Goal: Task Accomplishment & Management: Use online tool/utility

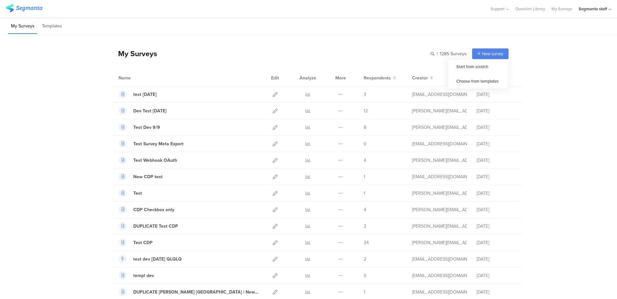
click at [482, 55] on span "New survey" at bounding box center [492, 54] width 21 height 6
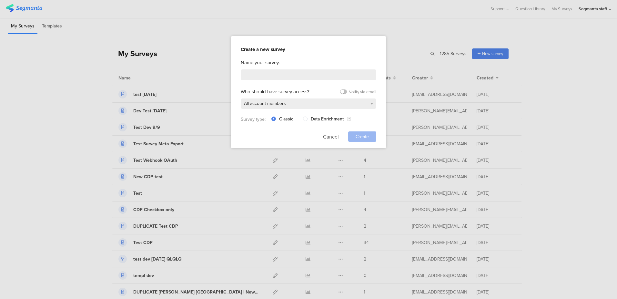
click at [316, 68] on div "Name your survey: Who should have survey access? Notify via email All account m…" at bounding box center [308, 100] width 135 height 83
click at [310, 74] on input at bounding box center [308, 74] width 135 height 11
type input "ג"
click at [246, 74] on input "dv test" at bounding box center [308, 74] width 135 height 11
click at [282, 72] on input "dev test" at bounding box center [308, 74] width 135 height 11
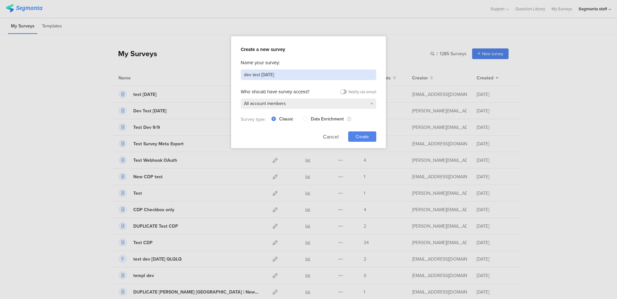
type input "dev test [DATE]"
click at [354, 132] on div "Create" at bounding box center [362, 136] width 28 height 10
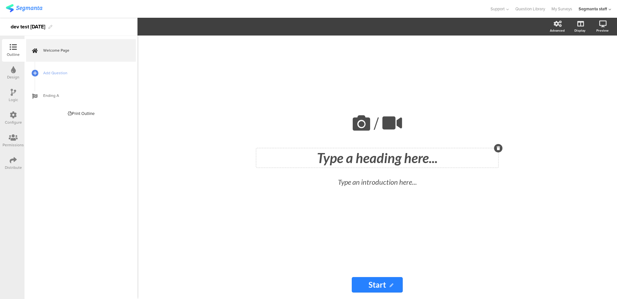
click at [332, 157] on div "Type a heading here..." at bounding box center [377, 157] width 242 height 19
click at [338, 192] on sg-rich-text-input "Type an introduction here..." at bounding box center [377, 186] width 239 height 22
click at [340, 186] on div "Type an introduction here..." at bounding box center [377, 183] width 229 height 17
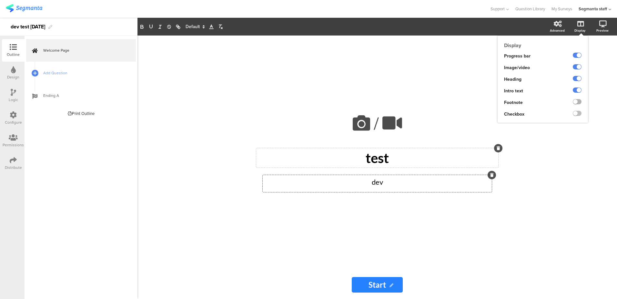
click at [576, 102] on label at bounding box center [577, 101] width 9 height 5
click at [0, 0] on input "checkbox" at bounding box center [0, 0] width 0 height 0
click at [577, 115] on label at bounding box center [577, 113] width 9 height 5
click at [0, 0] on input "checkbox" at bounding box center [0, 0] width 0 height 0
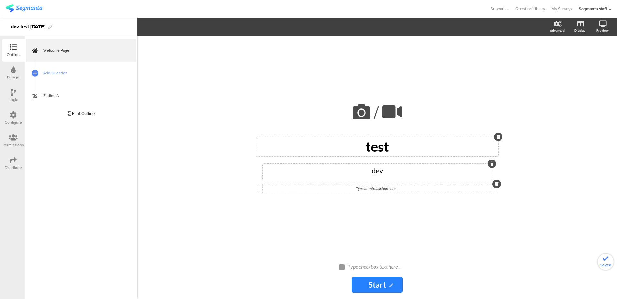
click at [382, 197] on div "/ test test dev dev Type an introduction here..." at bounding box center [377, 144] width 258 height 218
click at [369, 265] on div "Type checkbox text here..." at bounding box center [380, 267] width 68 height 10
click at [35, 73] on icon at bounding box center [35, 72] width 4 height 5
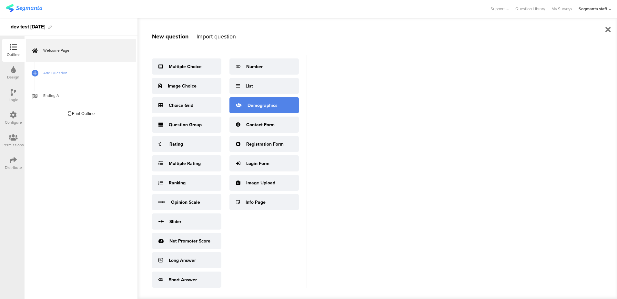
click at [257, 109] on div "Demographics" at bounding box center [263, 105] width 69 height 16
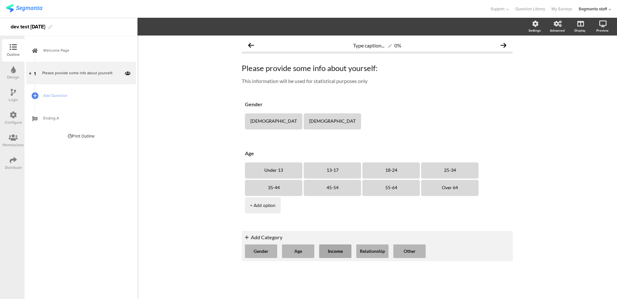
click at [329, 244] on button "Income" at bounding box center [335, 251] width 32 height 14
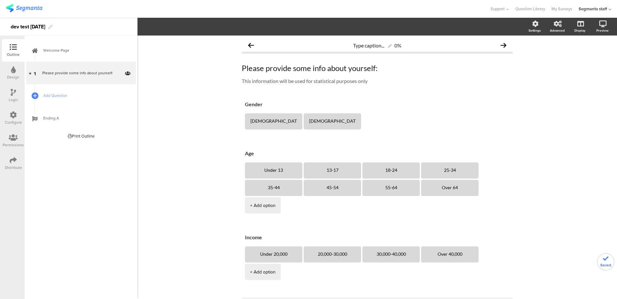
click at [66, 96] on span "Add Question" at bounding box center [84, 95] width 83 height 6
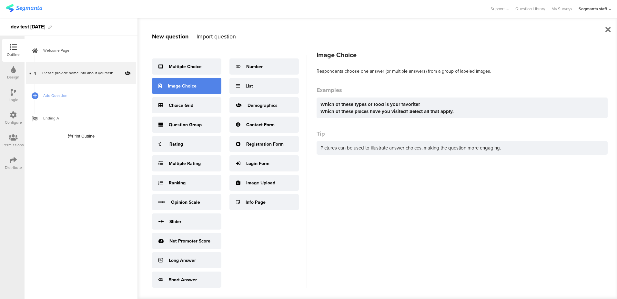
click at [183, 91] on div "Image Choice" at bounding box center [186, 86] width 69 height 16
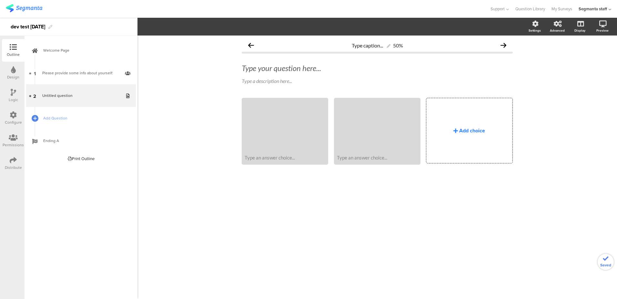
click at [442, 132] on div "Add choice" at bounding box center [469, 130] width 86 height 65
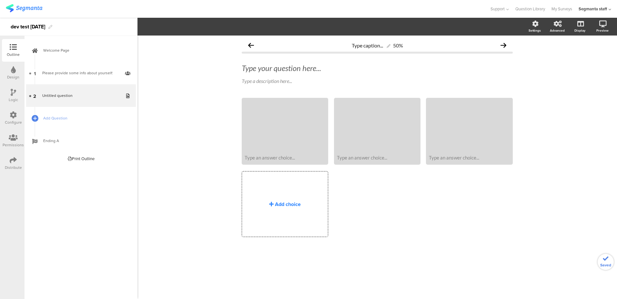
click at [283, 190] on div "Add choice" at bounding box center [285, 203] width 86 height 65
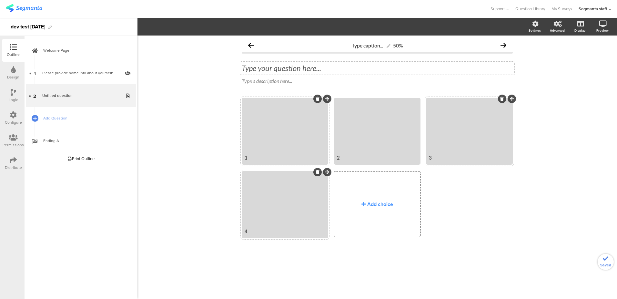
click at [277, 67] on div "Type your question here..." at bounding box center [377, 68] width 271 height 10
click at [58, 119] on span "Add Question" at bounding box center [84, 118] width 83 height 6
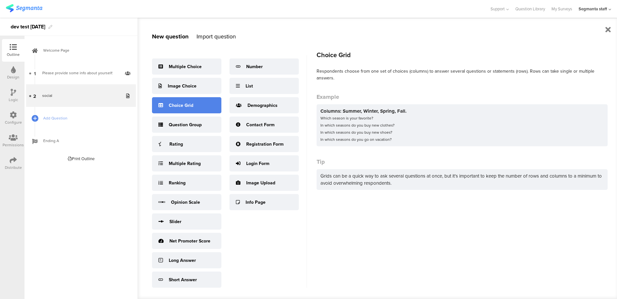
click at [178, 109] on div "Choice Grid" at bounding box center [186, 105] width 69 height 16
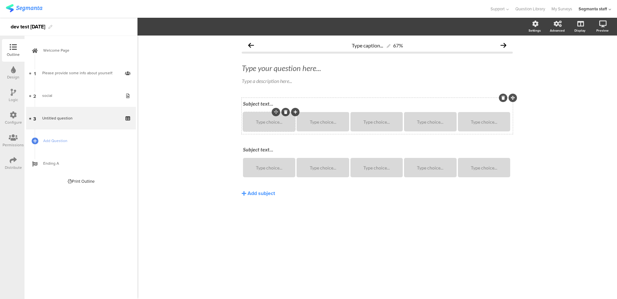
click at [263, 126] on div "Type choice..." at bounding box center [269, 121] width 50 height 19
click at [320, 128] on div "Type choice..." at bounding box center [322, 121] width 50 height 19
click at [424, 125] on div "Type choice..." at bounding box center [430, 121] width 50 height 19
click at [447, 124] on div "Type choice..." at bounding box center [430, 121] width 50 height 5
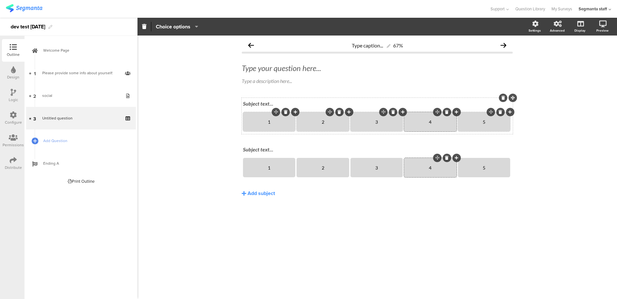
click at [263, 103] on div "Subject text..." at bounding box center [377, 104] width 272 height 10
click at [264, 149] on div "Subject text..." at bounding box center [377, 150] width 272 height 10
click at [264, 64] on div "Type your question here..." at bounding box center [377, 68] width 274 height 13
click at [264, 68] on p at bounding box center [377, 68] width 271 height 10
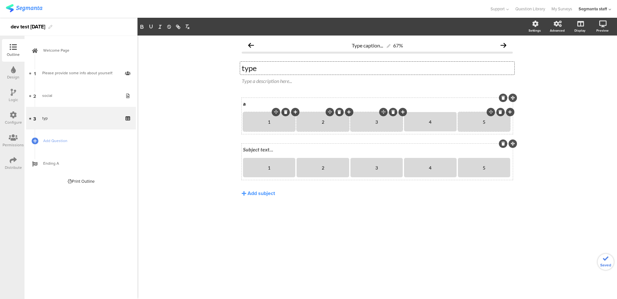
click at [250, 150] on div "Subject text..." at bounding box center [377, 150] width 272 height 10
click at [265, 200] on div "a a 1 2 3 4 5 b b b 1 2 3 4 5" at bounding box center [377, 159] width 271 height 122
click at [264, 192] on div "Add subject" at bounding box center [260, 192] width 27 height 7
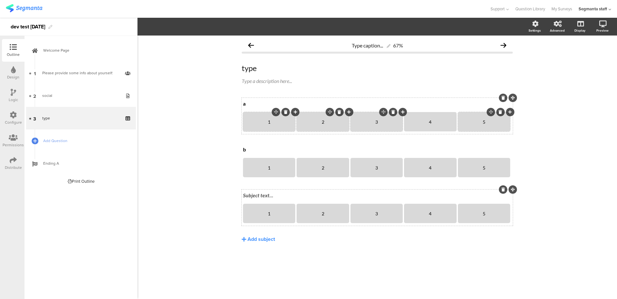
click at [503, 187] on div at bounding box center [503, 189] width 8 height 8
click at [502, 187] on div at bounding box center [503, 189] width 8 height 8
click at [502, 190] on icon at bounding box center [503, 189] width 4 height 4
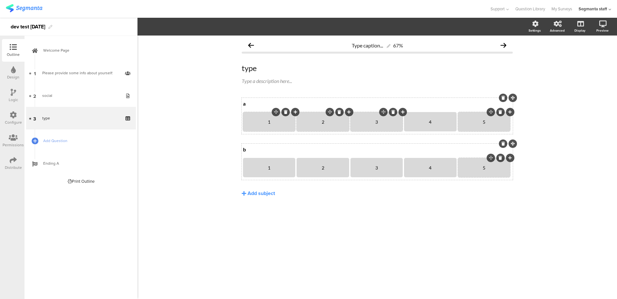
click at [500, 157] on icon at bounding box center [500, 158] width 4 height 4
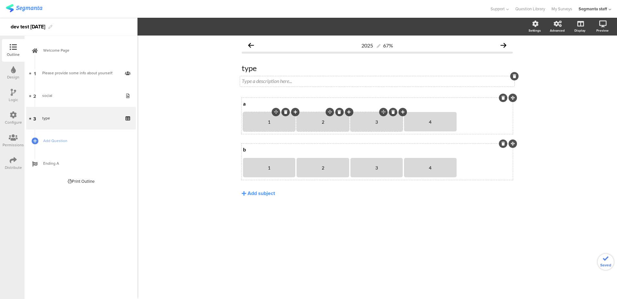
click at [266, 79] on div "Type a description here..." at bounding box center [377, 81] width 271 height 6
click at [266, 79] on p "des" at bounding box center [377, 81] width 271 height 6
click at [250, 82] on p "des" at bounding box center [377, 81] width 271 height 6
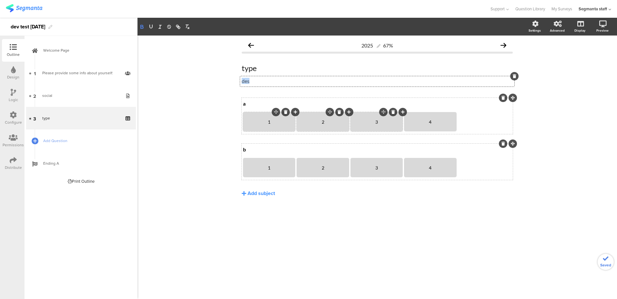
click at [138, 26] on button "button" at bounding box center [141, 27] width 9 height 8
click at [150, 26] on icon "button" at bounding box center [151, 26] width 3 height 3
click at [164, 25] on button "button" at bounding box center [159, 27] width 9 height 8
click at [169, 57] on div "2025 67% type type des des des a a 1 2 3" at bounding box center [376, 166] width 479 height 263
click at [66, 137] on link "Add Question" at bounding box center [81, 140] width 110 height 23
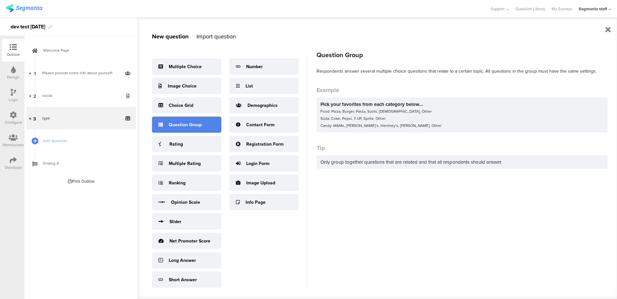
click at [189, 125] on div "Question Group" at bounding box center [185, 124] width 33 height 7
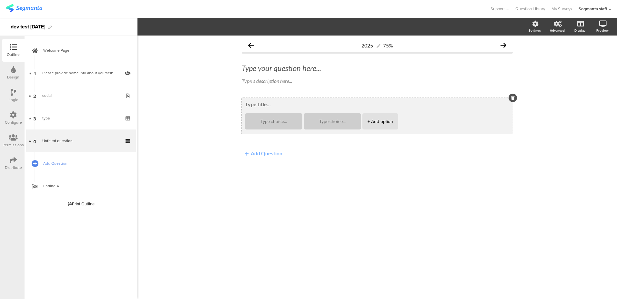
click at [381, 125] on div "+ Add option" at bounding box center [379, 121] width 25 height 16
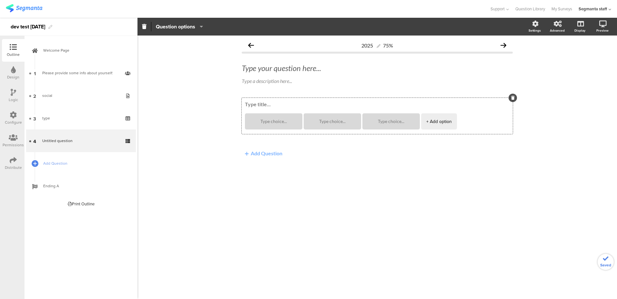
click at [258, 152] on button "Add Question" at bounding box center [264, 153] width 44 height 13
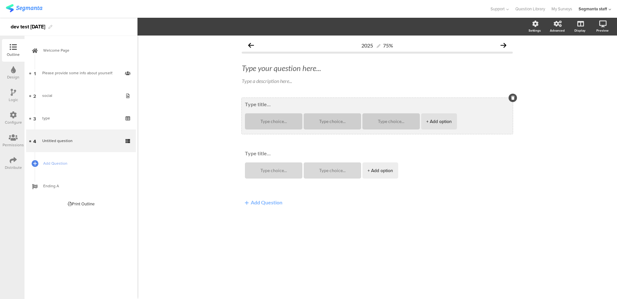
click at [262, 104] on textarea at bounding box center [377, 104] width 264 height 6
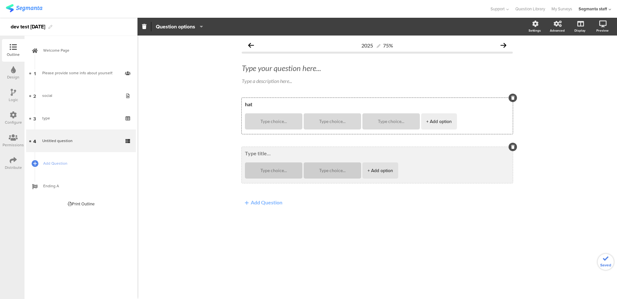
type textarea "hat"
click at [253, 151] on textarea at bounding box center [377, 153] width 264 height 6
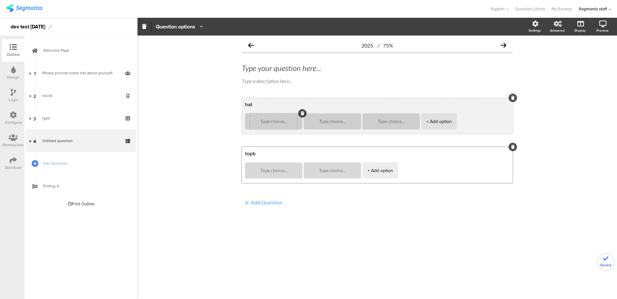
click at [265, 116] on div at bounding box center [273, 121] width 47 height 16
click at [265, 124] on div at bounding box center [273, 121] width 47 height 16
type textarea "topb"
click at [267, 121] on textarea at bounding box center [273, 121] width 47 height 5
type textarea "b"
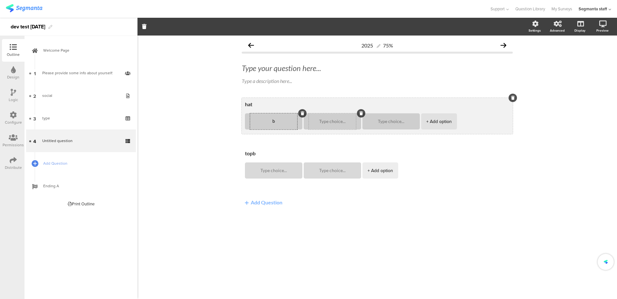
click at [321, 122] on textarea at bounding box center [332, 121] width 47 height 5
type textarea "v"
click at [374, 119] on textarea at bounding box center [390, 121] width 47 height 5
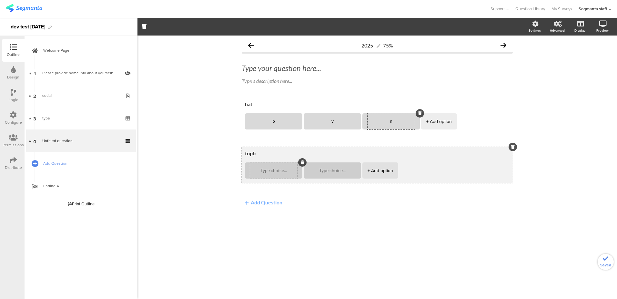
click at [277, 166] on div at bounding box center [273, 170] width 47 height 16
type textarea "ns"
click at [274, 172] on textarea at bounding box center [273, 170] width 47 height 5
click at [323, 166] on div at bounding box center [332, 170] width 47 height 16
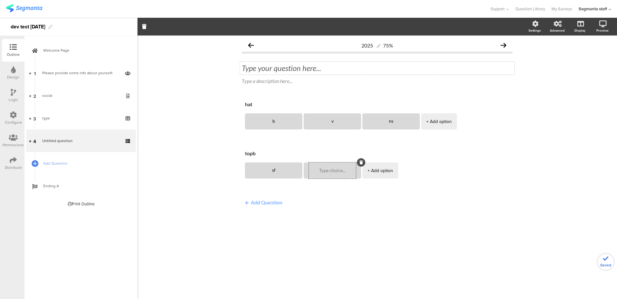
type textarea "sf"
click at [266, 72] on div "Type your question here..." at bounding box center [377, 68] width 274 height 13
click at [55, 160] on link "Add Question" at bounding box center [81, 163] width 110 height 23
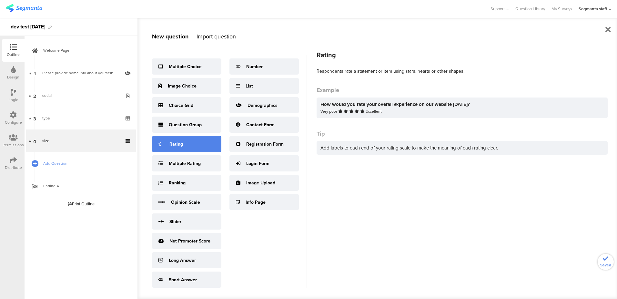
click at [178, 146] on div "Rating" at bounding box center [176, 144] width 14 height 7
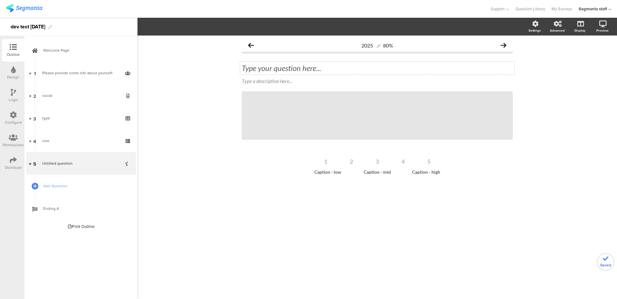
click at [259, 66] on div "Type your question here..." at bounding box center [377, 68] width 274 height 13
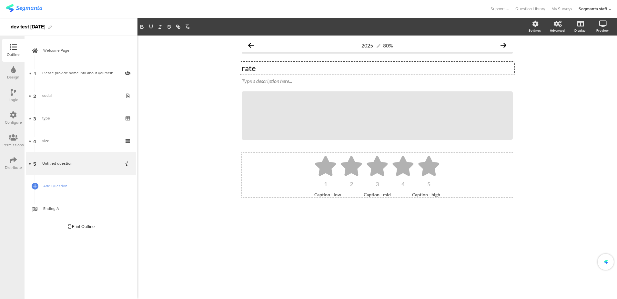
click at [318, 169] on icon at bounding box center [325, 166] width 23 height 20
click at [235, 26] on span "5" at bounding box center [234, 27] width 9 height 7
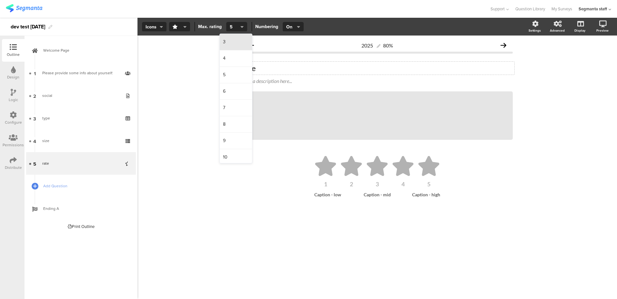
click at [236, 50] on div "3" at bounding box center [236, 42] width 32 height 16
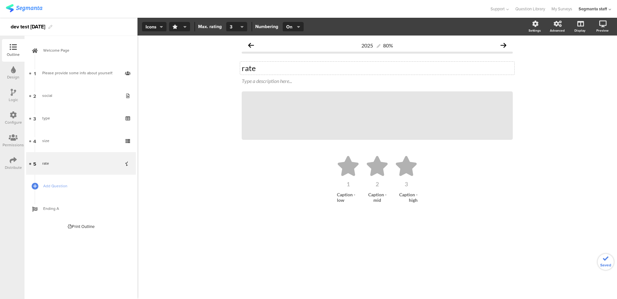
click at [185, 25] on icon "button" at bounding box center [184, 26] width 3 height 5
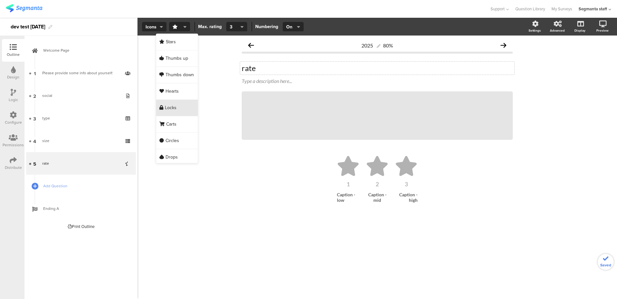
click at [175, 104] on div "Locks" at bounding box center [177, 108] width 42 height 16
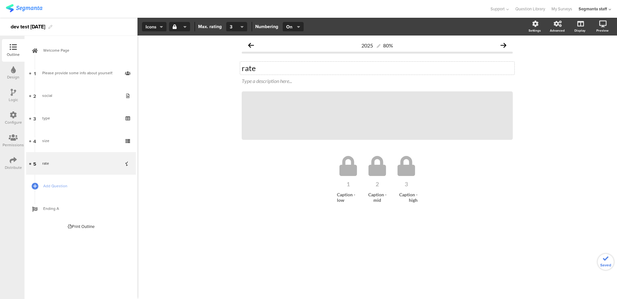
click at [159, 22] on button "Icons" at bounding box center [154, 27] width 25 height 10
click at [161, 52] on div "Slider" at bounding box center [154, 58] width 32 height 16
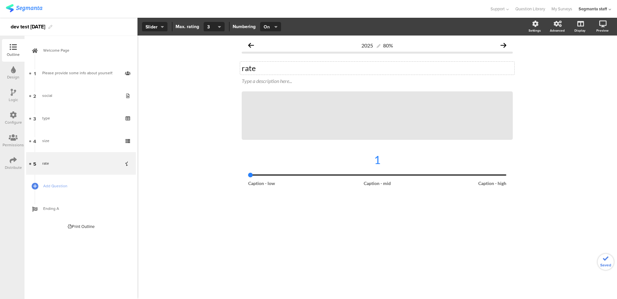
click at [273, 25] on span "On" at bounding box center [270, 27] width 13 height 7
drag, startPoint x: 270, startPoint y: 57, endPoint x: 267, endPoint y: 60, distance: 4.1
click at [270, 57] on div "Off" at bounding box center [270, 58] width 32 height 16
click at [52, 184] on span "Add Question" at bounding box center [84, 186] width 83 height 6
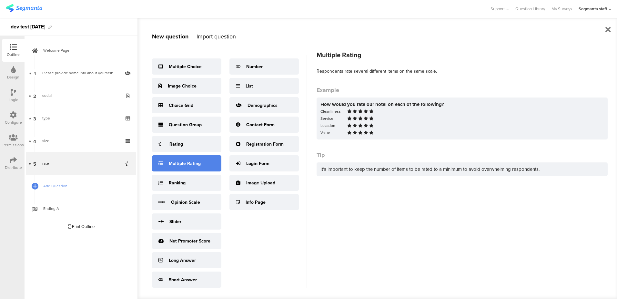
click at [178, 161] on div "Multiple Rating" at bounding box center [185, 163] width 32 height 7
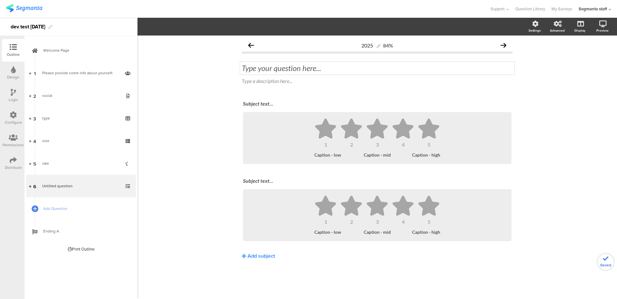
click at [269, 73] on div "Type your question here..." at bounding box center [377, 68] width 274 height 13
click at [351, 152] on div "Caption - low" at bounding box center [333, 154] width 38 height 5
click at [360, 136] on icon at bounding box center [351, 128] width 23 height 20
click at [173, 26] on icon "button" at bounding box center [175, 27] width 5 height 7
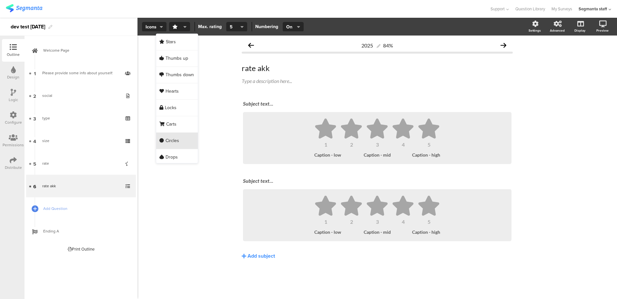
click at [170, 145] on div "Circles" at bounding box center [177, 141] width 42 height 16
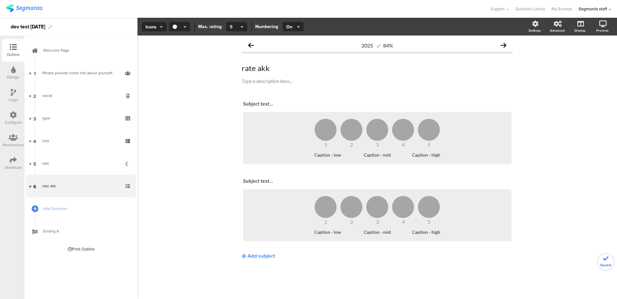
click at [240, 26] on icon "button" at bounding box center [241, 26] width 3 height 5
drag, startPoint x: 230, startPoint y: 152, endPoint x: 226, endPoint y: 151, distance: 3.6
click at [230, 155] on div "10" at bounding box center [236, 157] width 32 height 16
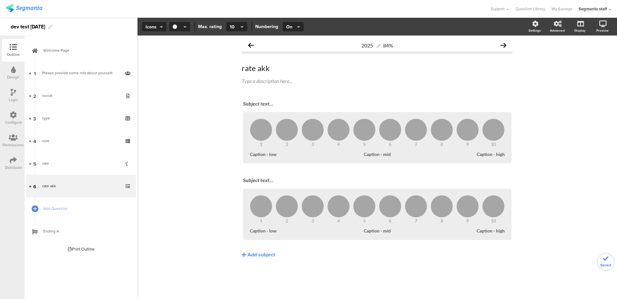
click at [156, 31] on section "Icons Slider Icons Max. rating 10 Numbering On Off On Settings Advanced Display…" at bounding box center [376, 27] width 479 height 18
click at [279, 118] on div "1 2 3 4 5 6 7 8 9 10 Caption - low Caption - mid Caption - high" at bounding box center [377, 137] width 268 height 51
click at [154, 22] on section "Icons Slider Icons Stars Thumbs up Thumbs down Hearts Locks Carts Circles Drops…" at bounding box center [376, 27] width 479 height 18
drag, startPoint x: 256, startPoint y: 124, endPoint x: 247, endPoint y: 118, distance: 10.9
click at [256, 124] on icon at bounding box center [261, 130] width 22 height 22
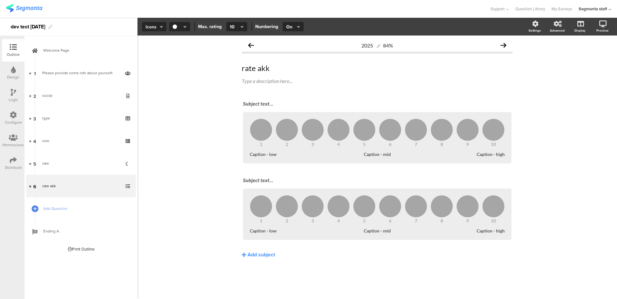
click at [148, 27] on span "Icons" at bounding box center [153, 27] width 17 height 7
click at [149, 58] on span "Slider" at bounding box center [146, 58] width 11 height 6
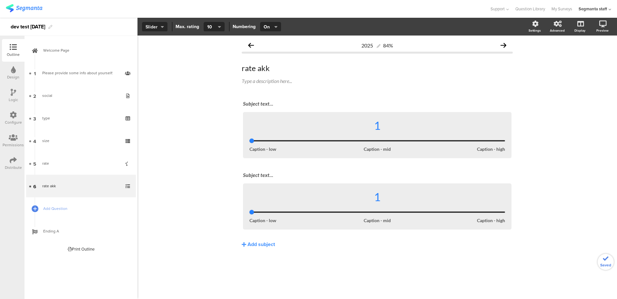
click at [151, 28] on span "Slider" at bounding box center [154, 27] width 18 height 7
click at [155, 47] on div "Icons" at bounding box center [154, 42] width 32 height 16
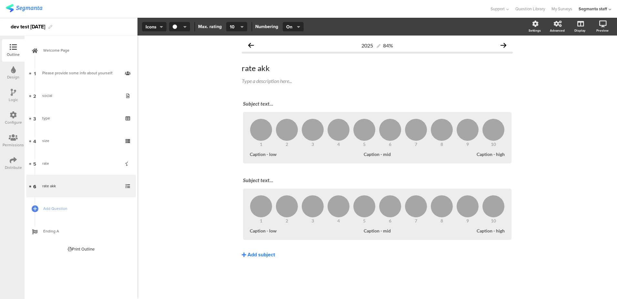
click at [265, 256] on div "Add subject" at bounding box center [260, 254] width 27 height 7
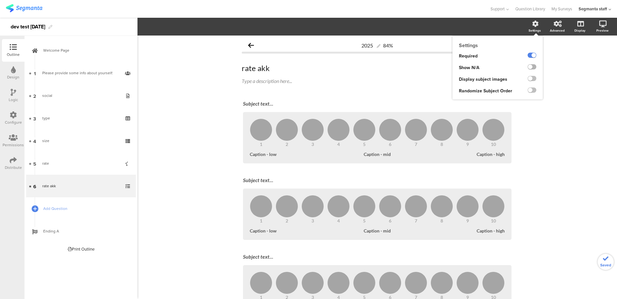
click at [529, 66] on label at bounding box center [531, 66] width 9 height 5
click at [0, 0] on input "checkbox" at bounding box center [0, 0] width 0 height 0
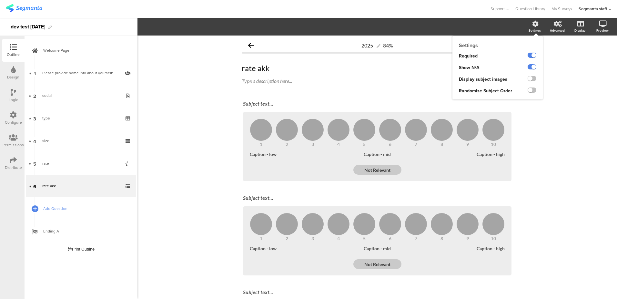
click at [529, 84] on div at bounding box center [532, 80] width 22 height 12
click at [530, 81] on label at bounding box center [531, 78] width 9 height 5
click at [0, 0] on input "checkbox" at bounding box center [0, 0] width 0 height 0
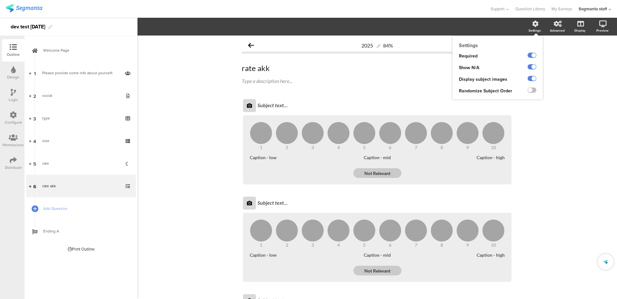
click at [527, 93] on ng-transclude at bounding box center [531, 90] width 9 height 7
drag, startPoint x: 527, startPoint y: 91, endPoint x: 503, endPoint y: 104, distance: 27.4
click at [527, 91] on label at bounding box center [531, 89] width 9 height 5
click at [0, 0] on input "checkbox" at bounding box center [0, 0] width 0 height 0
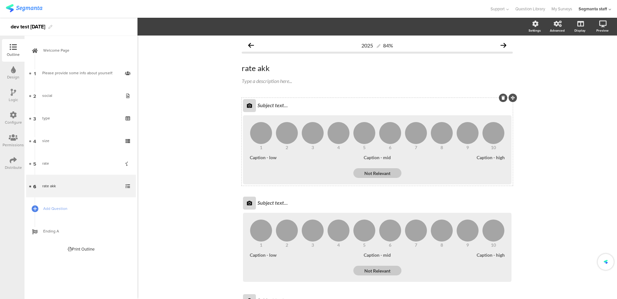
click at [267, 106] on div "Subject text..." at bounding box center [384, 105] width 257 height 10
click at [269, 199] on div "Subject text..." at bounding box center [384, 203] width 257 height 10
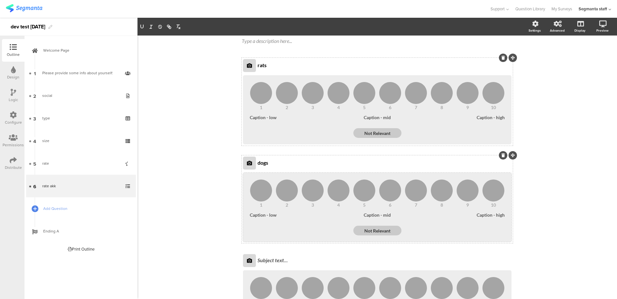
scroll to position [48, 0]
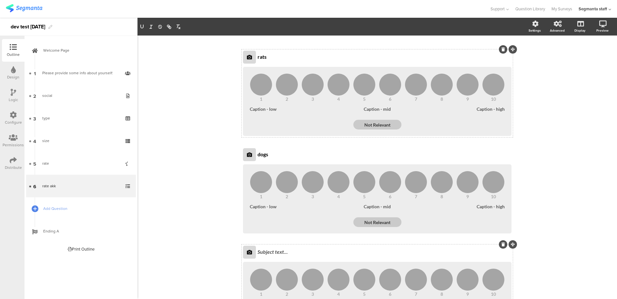
click at [284, 247] on div "Subject text..." at bounding box center [384, 252] width 257 height 10
click at [50, 208] on span "Add Question" at bounding box center [84, 208] width 83 height 6
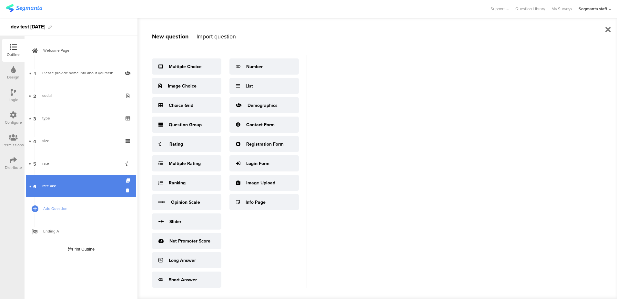
click at [74, 180] on link "6 rate akk" at bounding box center [81, 186] width 110 height 23
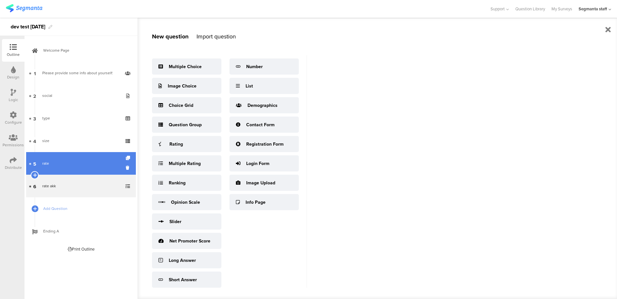
click at [73, 153] on link "5 rate" at bounding box center [81, 163] width 110 height 23
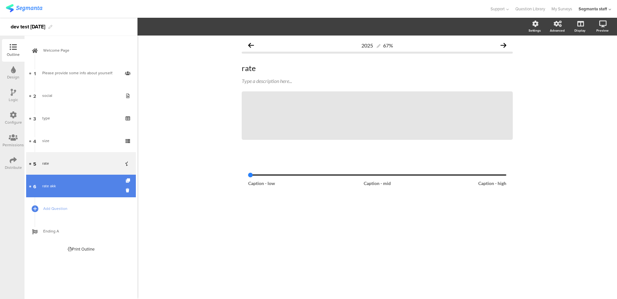
click at [67, 185] on div "rate akk" at bounding box center [80, 186] width 77 height 6
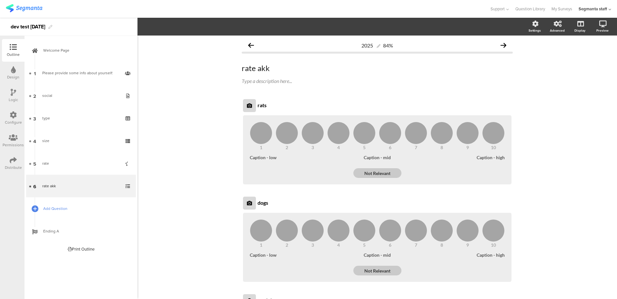
click at [59, 204] on link "Add Question" at bounding box center [81, 208] width 110 height 23
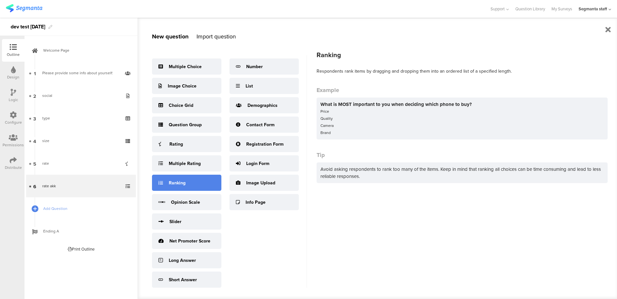
click at [185, 182] on div "Ranking" at bounding box center [186, 183] width 69 height 16
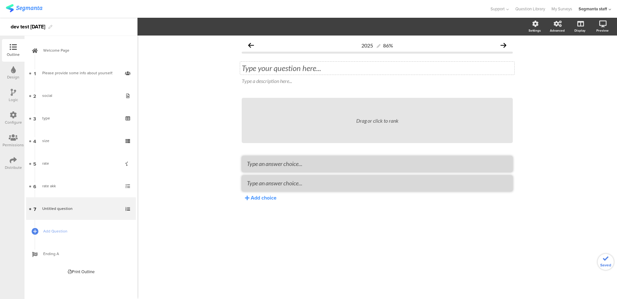
click at [297, 69] on div "Type your question here..." at bounding box center [377, 68] width 274 height 13
click at [268, 195] on div "Add choice" at bounding box center [264, 197] width 26 height 7
click at [276, 164] on textarea at bounding box center [377, 163] width 261 height 7
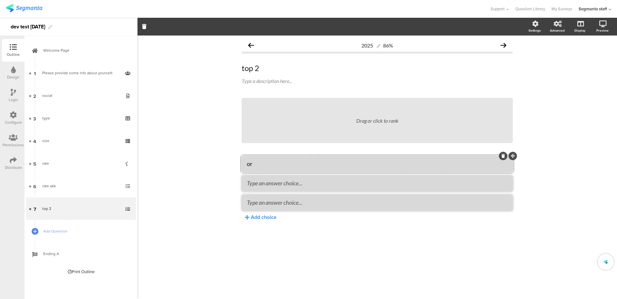
type textarea "or"
click at [274, 194] on ul "or" at bounding box center [377, 183] width 271 height 55
click at [277, 185] on textarea at bounding box center [377, 182] width 261 height 7
type textarea "mor"
click at [276, 204] on textarea at bounding box center [377, 202] width 261 height 7
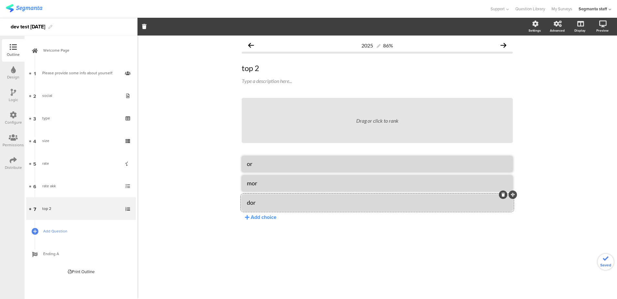
type textarea "dor"
click at [60, 232] on span "Add Question" at bounding box center [84, 231] width 83 height 6
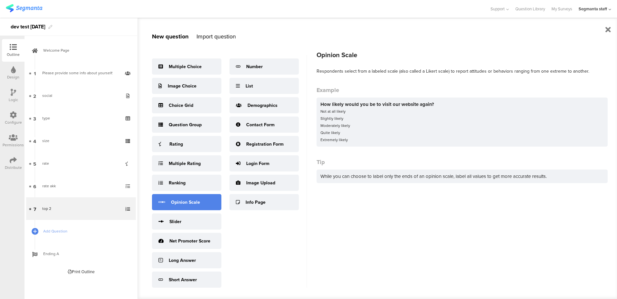
click at [204, 209] on div "Opinion Scale" at bounding box center [186, 202] width 69 height 16
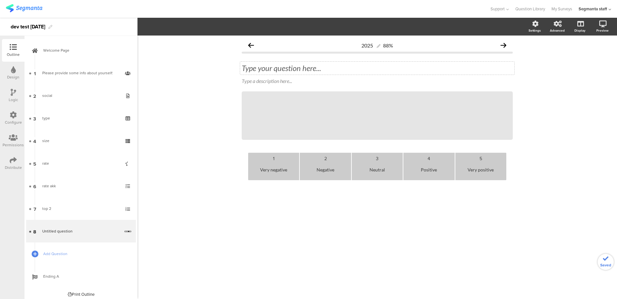
click at [266, 63] on div "Type your question here..." at bounding box center [377, 68] width 274 height 13
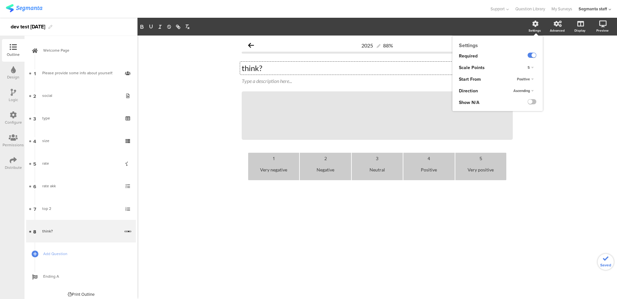
click at [531, 64] on div "5" at bounding box center [530, 68] width 11 height 8
click at [523, 70] on div "3" at bounding box center [522, 73] width 38 height 7
click at [525, 76] on div "Positive" at bounding box center [525, 79] width 22 height 8
click at [521, 88] on div "Positive" at bounding box center [522, 85] width 38 height 7
click at [523, 79] on span "Positive" at bounding box center [523, 78] width 13 height 5
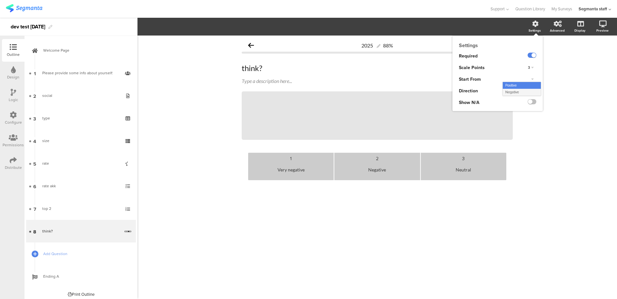
click at [521, 89] on div "Negative" at bounding box center [522, 92] width 38 height 7
click at [522, 90] on span "Ascending" at bounding box center [521, 90] width 16 height 5
click at [527, 103] on div "Descending" at bounding box center [522, 103] width 38 height 7
click at [530, 103] on label at bounding box center [531, 101] width 9 height 5
click at [0, 0] on input "checkbox" at bounding box center [0, 0] width 0 height 0
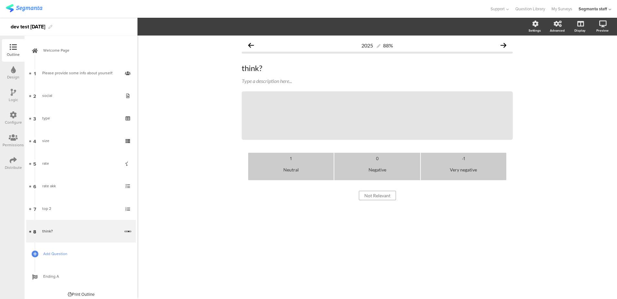
click at [53, 255] on span "Add Question" at bounding box center [84, 253] width 83 height 6
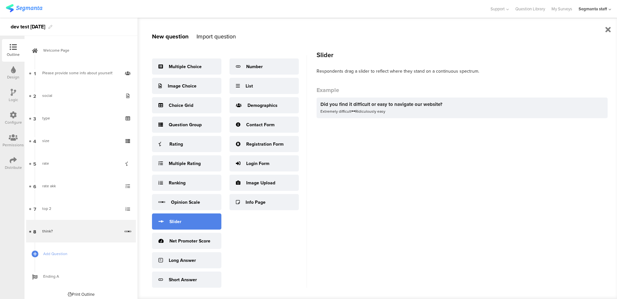
click at [183, 225] on div "Slider" at bounding box center [186, 221] width 69 height 16
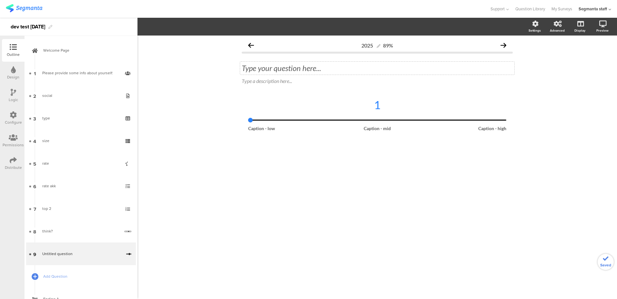
click at [274, 72] on div "Type your question here..." at bounding box center [377, 68] width 274 height 13
click at [255, 67] on p "mchj?" at bounding box center [377, 68] width 271 height 10
click at [260, 103] on div "1" at bounding box center [377, 105] width 258 height 14
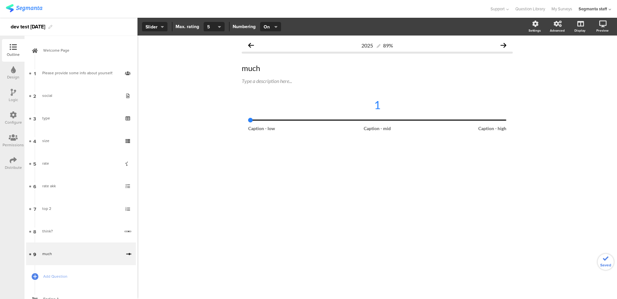
click at [204, 26] on button "5" at bounding box center [214, 27] width 21 height 10
click at [208, 25] on span "5" at bounding box center [211, 27] width 9 height 7
click at [205, 107] on div "7" at bounding box center [213, 108] width 32 height 16
click at [150, 29] on span "Slider" at bounding box center [154, 27] width 18 height 7
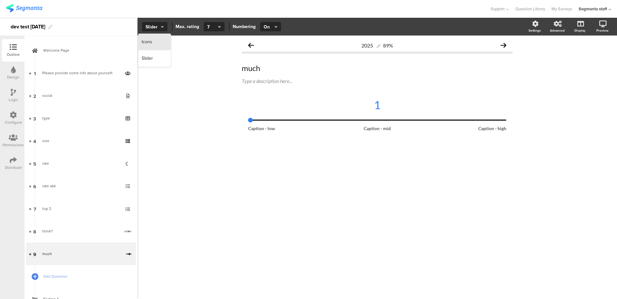
click at [149, 44] on span "Icons" at bounding box center [147, 42] width 11 height 6
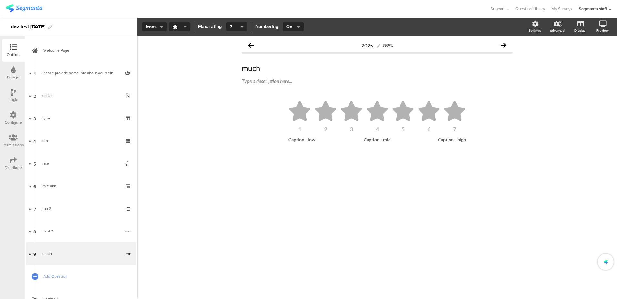
click at [153, 35] on div "2025 89% much much Type a description here... 1 2 3 4 5 6 7" at bounding box center [376, 166] width 479 height 263
click at [319, 111] on icon at bounding box center [325, 111] width 21 height 20
click at [289, 25] on span "On" at bounding box center [292, 27] width 13 height 7
click at [295, 55] on div "Off" at bounding box center [292, 58] width 32 height 16
click at [68, 271] on link "Add Question" at bounding box center [81, 276] width 110 height 23
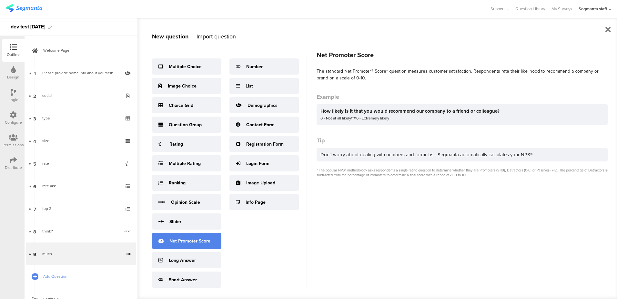
click at [183, 246] on div "Net Promoter Score" at bounding box center [186, 241] width 69 height 16
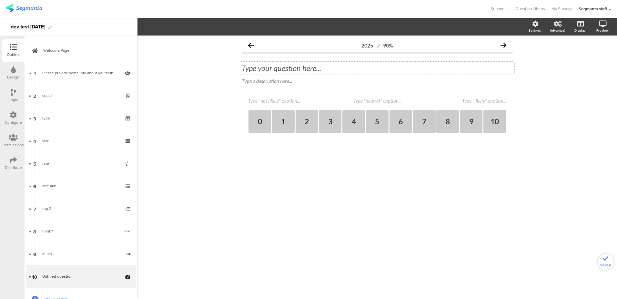
click at [267, 72] on div "Type your question here..." at bounding box center [377, 68] width 271 height 10
click at [262, 100] on textarea at bounding box center [280, 101] width 65 height 6
type textarea "no"
click at [469, 96] on div "2025 90% like? like? Type a description here... no 0 1 2 3 4 5 6 7 8 9 10" at bounding box center [377, 97] width 271 height 116
click at [474, 100] on textarea at bounding box center [474, 101] width 65 height 6
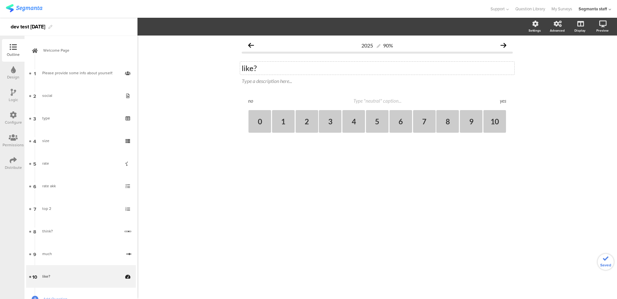
scroll to position [48, 0]
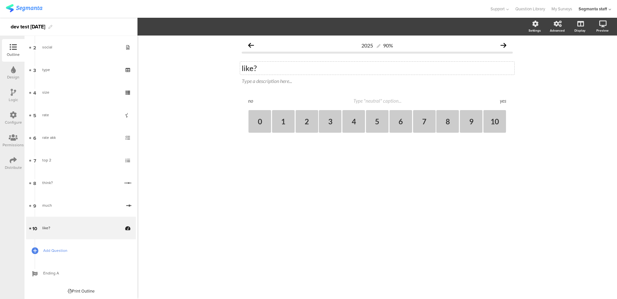
type textarea "yes"
click at [49, 254] on link "Add Question" at bounding box center [81, 250] width 110 height 23
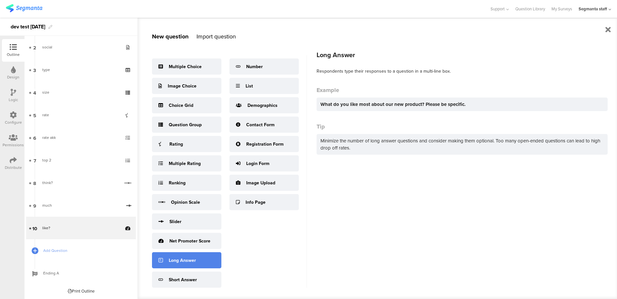
click at [180, 256] on div "Long Answer" at bounding box center [186, 260] width 69 height 16
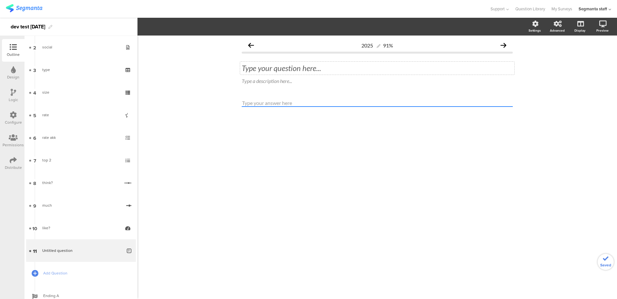
click at [265, 68] on div "Type your question here..." at bounding box center [377, 68] width 274 height 13
click at [59, 270] on span "Add Question" at bounding box center [84, 273] width 83 height 6
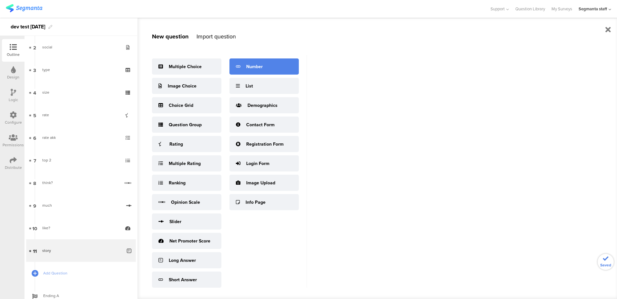
click at [236, 64] on icon at bounding box center [238, 66] width 5 height 7
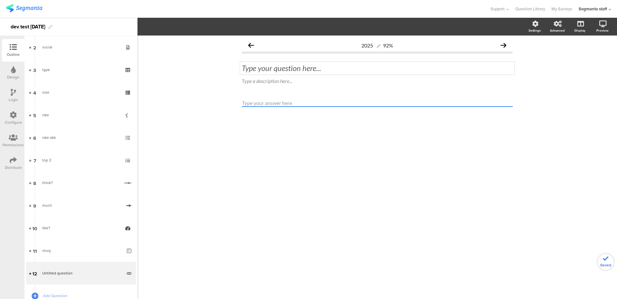
click at [260, 67] on div "Type your question here..." at bounding box center [377, 68] width 271 height 10
click at [66, 291] on link "Add Question" at bounding box center [81, 295] width 110 height 23
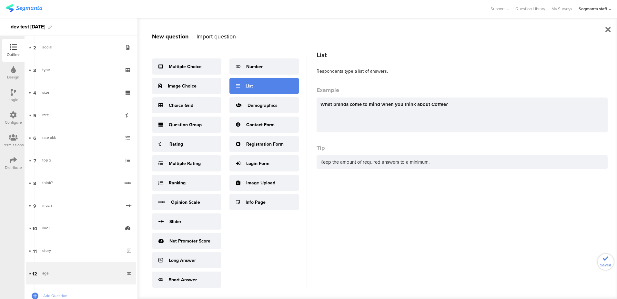
click at [258, 84] on div "List" at bounding box center [263, 86] width 69 height 16
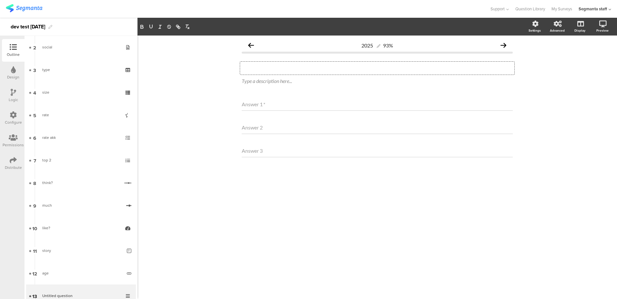
click at [264, 74] on div "Type your question here..." at bounding box center [377, 68] width 274 height 13
click at [530, 77] on div "3" at bounding box center [530, 79] width 11 height 8
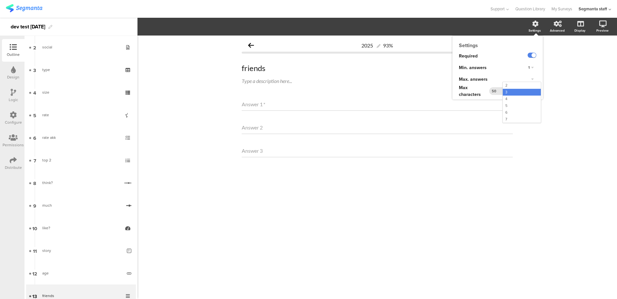
click at [525, 106] on div "5" at bounding box center [522, 105] width 38 height 7
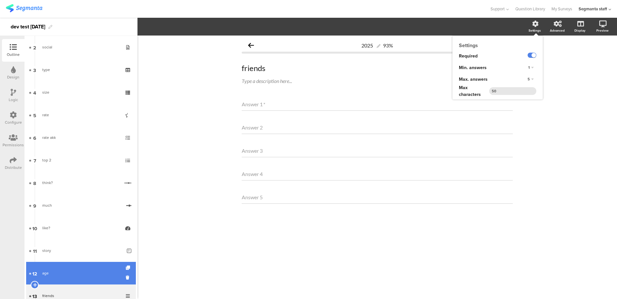
scroll to position [86, 0]
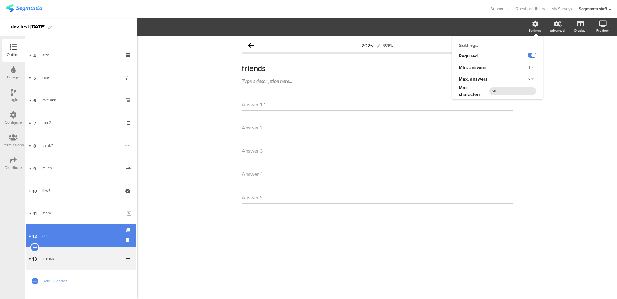
click at [34, 249] on icon at bounding box center [35, 247] width 4 height 6
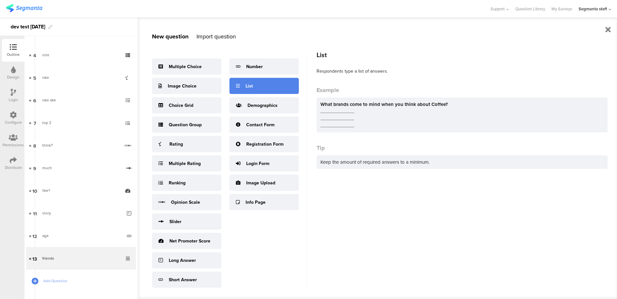
click at [244, 86] on div "List" at bounding box center [263, 86] width 69 height 16
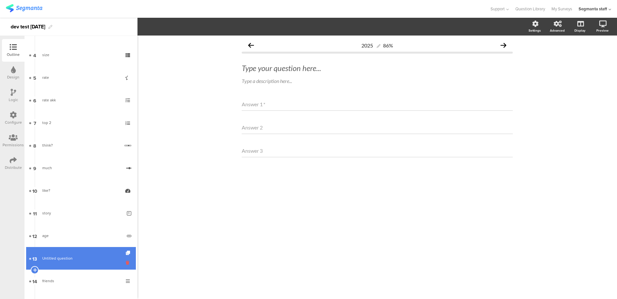
click at [126, 264] on icon at bounding box center [128, 262] width 5 height 6
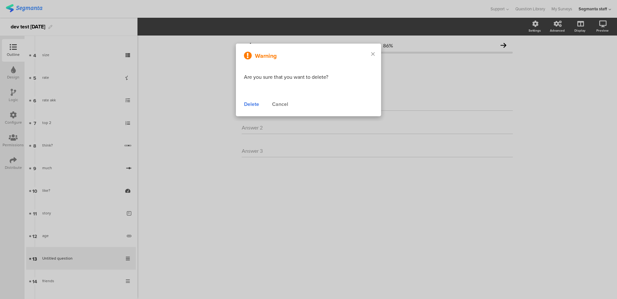
click at [251, 106] on div "Delete" at bounding box center [251, 104] width 15 height 8
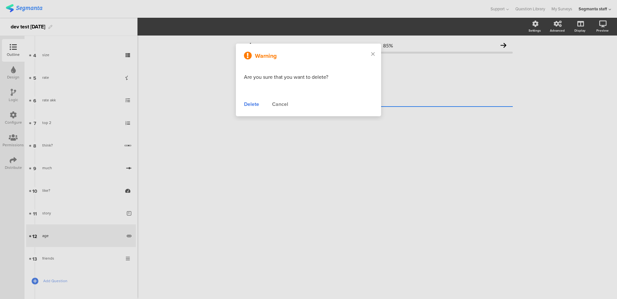
click at [53, 232] on div at bounding box center [308, 149] width 617 height 299
click at [109, 238] on div at bounding box center [308, 149] width 617 height 299
click at [245, 103] on div "Delete" at bounding box center [251, 104] width 15 height 8
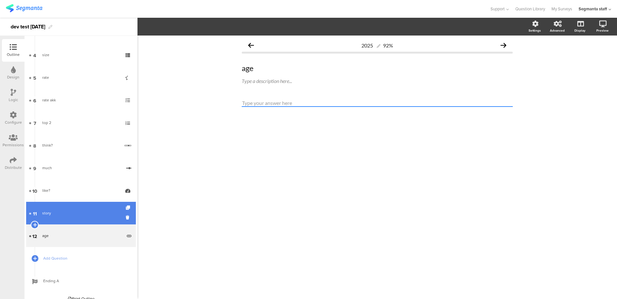
click at [45, 209] on link "11 story" at bounding box center [81, 213] width 110 height 23
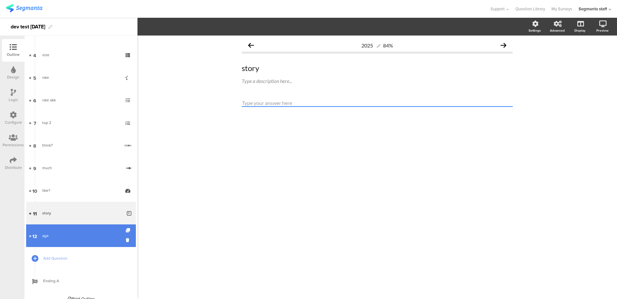
click at [45, 236] on div "age" at bounding box center [82, 235] width 80 height 6
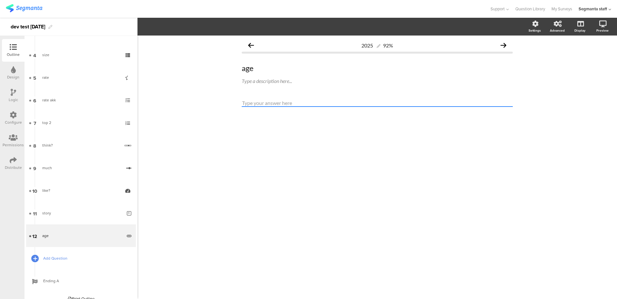
click at [34, 259] on icon at bounding box center [35, 257] width 4 height 5
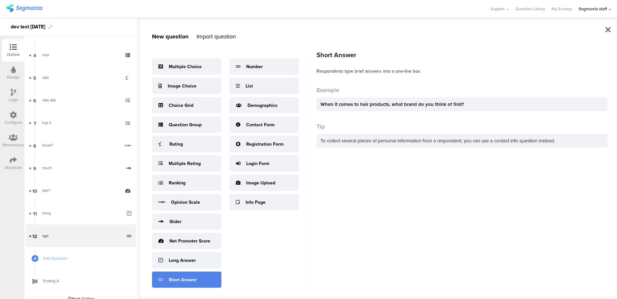
click at [170, 274] on div "Short Answer" at bounding box center [186, 279] width 69 height 16
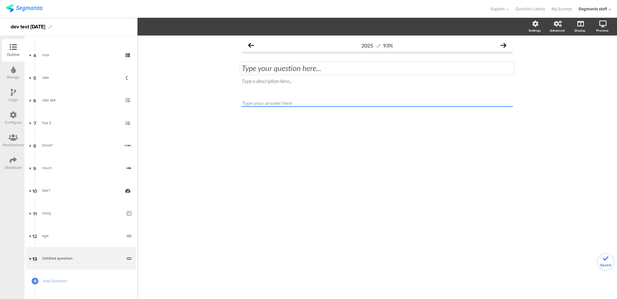
click at [262, 69] on div "Type your question here..." at bounding box center [377, 68] width 271 height 10
click at [71, 282] on span "Add Question" at bounding box center [84, 280] width 83 height 6
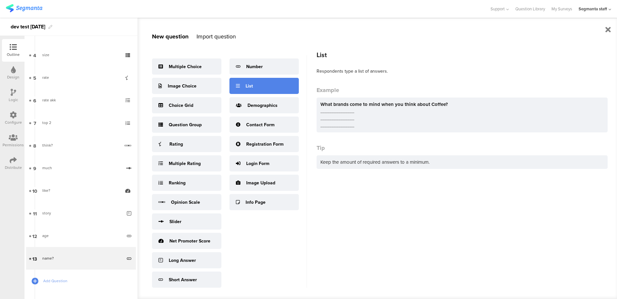
click at [261, 88] on div "List" at bounding box center [263, 86] width 69 height 16
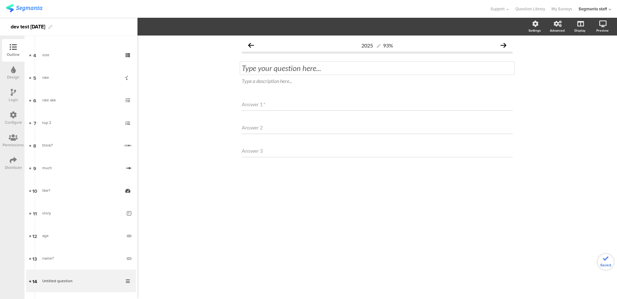
click at [301, 63] on div "Type your question here..." at bounding box center [377, 68] width 274 height 13
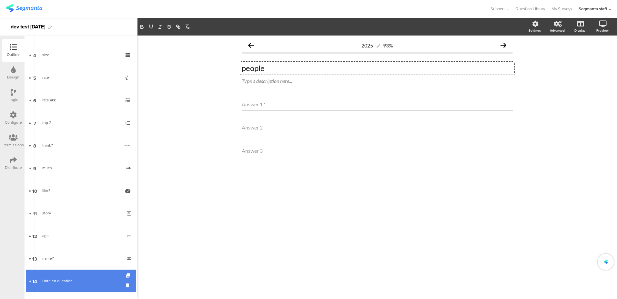
scroll to position [139, 0]
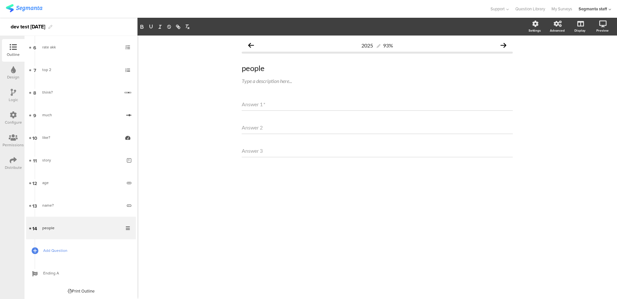
click at [56, 256] on link "Add Question" at bounding box center [81, 250] width 110 height 23
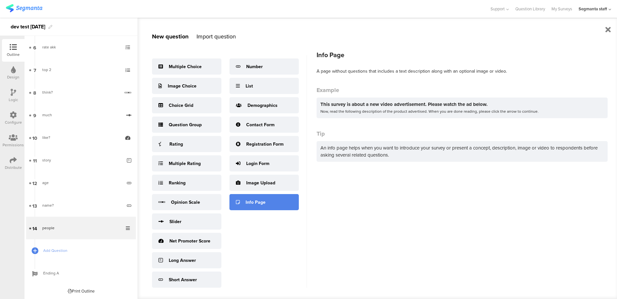
click at [234, 205] on div "Info Page" at bounding box center [263, 202] width 69 height 16
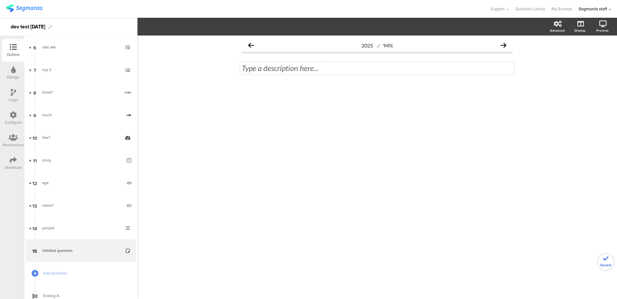
click at [297, 66] on div "Type a description here..." at bounding box center [377, 68] width 274 height 13
click at [57, 273] on span "Add Question" at bounding box center [84, 273] width 83 height 6
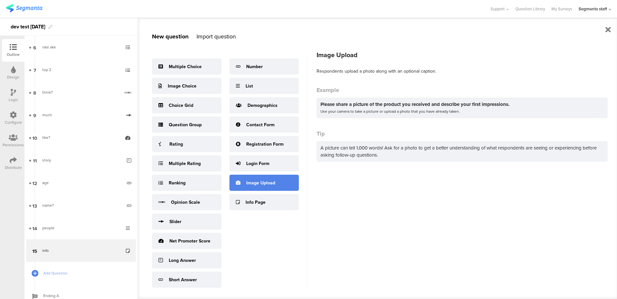
click at [263, 179] on div "Image Upload" at bounding box center [263, 183] width 69 height 16
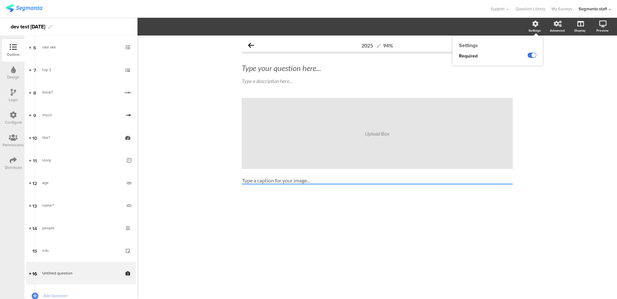
click at [533, 55] on label at bounding box center [531, 55] width 9 height 5
click at [0, 0] on input "checkbox" at bounding box center [0, 0] width 0 height 0
click at [290, 73] on div "Type your question here..." at bounding box center [377, 68] width 274 height 13
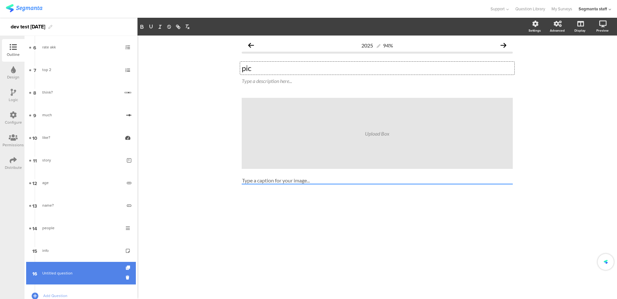
scroll to position [184, 0]
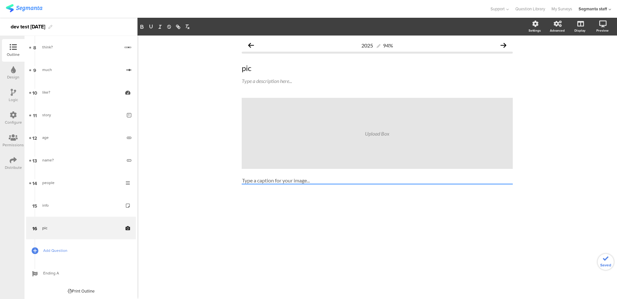
click at [63, 253] on span "Add Question" at bounding box center [84, 250] width 83 height 6
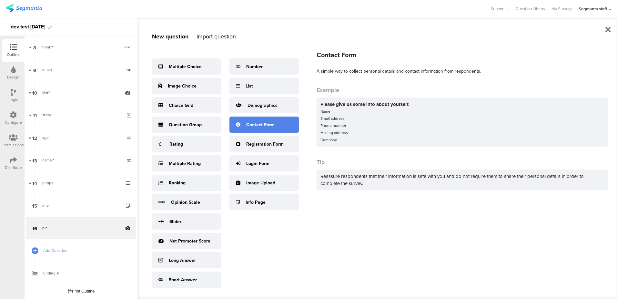
click at [271, 125] on div "Contact Form" at bounding box center [260, 124] width 28 height 7
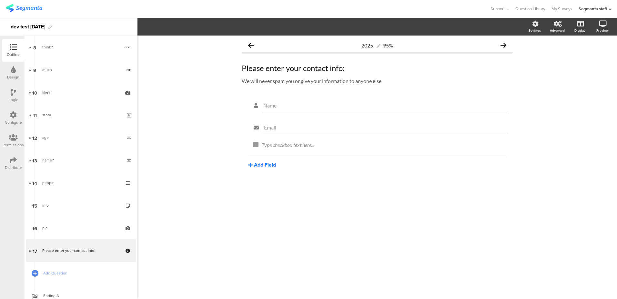
click at [268, 165] on button "Add Field" at bounding box center [262, 164] width 28 height 7
click at [275, 172] on button "Text" at bounding box center [281, 176] width 66 height 10
click at [261, 190] on button "Add Field" at bounding box center [262, 186] width 28 height 7
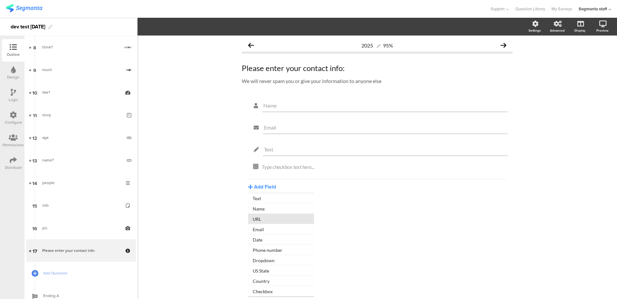
click at [259, 215] on button "URL" at bounding box center [281, 219] width 66 height 10
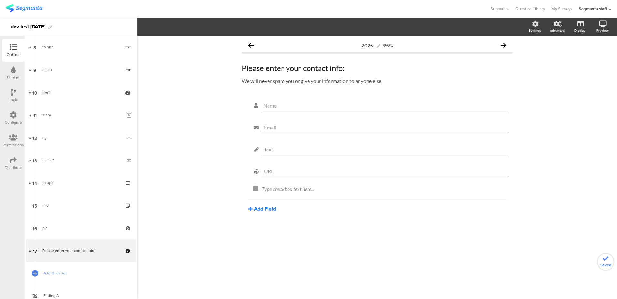
click at [262, 211] on button "Add Field" at bounding box center [262, 208] width 28 height 7
click at [261, 261] on button "Date" at bounding box center [281, 261] width 66 height 10
click at [266, 233] on button "Add Field" at bounding box center [262, 230] width 28 height 7
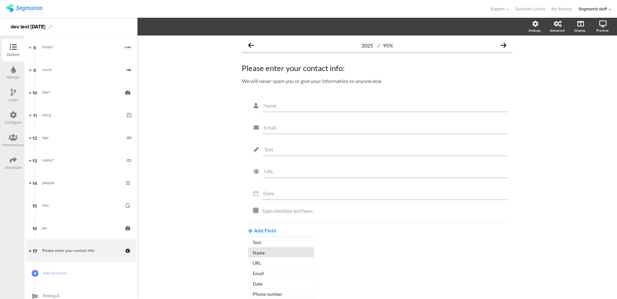
scroll to position [42, 0]
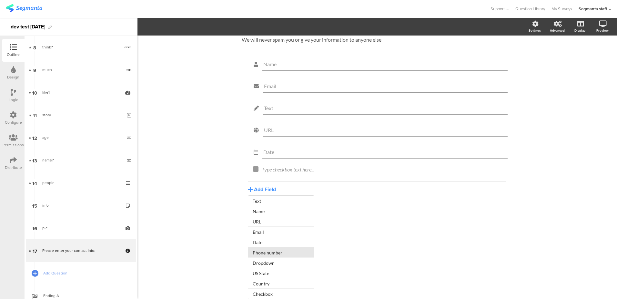
click at [264, 254] on button "Phone number" at bounding box center [281, 252] width 66 height 10
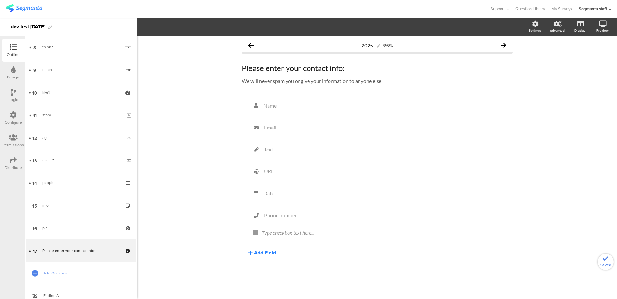
click at [262, 253] on button "Add Field" at bounding box center [262, 252] width 28 height 7
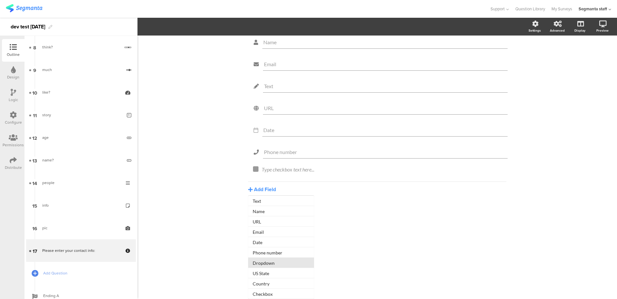
click at [271, 264] on button "Dropdown" at bounding box center [281, 262] width 66 height 10
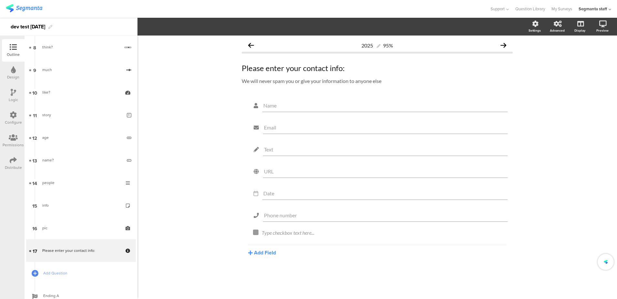
scroll to position [0, 0]
click at [268, 275] on button "Add Field" at bounding box center [262, 274] width 28 height 7
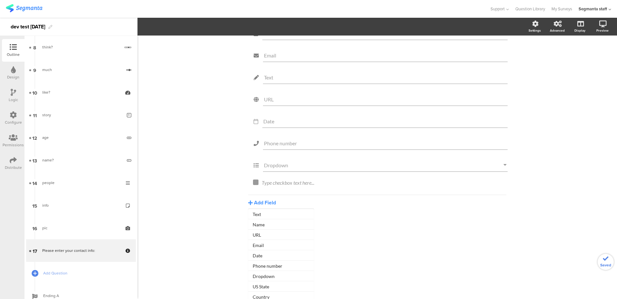
scroll to position [15, 0]
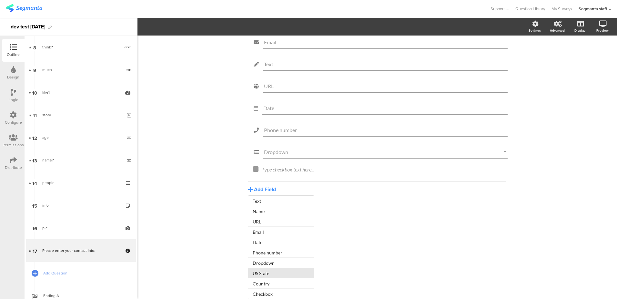
click at [275, 274] on button "US State" at bounding box center [281, 273] width 66 height 10
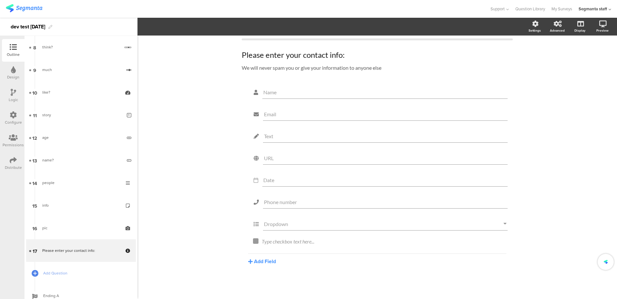
scroll to position [0, 0]
click at [260, 283] on button "Add Field" at bounding box center [262, 281] width 28 height 7
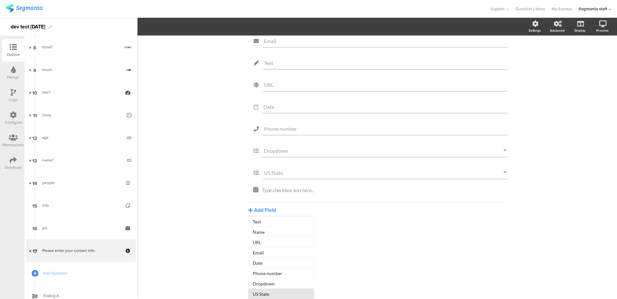
scroll to position [36, 0]
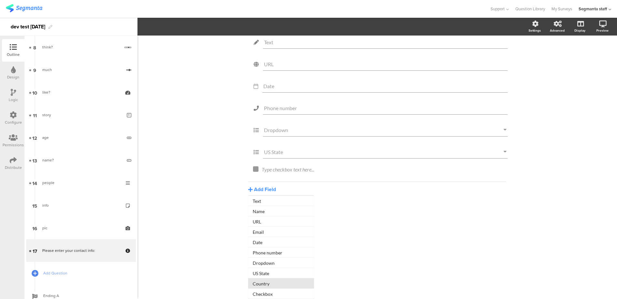
click at [264, 284] on button "Country" at bounding box center [281, 283] width 66 height 10
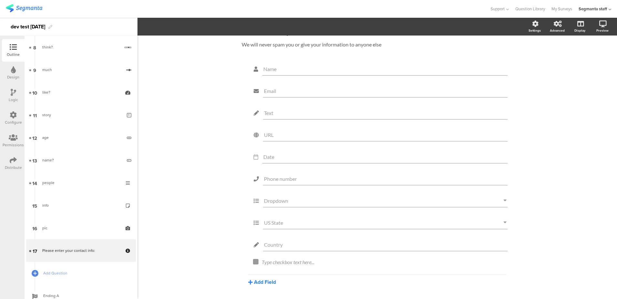
click at [265, 283] on button "Add Field" at bounding box center [262, 281] width 28 height 7
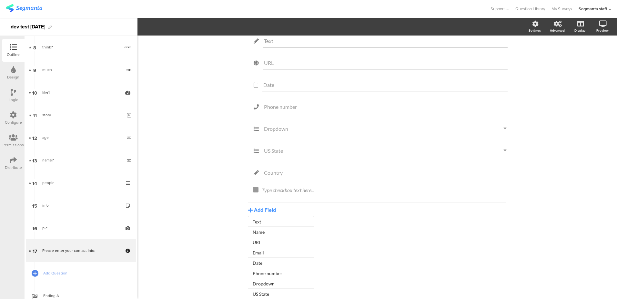
scroll to position [59, 0]
click at [207, 264] on div "2025 95% Please enter your contact info: Please enter your contact info: We wil…" at bounding box center [376, 138] width 479 height 320
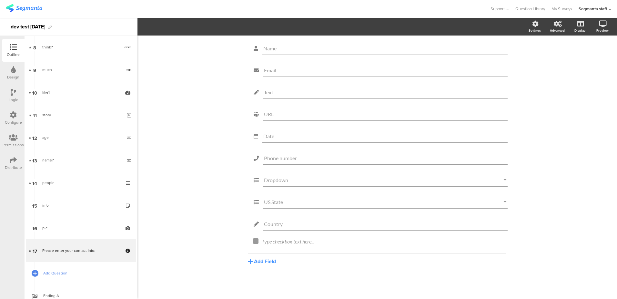
click at [54, 275] on span "Add Question" at bounding box center [84, 273] width 83 height 6
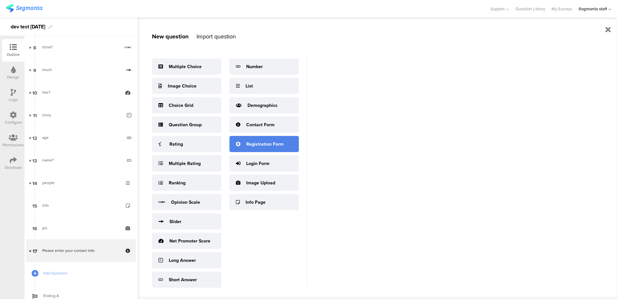
click at [264, 146] on div "Registration Form" at bounding box center [264, 144] width 37 height 7
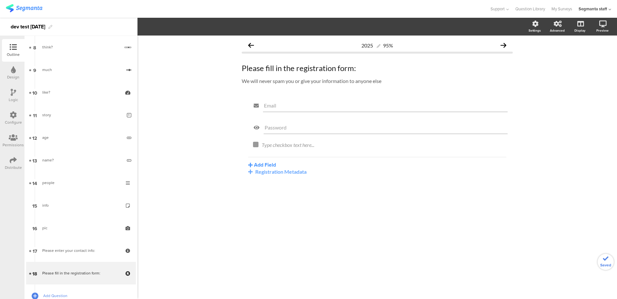
scroll to position [229, 0]
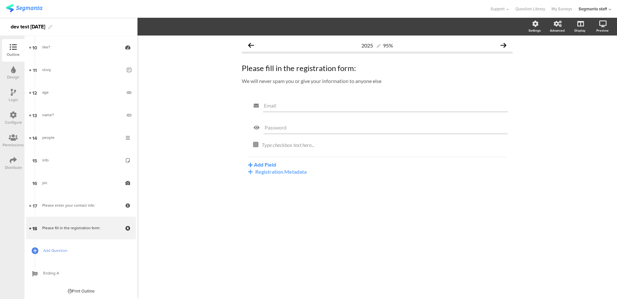
click at [45, 249] on span "Add Question" at bounding box center [84, 250] width 83 height 6
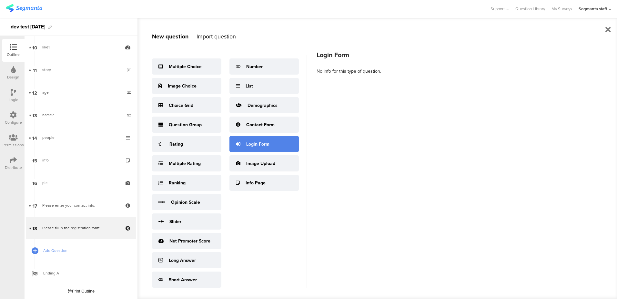
click at [260, 142] on div "Login Form" at bounding box center [257, 144] width 23 height 7
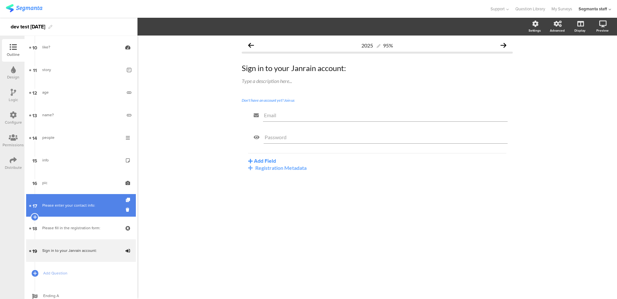
scroll to position [252, 0]
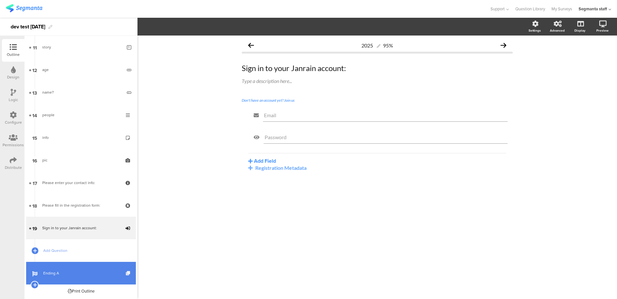
click at [126, 274] on icon at bounding box center [128, 273] width 5 height 4
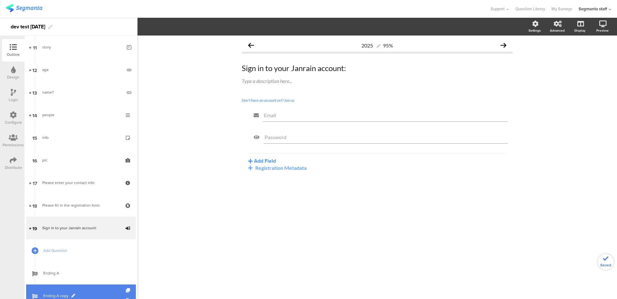
scroll to position [274, 0]
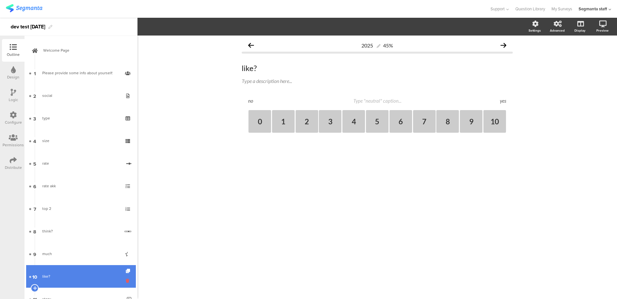
click at [126, 280] on icon at bounding box center [128, 280] width 5 height 6
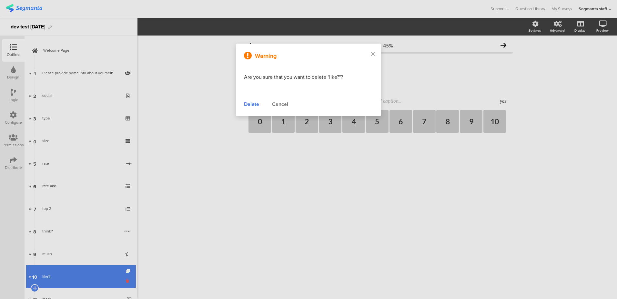
click at [122, 280] on div at bounding box center [308, 149] width 617 height 299
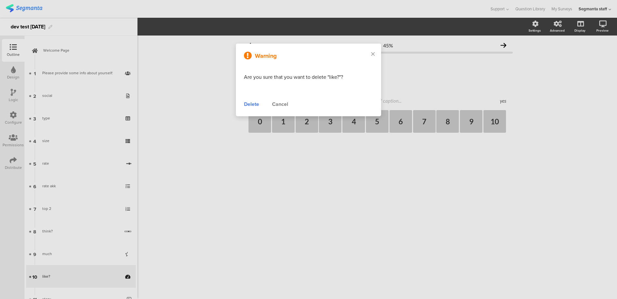
click at [277, 97] on div "Warning Are you sure that you want to delete "like?"? Delete Cancel" at bounding box center [308, 80] width 145 height 73
click at [276, 102] on div "Cancel" at bounding box center [280, 104] width 16 height 8
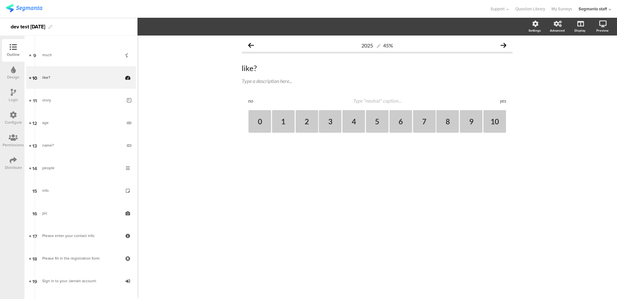
scroll to position [297, 0]
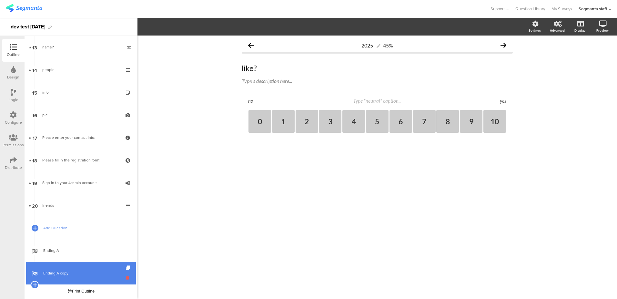
click at [126, 277] on icon at bounding box center [128, 277] width 5 height 6
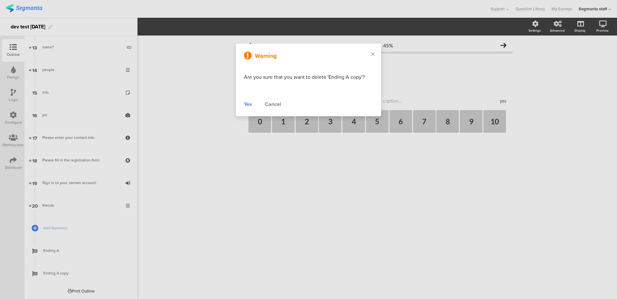
click at [245, 103] on div "Yes" at bounding box center [248, 104] width 8 height 8
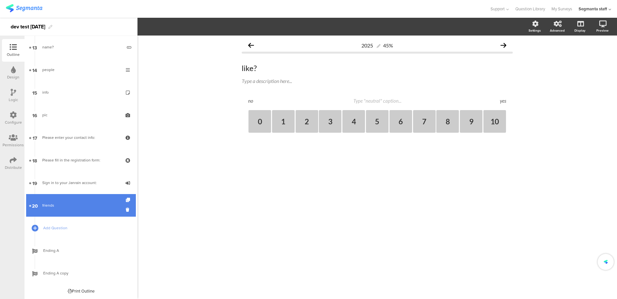
scroll to position [274, 0]
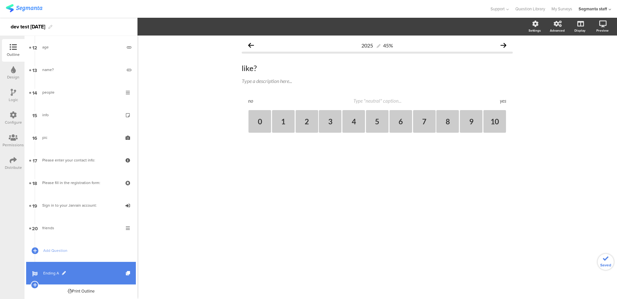
click at [46, 271] on span "Ending A" at bounding box center [84, 273] width 83 height 6
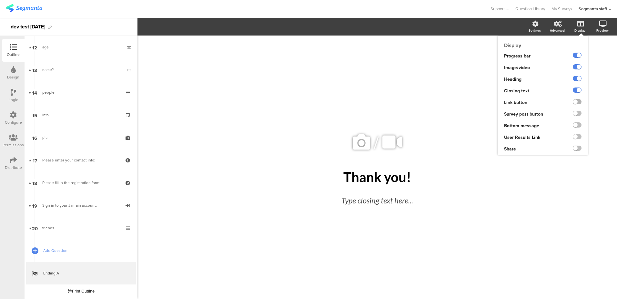
click at [578, 100] on label at bounding box center [577, 101] width 9 height 5
click at [0, 0] on input "checkbox" at bounding box center [0, 0] width 0 height 0
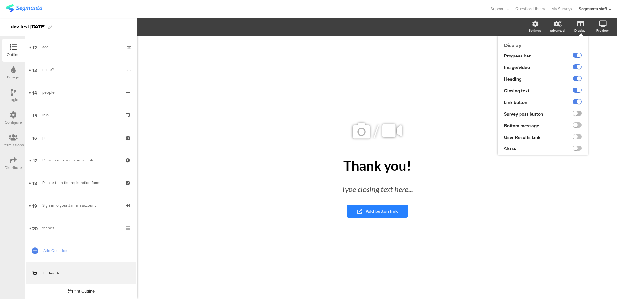
click at [578, 113] on label at bounding box center [577, 113] width 9 height 5
click at [0, 0] on input "checkbox" at bounding box center [0, 0] width 0 height 0
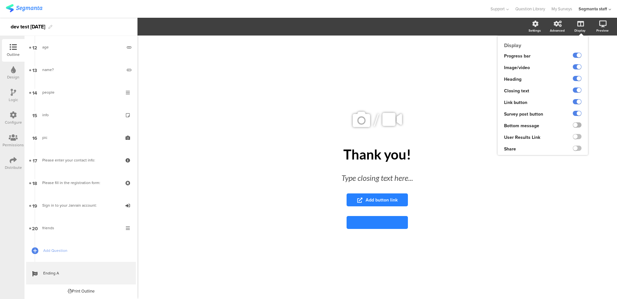
click at [576, 125] on label at bounding box center [577, 124] width 9 height 5
click at [0, 0] on input "checkbox" at bounding box center [0, 0] width 0 height 0
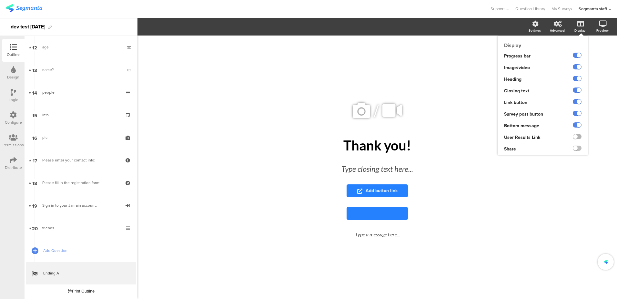
click at [578, 138] on label at bounding box center [577, 136] width 9 height 5
click at [0, 0] on input "checkbox" at bounding box center [0, 0] width 0 height 0
click at [576, 149] on label at bounding box center [577, 147] width 9 height 5
click at [0, 0] on input "checkbox" at bounding box center [0, 0] width 0 height 0
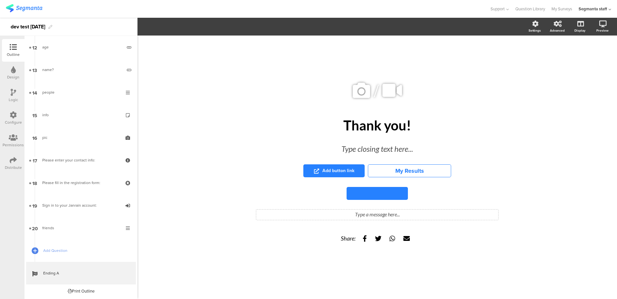
click at [378, 213] on div "Type a message here..." at bounding box center [377, 214] width 242 height 10
click at [346, 165] on button "Add button link" at bounding box center [333, 170] width 61 height 13
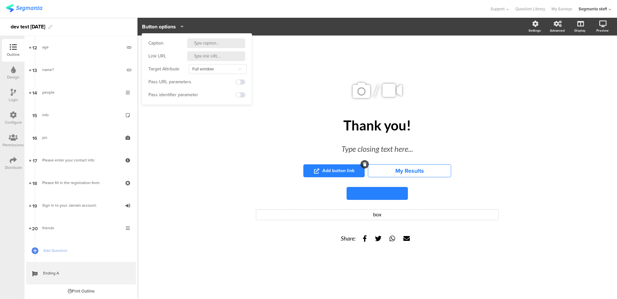
click at [202, 45] on input "text" at bounding box center [216, 43] width 58 height 10
type input "buy"
click at [203, 58] on input "text" at bounding box center [216, 56] width 58 height 10
paste input "https://cdn.pixabay.com/photo/2025/08/11/07/18/nurturing-swan-9767495_1280.jpg"
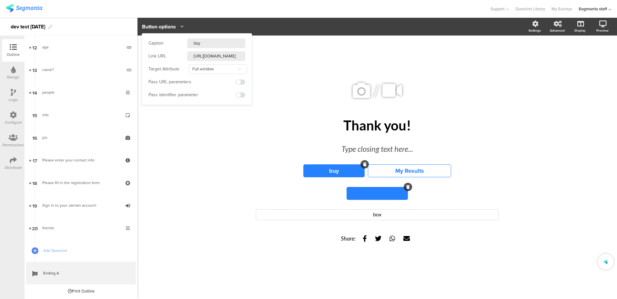
type input "https://cdn.pixabay.com/photo/2025/08/11/07/18/nurturing-swan-9767495_1280.jpg"
click at [366, 191] on button at bounding box center [376, 193] width 61 height 13
click at [200, 41] on input "text" at bounding box center [207, 43] width 58 height 10
type input "visit"
click at [196, 65] on div "Caption visit Target Url" at bounding box center [192, 51] width 100 height 35
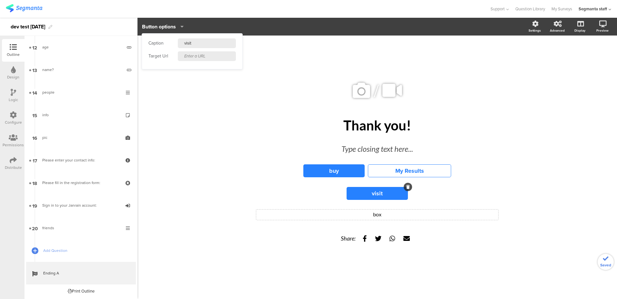
click at [197, 58] on input "text" at bounding box center [207, 56] width 58 height 10
paste input "https://cdn.pixabay.com/photo/2025/08/11/07/18/nurturing-swan-9767495_1280.jpg"
type input "https://cdn.pixabay.com/photo/2025/08/11/07/18/nurturing-swan-9767495_1280.jpg"
click at [385, 148] on div "Type closing text here..." at bounding box center [377, 149] width 194 height 12
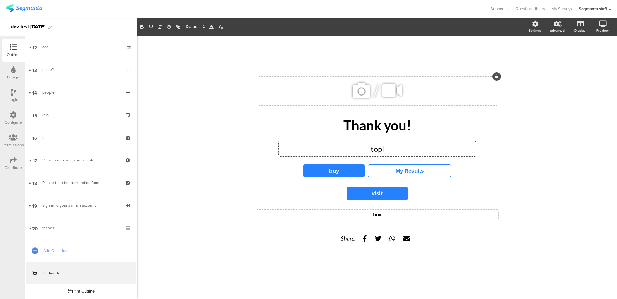
click at [365, 91] on icon at bounding box center [361, 90] width 22 height 22
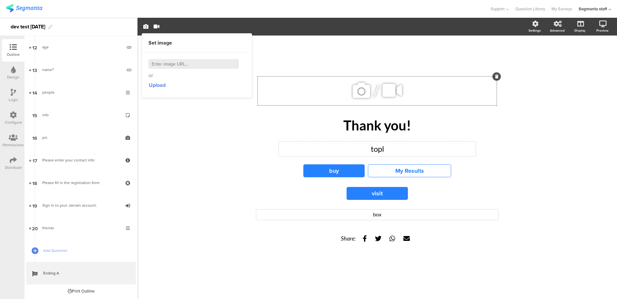
click at [206, 64] on input at bounding box center [193, 64] width 90 height 10
paste input "https://cdn.pixabay.com/photo/2025/08/11/07/18/nurturing-swan-9767495_1280.jpg"
type input "https://cdn.pixabay.com/photo/2025/08/11/07/18/nurturing-swan-9767495_1280.jpg"
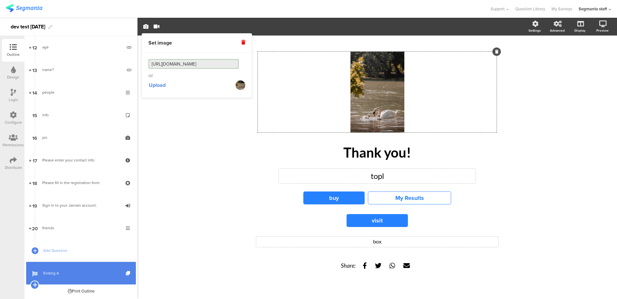
click at [35, 284] on icon at bounding box center [35, 285] width 4 height 6
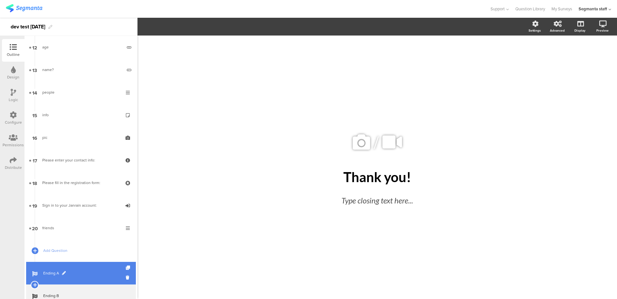
scroll to position [297, 0]
click at [49, 272] on span "Ending B" at bounding box center [84, 273] width 83 height 6
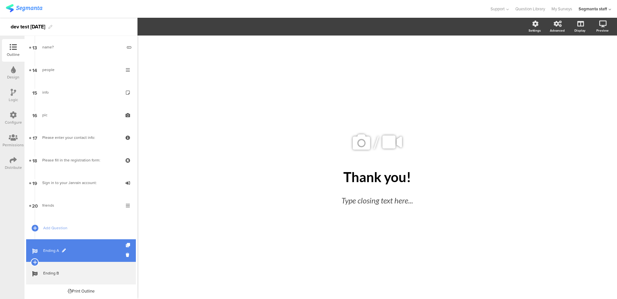
click at [52, 253] on span "Ending A" at bounding box center [84, 250] width 83 height 6
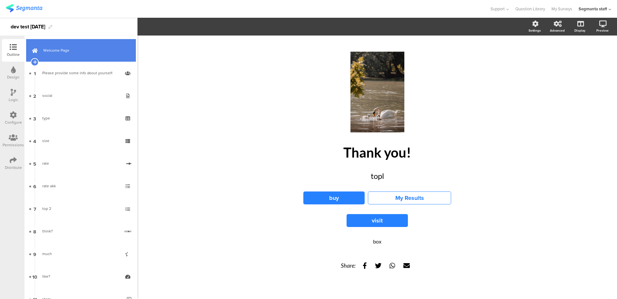
click at [52, 51] on span "Welcome Page" at bounding box center [84, 50] width 83 height 6
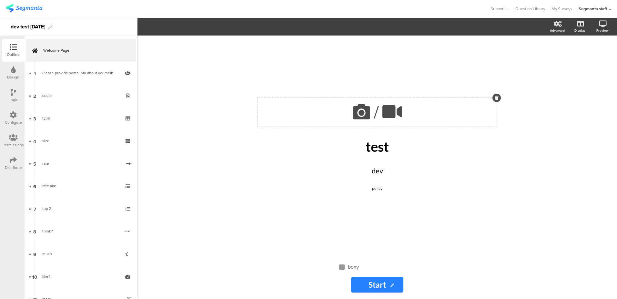
click at [367, 106] on icon at bounding box center [361, 112] width 22 height 22
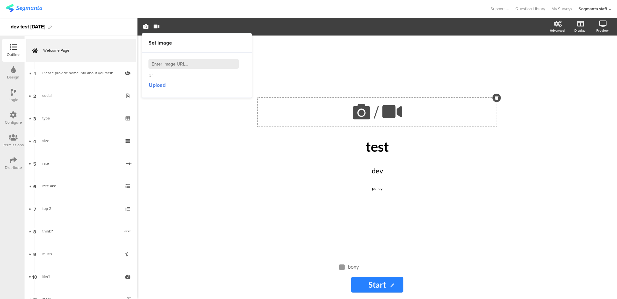
click at [206, 65] on input at bounding box center [193, 64] width 90 height 10
paste input "https://cdn.pixabay.com/photo/2025/08/11/07/18/nurturing-swan-9767495_1280.jpg"
type input "https://cdn.pixabay.com/photo/2025/08/11/07/18/nurturing-swan-9767495_1280.jpg"
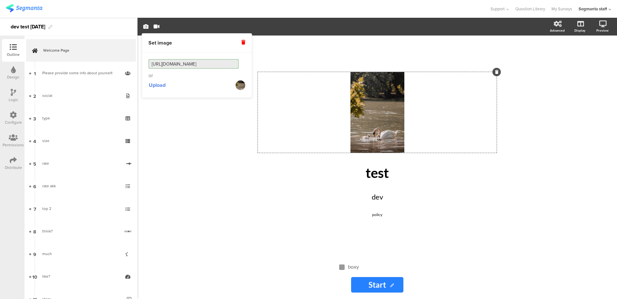
click at [218, 145] on div "/ test test dev dev policy policy boxy boxy Start Start" at bounding box center [376, 166] width 479 height 263
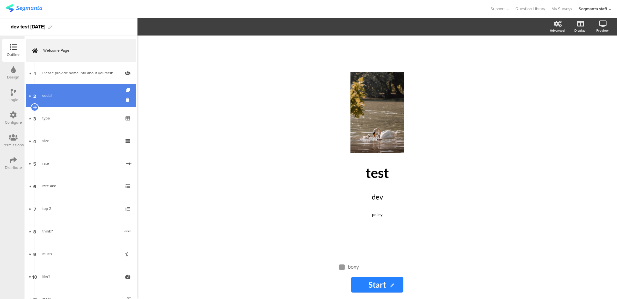
click at [73, 99] on link "2 social" at bounding box center [81, 95] width 110 height 23
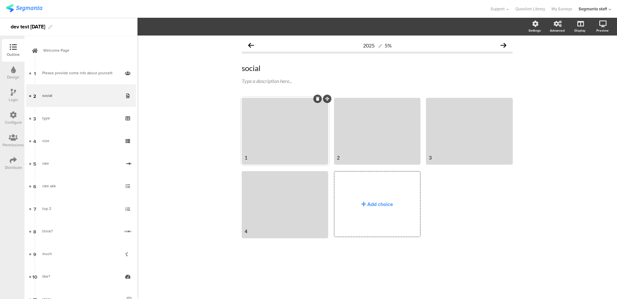
click at [267, 136] on div at bounding box center [285, 125] width 85 height 53
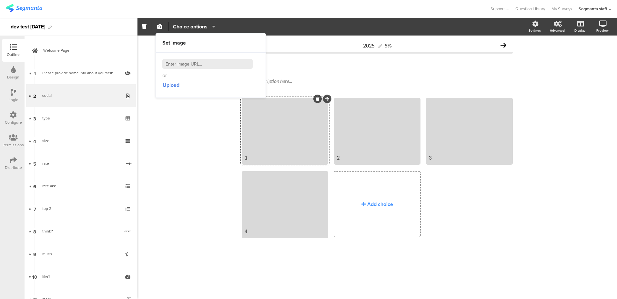
click at [218, 65] on input at bounding box center [207, 64] width 90 height 10
paste input "https://cdn.pixabay.com/photo/2025/08/11/07/18/nurturing-swan-9767495_1280.jpg"
type input "https://cdn.pixabay.com/photo/2025/08/11/07/18/nurturing-swan-9767495_1280.jpg"
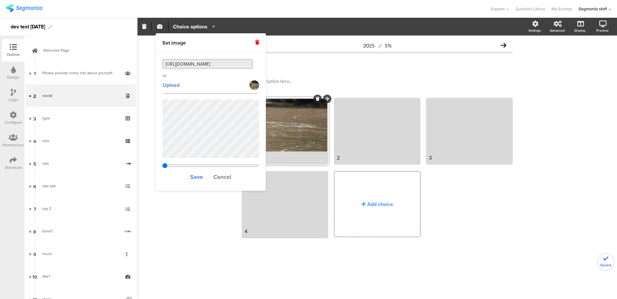
type input "0.702288056206089"
type input "https://cdn.pixabay.com/photo/2025/08/11/07/18/nurturing-swan-9767495_1280.jpg"
type input "1.05628805620609"
click at [226, 164] on input "range" at bounding box center [210, 165] width 97 height 5
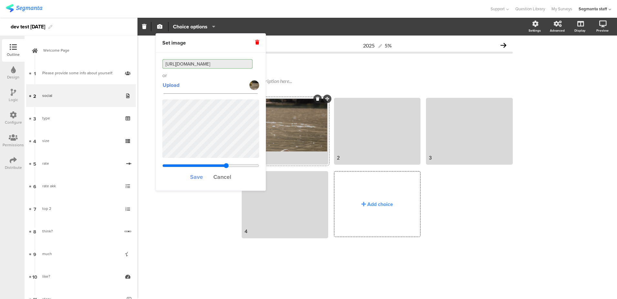
click at [200, 176] on span "Save" at bounding box center [196, 177] width 13 height 8
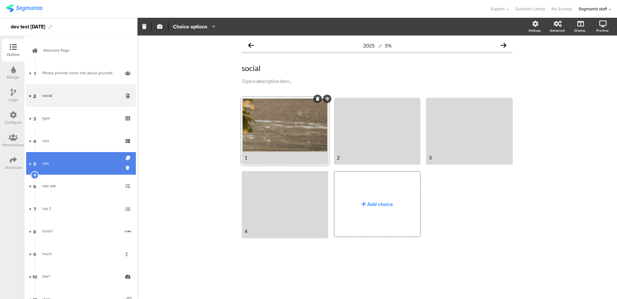
click at [61, 168] on link "5 rate" at bounding box center [81, 163] width 110 height 23
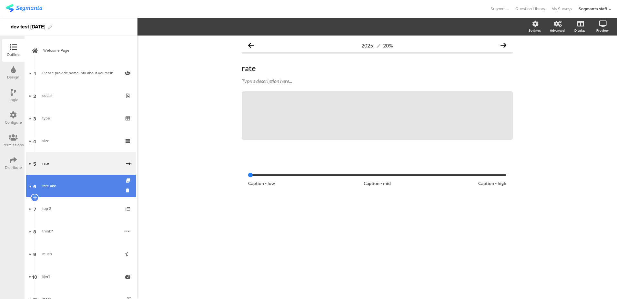
click at [59, 179] on link "6 rate akk" at bounding box center [81, 186] width 110 height 23
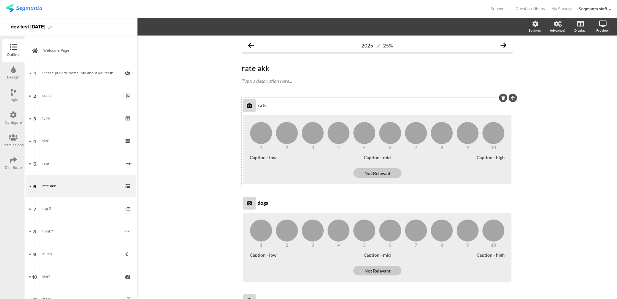
click at [243, 104] on div at bounding box center [249, 105] width 13 height 13
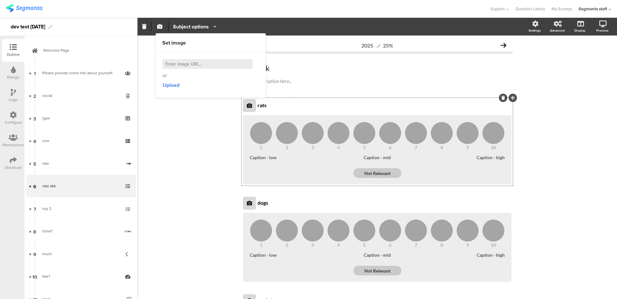
click at [193, 59] on input at bounding box center [207, 64] width 90 height 10
paste input "https://cdn.pixabay.com/photo/2025/08/11/07/18/nurturing-swan-9767495_1280.jpg"
type input "https://cdn.pixabay.com/photo/2025/08/11/07/18/nurturing-swan-9767495_1280.jpg"
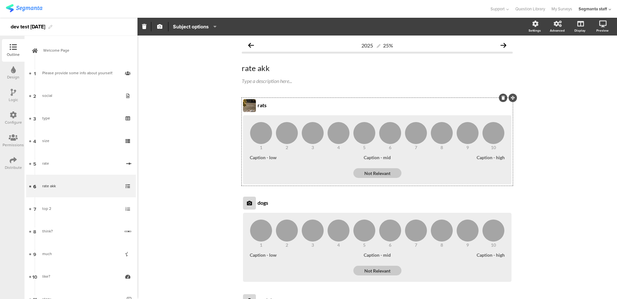
click at [172, 120] on div "2025 25% rate akk rate akk Type a description here... rats rats 1 2 3" at bounding box center [376, 229] width 479 height 388
click at [12, 69] on icon at bounding box center [13, 69] width 5 height 7
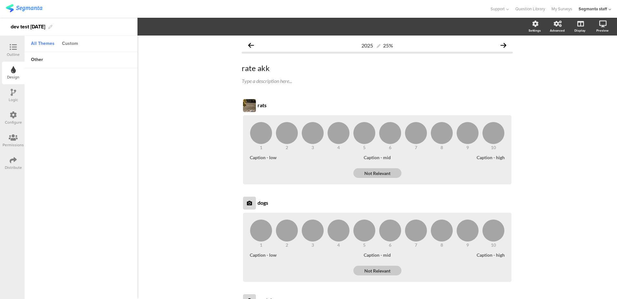
click at [76, 46] on div "Custom" at bounding box center [70, 43] width 23 height 11
click at [69, 59] on div "Content" at bounding box center [70, 60] width 23 height 11
click at [130, 98] on span at bounding box center [126, 99] width 7 height 4
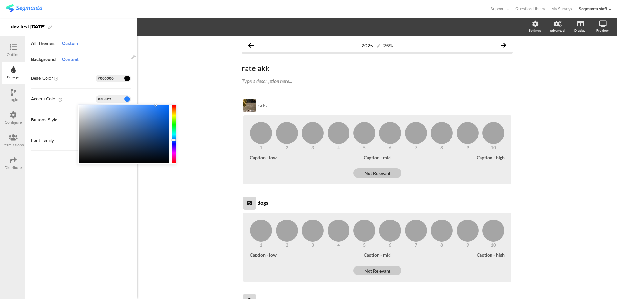
click at [13, 51] on div at bounding box center [13, 48] width 13 height 8
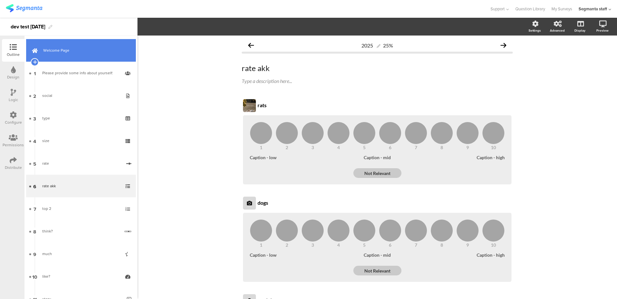
click at [67, 55] on link "Welcome Page" at bounding box center [81, 50] width 110 height 23
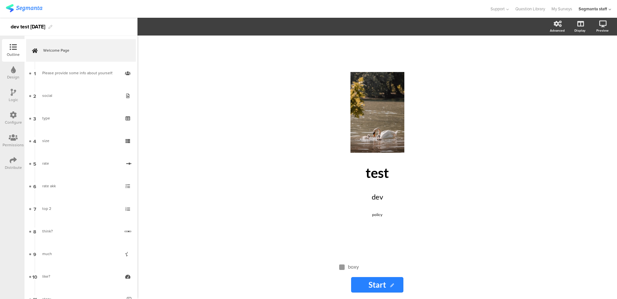
click at [14, 73] on icon at bounding box center [13, 69] width 5 height 7
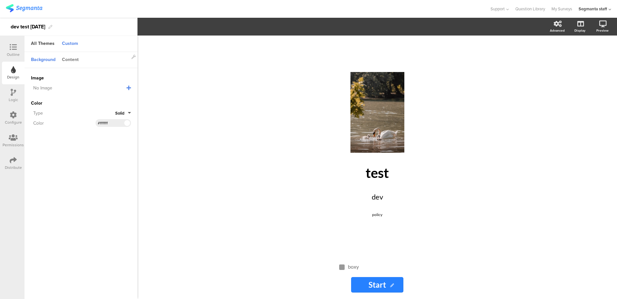
click at [68, 61] on div "Content" at bounding box center [70, 60] width 23 height 11
click at [126, 101] on span at bounding box center [127, 99] width 5 height 5
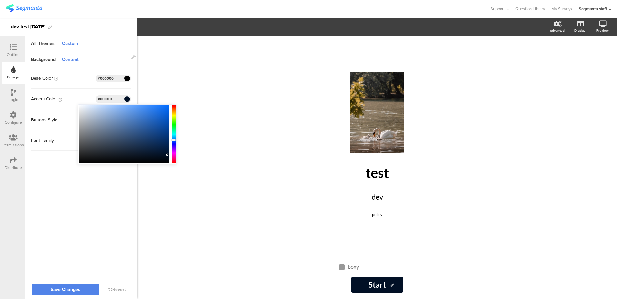
type input "#000000"
drag, startPoint x: 141, startPoint y: 133, endPoint x: 170, endPoint y: 165, distance: 43.4
click at [177, 164] on body "You are using an unsupported version of Internet Explorer. Unsupported browsers…" at bounding box center [308, 149] width 617 height 299
click at [124, 184] on sg-customize-design "Background Content Image No Image Invalid URL or Upload File Color Type Solid C…" at bounding box center [81, 166] width 113 height 228
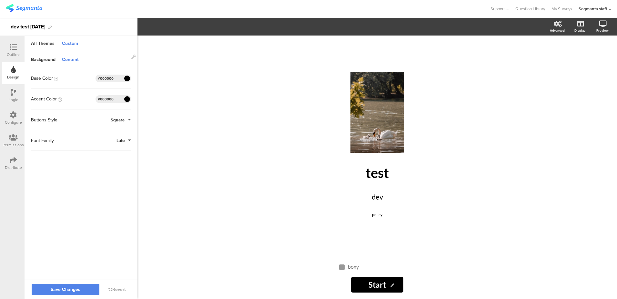
click at [129, 120] on button "Square" at bounding box center [121, 120] width 20 height 6
click at [119, 147] on button "Round" at bounding box center [107, 148] width 48 height 14
click at [124, 142] on span "Lato" at bounding box center [120, 140] width 8 height 6
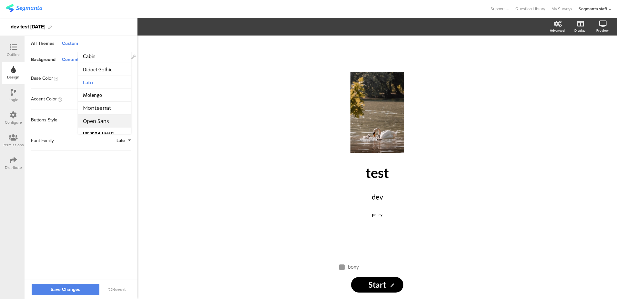
click at [104, 116] on li "Open Sans" at bounding box center [104, 121] width 53 height 13
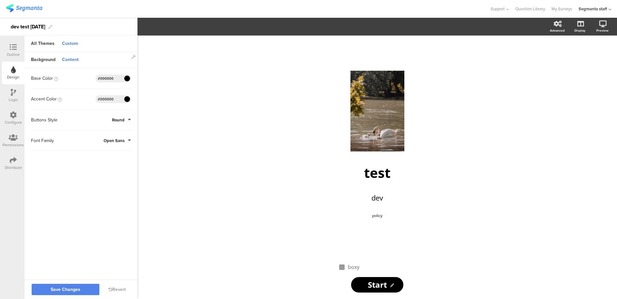
click at [89, 185] on sg-customize-design "Background Content Image No Image Invalid URL or Upload File Color Type Solid C…" at bounding box center [81, 166] width 113 height 228
click at [79, 289] on span "Save Changes" at bounding box center [66, 289] width 30 height 0
click at [41, 63] on div "Background" at bounding box center [43, 60] width 31 height 11
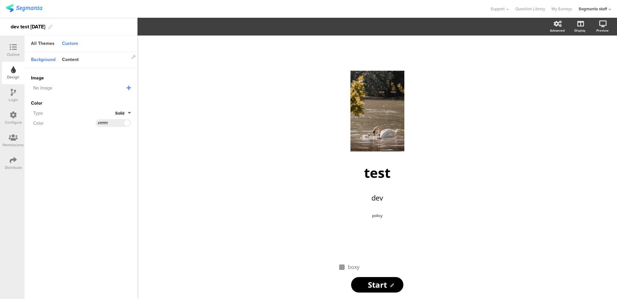
click at [130, 88] on icon at bounding box center [128, 87] width 5 height 5
click at [99, 103] on input "text" at bounding box center [75, 99] width 89 height 8
paste input "https://cdn.pixabay.com/photo/2025/08/11/07/18/nurturing-swan-9767495_1280.jpg"
type input "https://cdn.pixabay.com/photo/2025/08/11/07/18/nurturing-swan-9767495_1280.jpg"
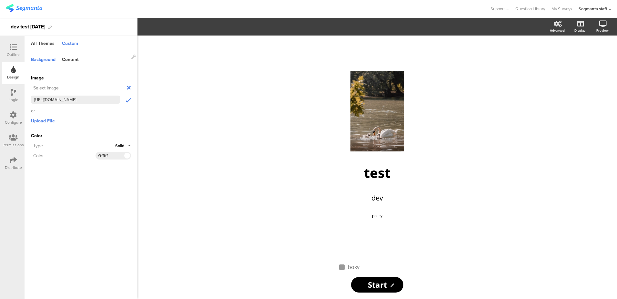
click at [128, 101] on icon "submit" at bounding box center [127, 100] width 5 height 7
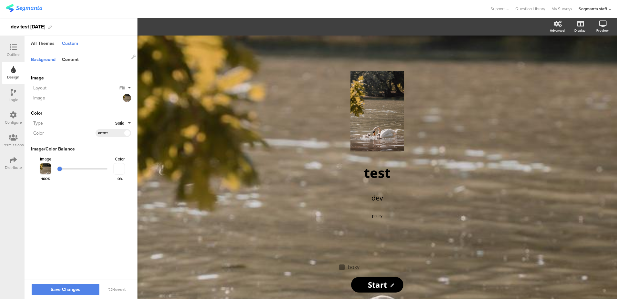
click at [101, 171] on div at bounding box center [81, 169] width 100 height 8
click at [103, 168] on input "range" at bounding box center [82, 168] width 50 height 1
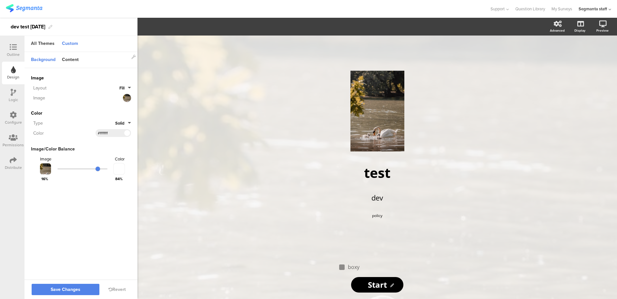
drag, startPoint x: 98, startPoint y: 167, endPoint x: 101, endPoint y: 167, distance: 3.6
click at [101, 168] on input "range" at bounding box center [82, 168] width 50 height 1
click at [127, 122] on button "Solid" at bounding box center [123, 123] width 16 height 6
click at [116, 149] on button "Gradient" at bounding box center [107, 152] width 48 height 14
click at [125, 135] on div at bounding box center [127, 133] width 8 height 8
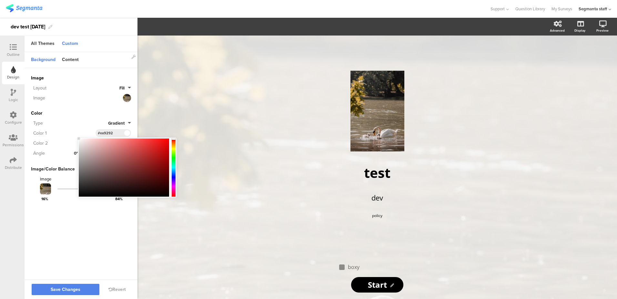
type input "#eb9393"
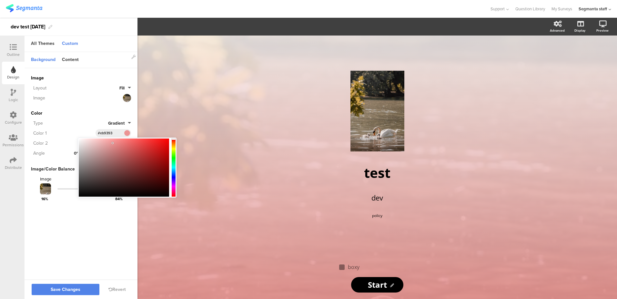
click at [113, 143] on div at bounding box center [124, 167] width 90 height 58
click at [95, 122] on div "Type" at bounding box center [69, 123] width 77 height 7
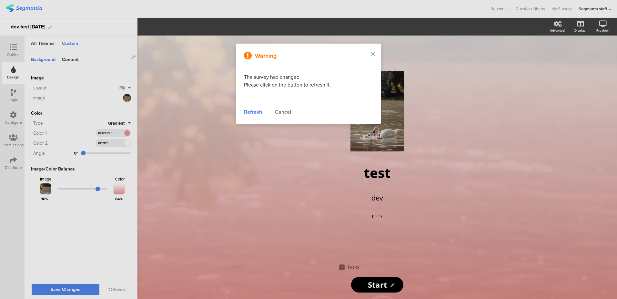
click at [70, 283] on div at bounding box center [308, 149] width 617 height 299
click at [68, 287] on div at bounding box center [308, 149] width 617 height 299
click at [67, 289] on div at bounding box center [308, 149] width 617 height 299
click at [249, 114] on div "Refresh" at bounding box center [253, 112] width 18 height 8
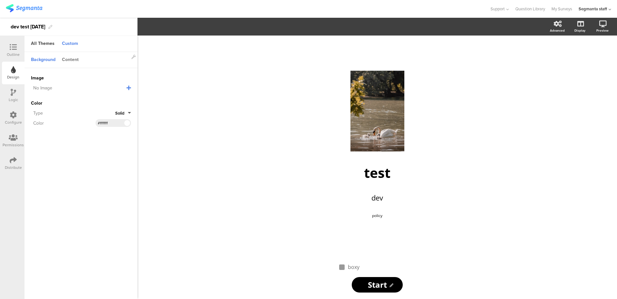
click at [68, 59] on div "Content" at bounding box center [70, 60] width 23 height 11
click at [37, 56] on div "Background" at bounding box center [43, 60] width 31 height 11
click at [127, 85] on icon at bounding box center [128, 87] width 5 height 5
click at [98, 100] on input "text" at bounding box center [75, 99] width 89 height 8
paste input "[URL][DOMAIN_NAME]"
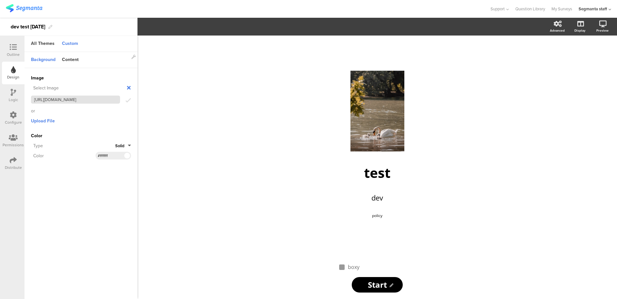
scroll to position [0, 70]
type input "[URL][DOMAIN_NAME]"
click at [127, 99] on icon "submit" at bounding box center [127, 100] width 5 height 7
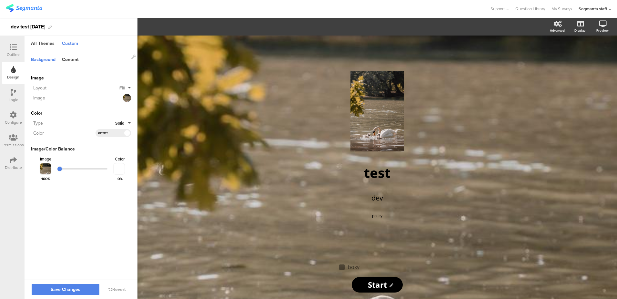
click at [104, 168] on input "range" at bounding box center [82, 168] width 50 height 1
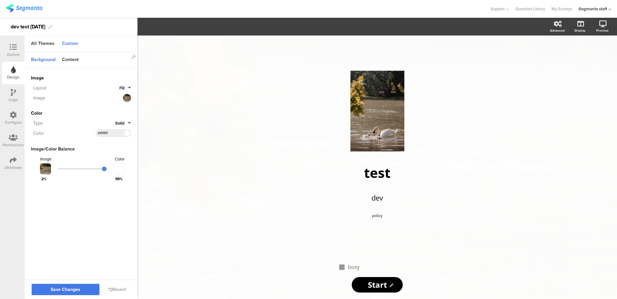
click at [78, 289] on span "Save Changes" at bounding box center [66, 289] width 30 height 0
click at [126, 121] on button "Solid" at bounding box center [123, 123] width 16 height 6
click at [105, 150] on button "Gradient" at bounding box center [107, 152] width 48 height 14
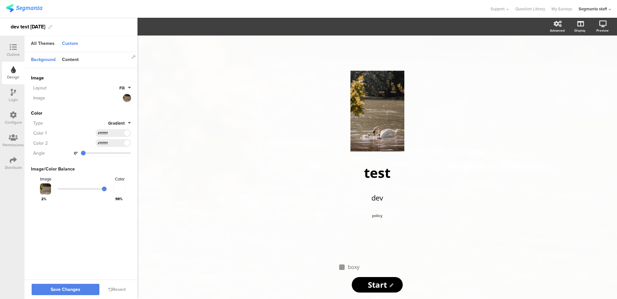
drag, startPoint x: 129, startPoint y: 131, endPoint x: 121, endPoint y: 138, distance: 10.6
click at [129, 132] on span at bounding box center [126, 133] width 7 height 4
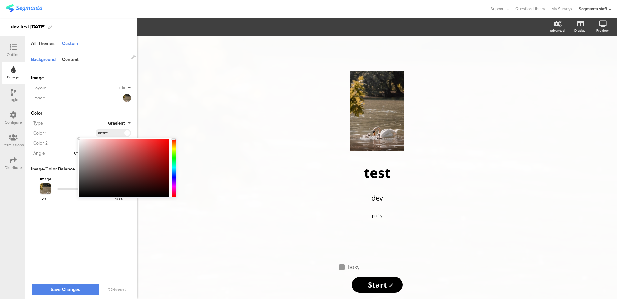
click at [117, 137] on div "#FFFFFF Clear OK" at bounding box center [127, 167] width 99 height 60
type input "#ef7272"
drag, startPoint x: 126, startPoint y: 142, endPoint x: 108, endPoint y: 140, distance: 18.5
click at [126, 142] on div at bounding box center [124, 167] width 90 height 58
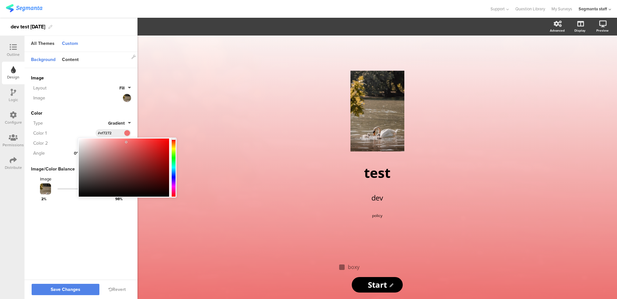
click at [86, 114] on div "Color" at bounding box center [81, 113] width 100 height 7
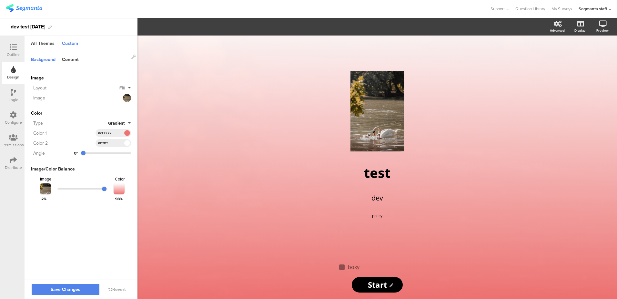
click at [105, 154] on input "range" at bounding box center [106, 152] width 50 height 1
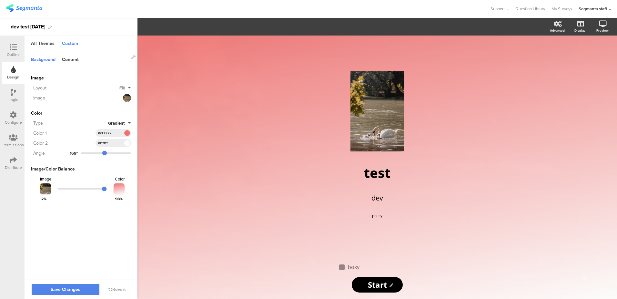
type input "333"
click at [125, 153] on input "range" at bounding box center [106, 152] width 50 height 1
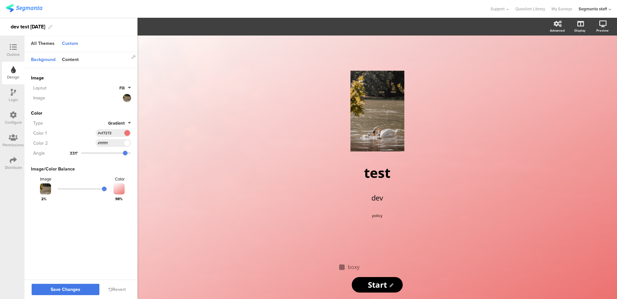
click at [65, 284] on button "Save Changes" at bounding box center [66, 289] width 68 height 11
click at [75, 57] on div "Content" at bounding box center [70, 60] width 23 height 11
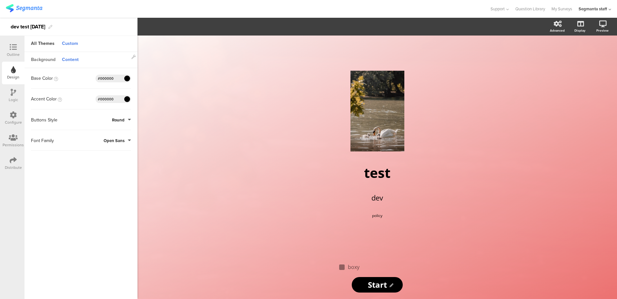
click at [49, 61] on div "Background" at bounding box center [43, 60] width 31 height 11
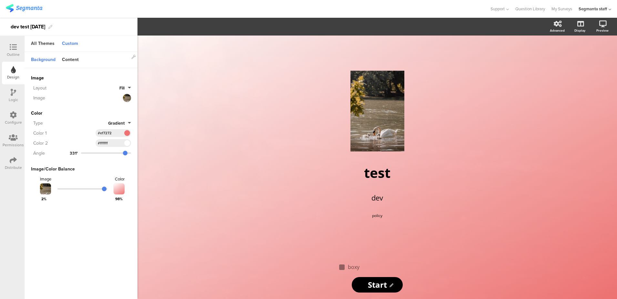
click at [73, 41] on div "Custom" at bounding box center [70, 43] width 23 height 11
click at [45, 45] on div "All Themes" at bounding box center [43, 43] width 30 height 11
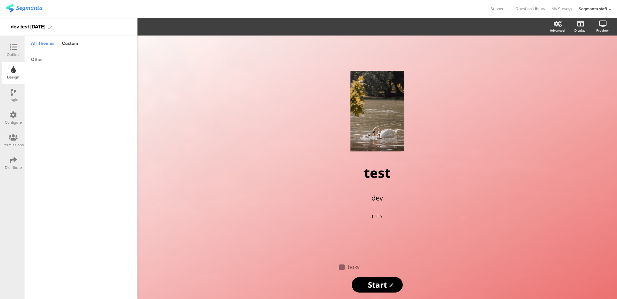
click at [37, 60] on div "other" at bounding box center [37, 60] width 18 height 11
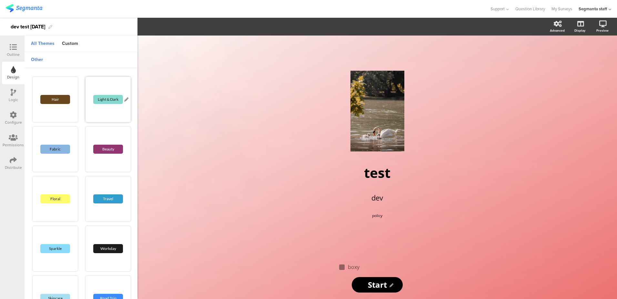
click at [96, 88] on div "Light & Dark" at bounding box center [107, 99] width 45 height 45
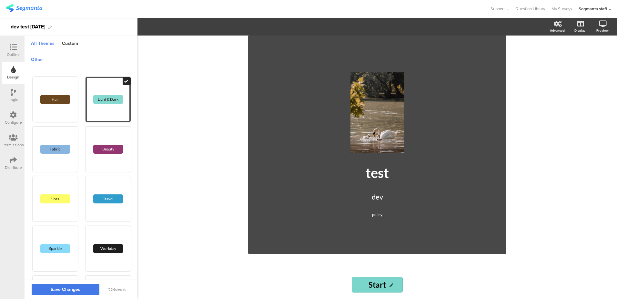
click at [67, 289] on span "Save Changes" at bounding box center [66, 289] width 30 height 0
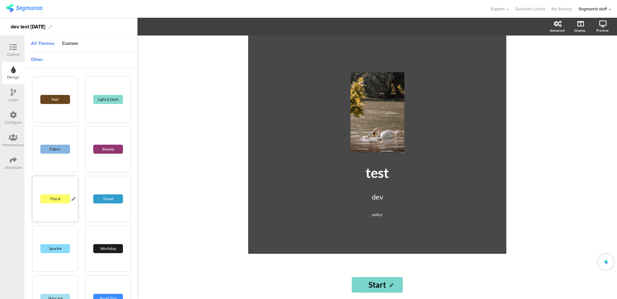
click at [63, 191] on div "Floral" at bounding box center [55, 198] width 45 height 45
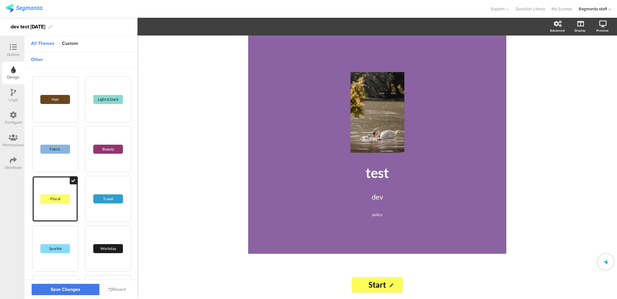
click at [66, 284] on button "Save Changes" at bounding box center [66, 289] width 68 height 11
click at [13, 98] on div "Logic" at bounding box center [13, 100] width 9 height 6
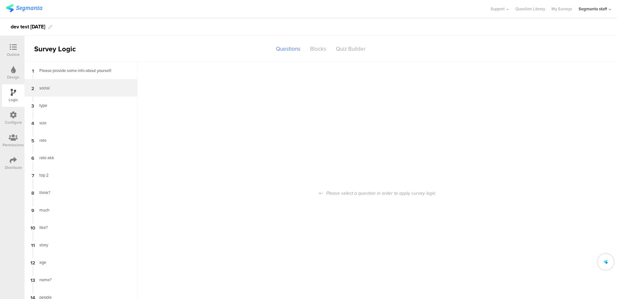
click at [51, 86] on div "social" at bounding box center [75, 88] width 81 height 6
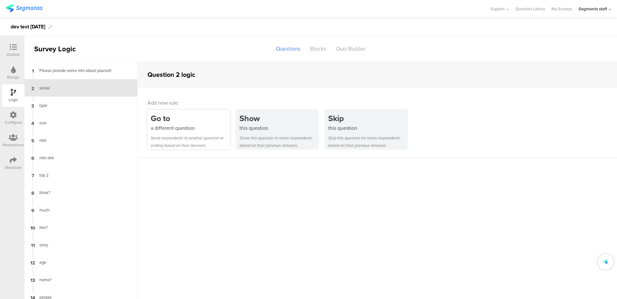
click at [185, 125] on div "a different question" at bounding box center [190, 127] width 79 height 7
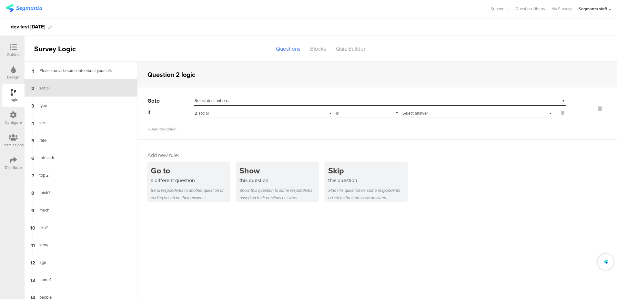
click at [259, 105] on div "Select destination..." at bounding box center [379, 101] width 371 height 10
click at [260, 100] on div "Select destination..." at bounding box center [350, 101] width 311 height 6
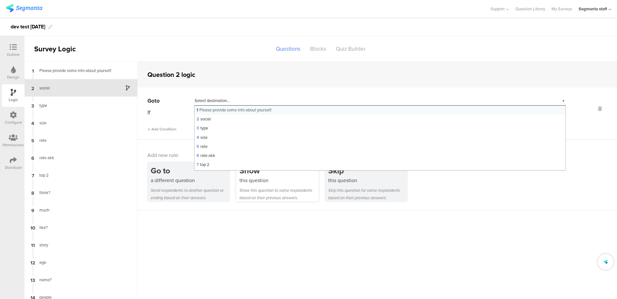
scroll to position [26, 0]
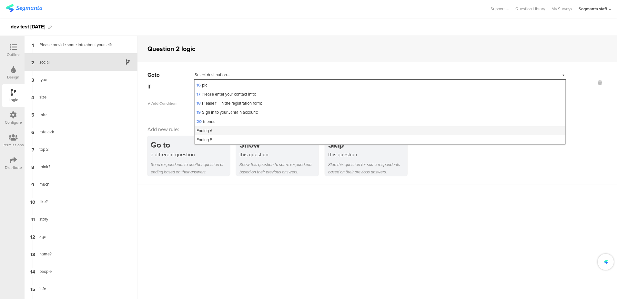
click at [217, 129] on div "Ending A" at bounding box center [380, 130] width 371 height 9
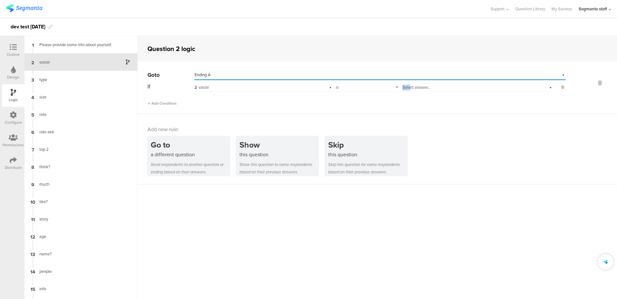
drag, startPoint x: 406, startPoint y: 84, endPoint x: 405, endPoint y: 88, distance: 4.0
click at [406, 85] on span "Select answer..." at bounding box center [416, 87] width 28 height 6
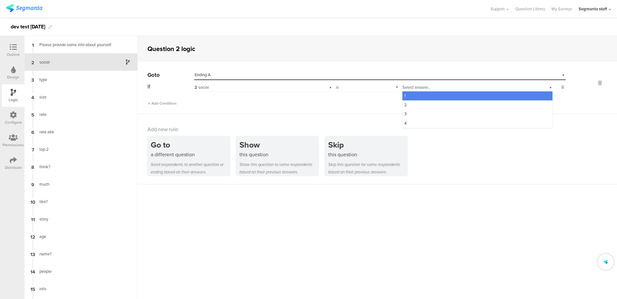
click at [404, 94] on div "1" at bounding box center [477, 95] width 150 height 9
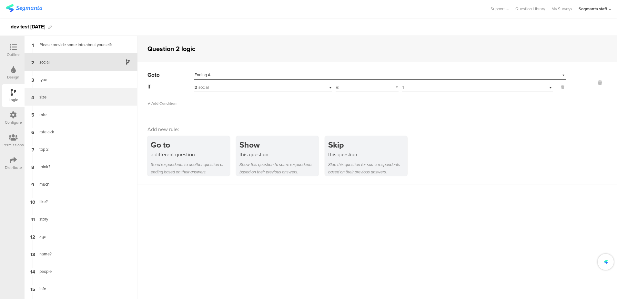
click at [65, 101] on div "4 size" at bounding box center [81, 96] width 113 height 17
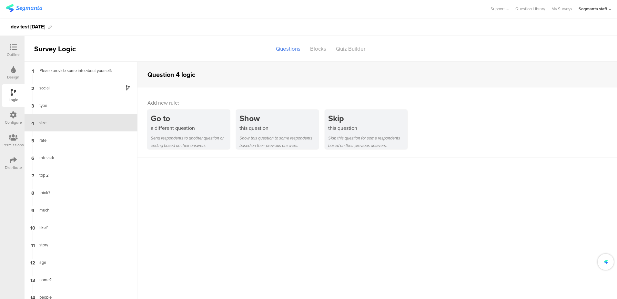
click at [261, 136] on div "Show this question to some respondents based on their previous answers." at bounding box center [278, 141] width 79 height 15
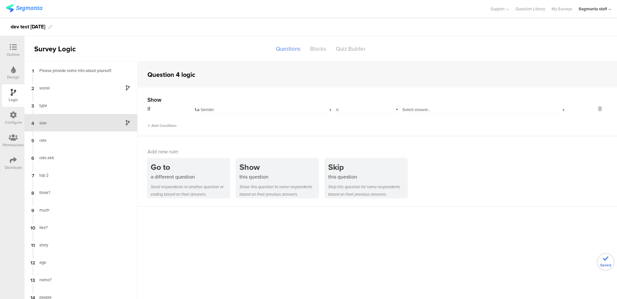
click at [195, 107] on span "1.a" at bounding box center [197, 110] width 5 height 6
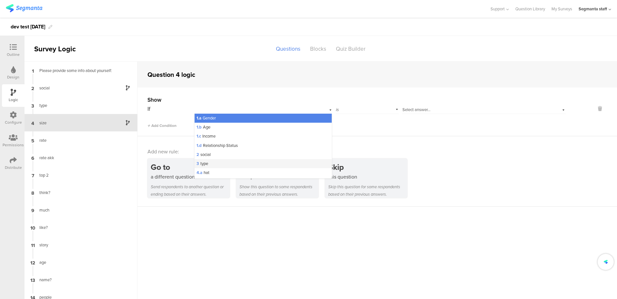
click at [216, 162] on div "3 type" at bounding box center [263, 163] width 137 height 9
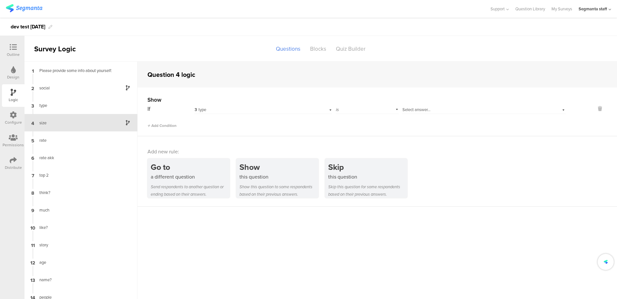
click at [430, 108] on div "Select answer..." at bounding box center [471, 110] width 139 height 6
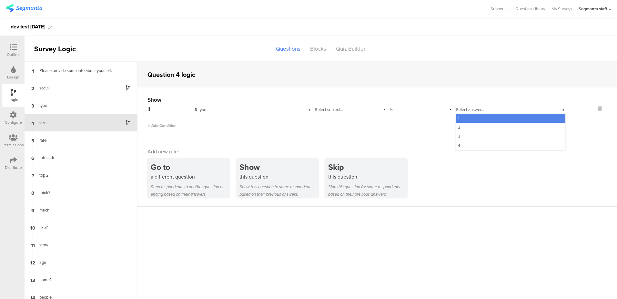
click at [334, 108] on span "Select subject..." at bounding box center [329, 109] width 28 height 6
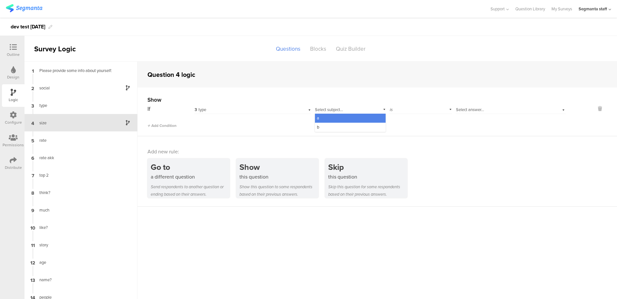
click at [336, 116] on div "a" at bounding box center [350, 118] width 70 height 9
click at [484, 104] on div "Select answer..." at bounding box center [510, 109] width 110 height 10
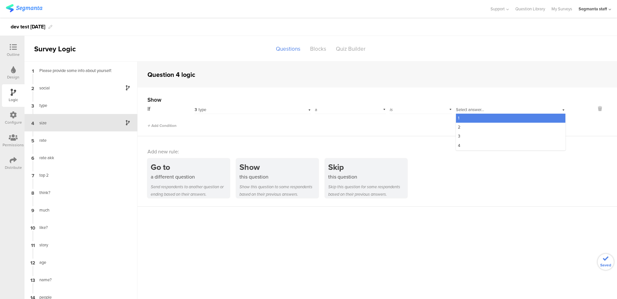
click at [472, 121] on div "1" at bounding box center [510, 118] width 109 height 9
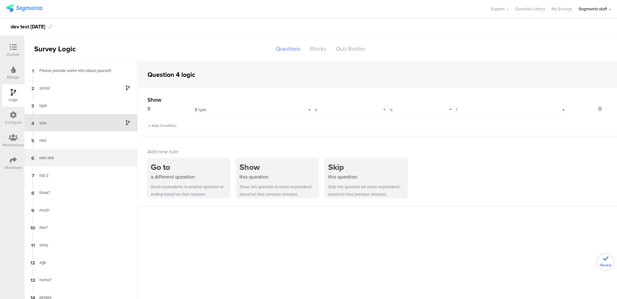
click at [68, 162] on div "6 rate akk" at bounding box center [81, 157] width 113 height 17
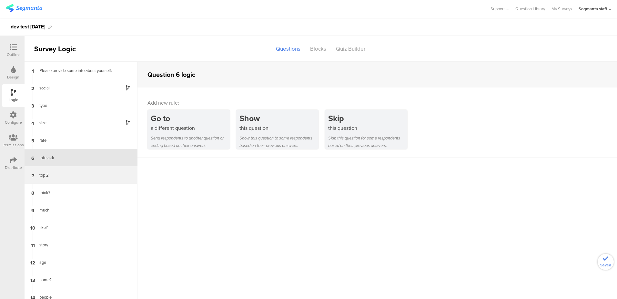
click at [63, 170] on div "7 top 2" at bounding box center [81, 174] width 113 height 17
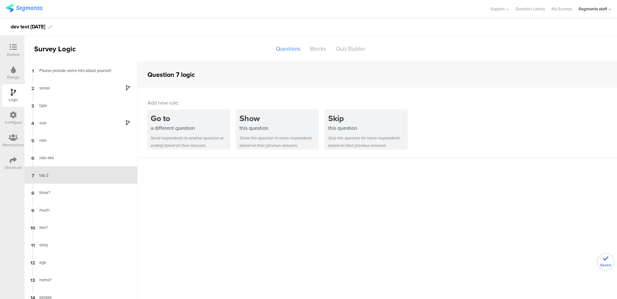
scroll to position [7, 0]
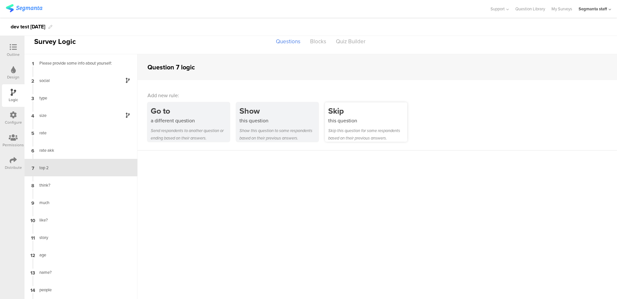
click at [357, 127] on div "Skip this question for some respondents based on their previous answers." at bounding box center [367, 134] width 79 height 15
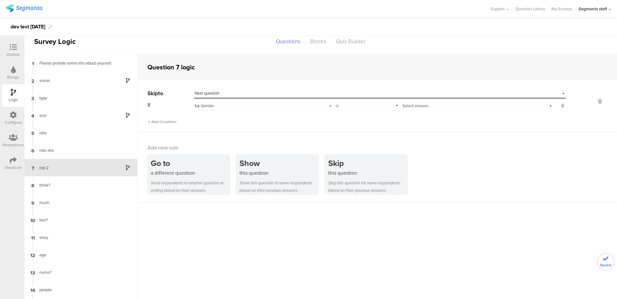
click at [237, 105] on div "1.a Gender" at bounding box center [253, 106] width 116 height 6
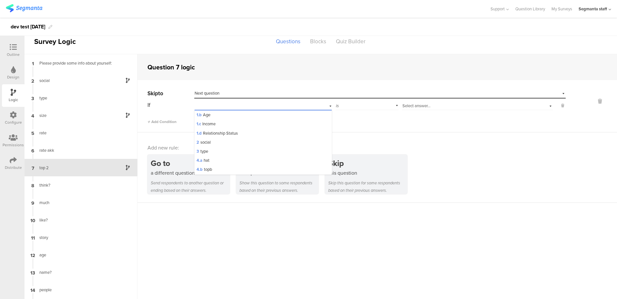
scroll to position [26, 0]
click at [215, 167] on div "6 rate akk" at bounding box center [263, 169] width 137 height 9
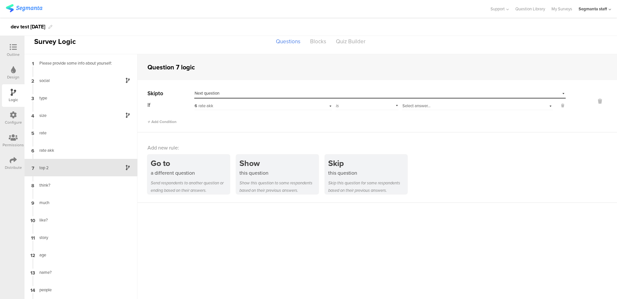
scroll to position [0, 0]
click at [398, 105] on div "is" at bounding box center [366, 105] width 63 height 10
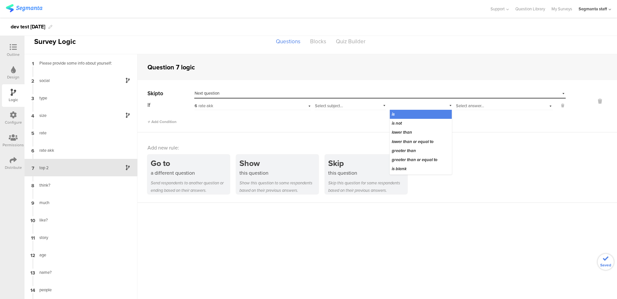
click at [353, 105] on div "Select subject..." at bounding box center [349, 105] width 71 height 10
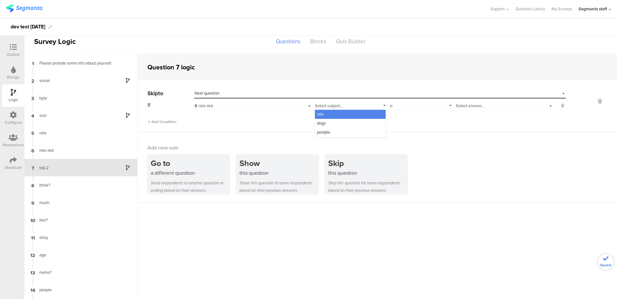
click at [345, 115] on div "rats" at bounding box center [350, 114] width 70 height 9
click at [485, 103] on div "Select answer..." at bounding box center [495, 106] width 79 height 6
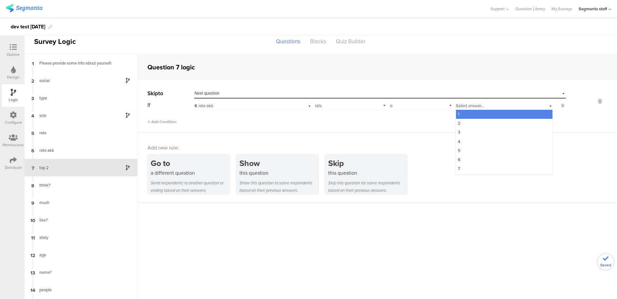
drag, startPoint x: 468, startPoint y: 115, endPoint x: 465, endPoint y: 117, distance: 4.1
click at [468, 115] on div "1" at bounding box center [504, 114] width 96 height 9
click at [315, 42] on div "Blocks" at bounding box center [318, 41] width 26 height 11
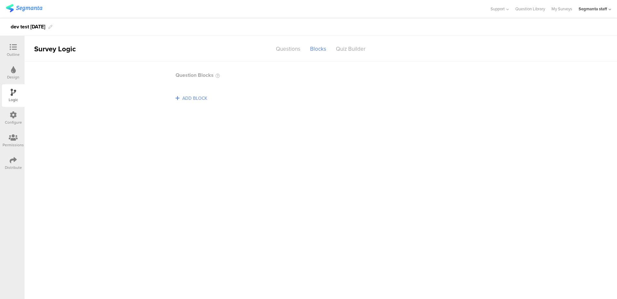
click at [194, 97] on span "ADD BLOCK" at bounding box center [195, 98] width 28 height 10
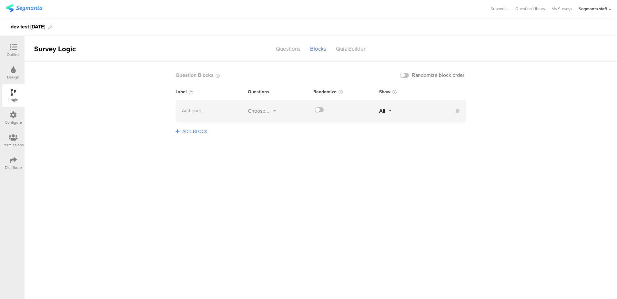
click at [186, 133] on span "ADD BLOCK" at bounding box center [195, 131] width 28 height 10
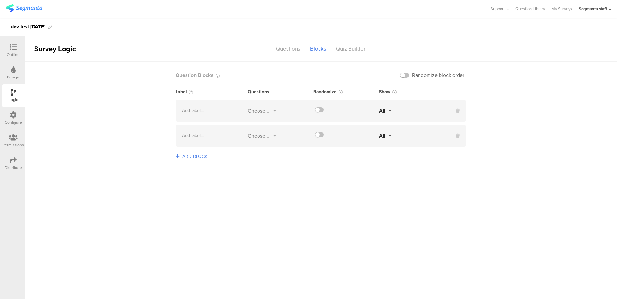
click at [261, 110] on div "Choose..." at bounding box center [258, 110] width 21 height 7
click at [256, 132] on li "2 social" at bounding box center [312, 130] width 129 height 14
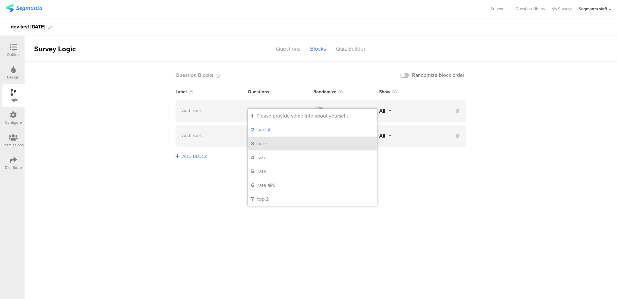
click at [256, 144] on li "3 type" at bounding box center [312, 143] width 129 height 14
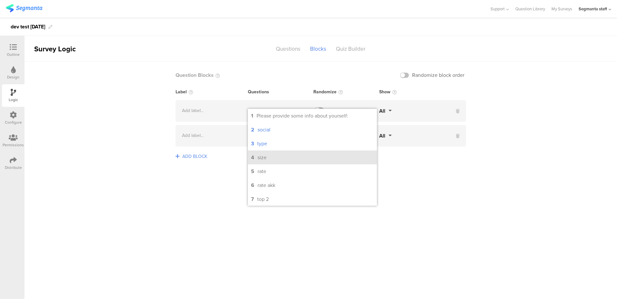
click at [258, 154] on div "size" at bounding box center [261, 157] width 9 height 7
click at [227, 158] on div "ADD BLOCK" at bounding box center [320, 160] width 290 height 15
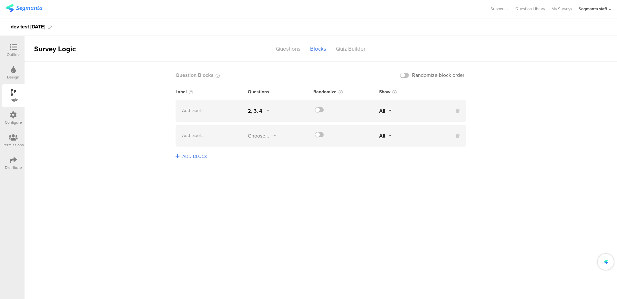
click at [261, 139] on div "Choose..." at bounding box center [258, 135] width 21 height 7
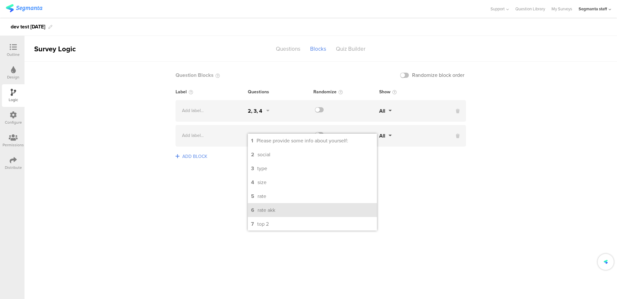
drag, startPoint x: 254, startPoint y: 195, endPoint x: 258, endPoint y: 205, distance: 10.1
click at [254, 196] on li "5 rate" at bounding box center [312, 196] width 129 height 14
click at [261, 212] on div "rate akk" at bounding box center [266, 209] width 18 height 7
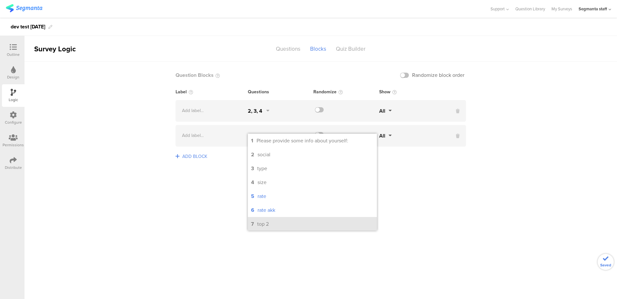
click at [255, 227] on li "7 top 2" at bounding box center [312, 224] width 129 height 14
click at [213, 203] on sg-logic-groups-list "Question Blocks Randomize block order Label Questions Randomize Show Add label.…" at bounding box center [321, 180] width 592 height 237
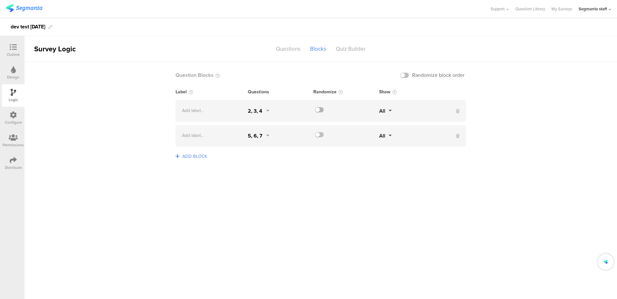
click at [322, 107] on label at bounding box center [319, 109] width 9 height 5
click at [0, 0] on input "checkbox" at bounding box center [0, 0] width 0 height 0
click at [318, 136] on label at bounding box center [319, 134] width 9 height 5
click at [0, 0] on input "checkbox" at bounding box center [0, 0] width 0 height 0
click at [407, 77] on label at bounding box center [404, 75] width 9 height 5
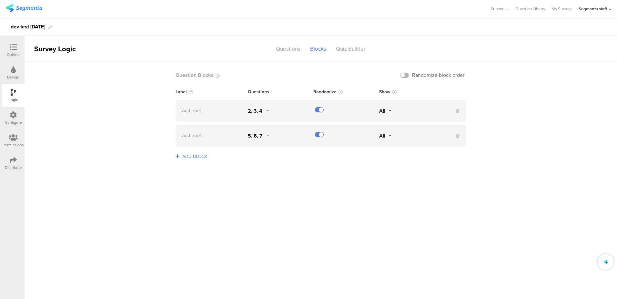
click at [0, 0] on input "checkbox" at bounding box center [0, 0] width 0 height 0
click at [352, 49] on div "Quiz Builder" at bounding box center [350, 48] width 39 height 11
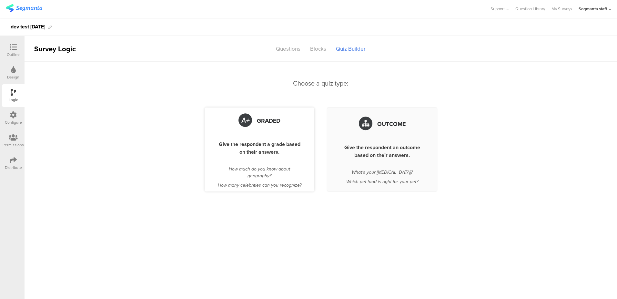
click at [265, 128] on div "Graded" at bounding box center [259, 121] width 84 height 20
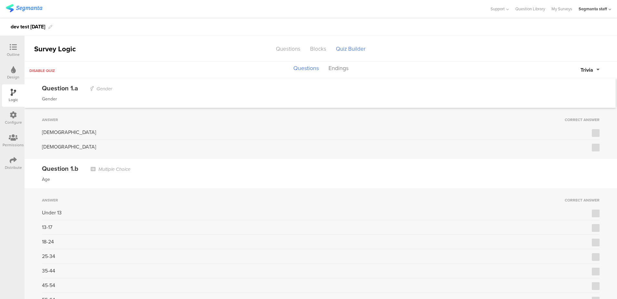
click at [587, 70] on span "Trivia" at bounding box center [586, 69] width 13 height 7
click at [577, 94] on button "Points" at bounding box center [575, 98] width 48 height 14
click at [588, 133] on div "0" at bounding box center [589, 132] width 21 height 8
click at [581, 142] on div "1" at bounding box center [589, 143] width 21 height 10
click at [583, 211] on div "0" at bounding box center [589, 213] width 21 height 8
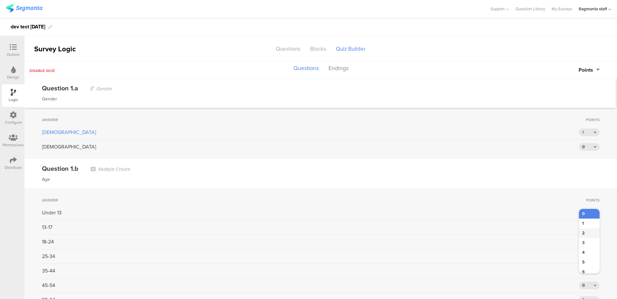
click at [581, 227] on div "0 1 2 3 4 5 6" at bounding box center [589, 243] width 21 height 68
click at [588, 228] on div "2" at bounding box center [589, 233] width 21 height 10
click at [598, 65] on div "Disable quiz Questions Endings Points" at bounding box center [321, 70] width 592 height 16
click at [597, 68] on button "Points" at bounding box center [588, 69] width 21 height 7
click at [574, 85] on button "Trivia" at bounding box center [575, 84] width 48 height 14
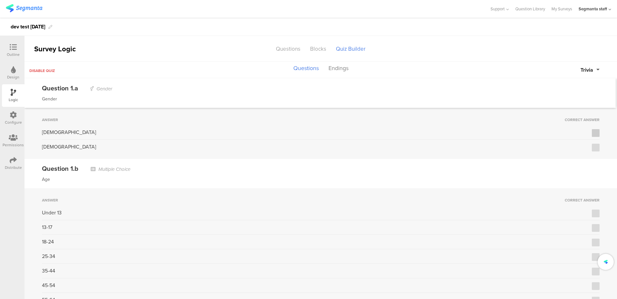
click at [593, 131] on label at bounding box center [596, 133] width 8 height 8
click at [0, 0] on input "checkbox" at bounding box center [0, 0] width 0 height 0
click at [593, 217] on div "Under 13" at bounding box center [320, 214] width 557 height 11
click at [593, 214] on label at bounding box center [596, 213] width 8 height 8
click at [0, 0] on input "checkbox" at bounding box center [0, 0] width 0 height 0
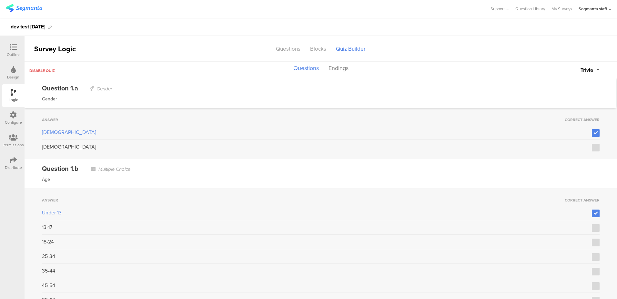
click at [586, 68] on span "Trivia" at bounding box center [586, 69] width 13 height 7
click at [575, 96] on button "Points" at bounding box center [575, 98] width 48 height 14
click at [584, 149] on div "0" at bounding box center [589, 147] width 21 height 8
click at [584, 158] on div "1" at bounding box center [589, 158] width 21 height 10
click at [573, 160] on div "Question 1.b Multiple Choice Age" at bounding box center [321, 173] width 592 height 29
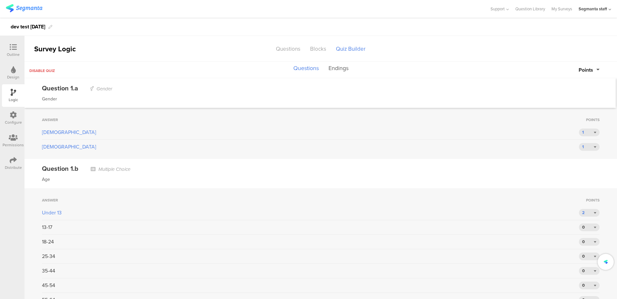
click at [339, 69] on button "Endings" at bounding box center [338, 68] width 23 height 12
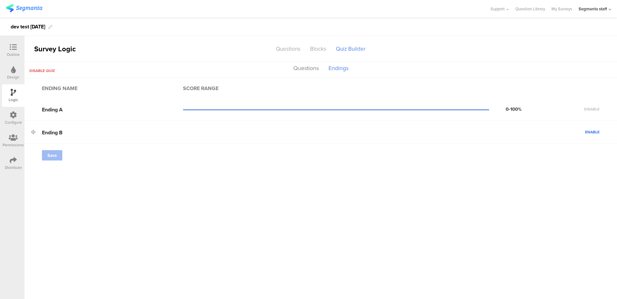
click at [595, 131] on span "Enable" at bounding box center [592, 132] width 15 height 6
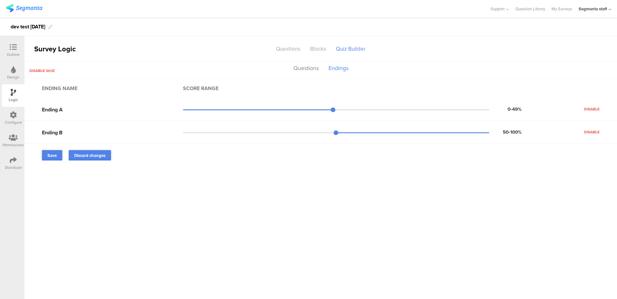
drag, startPoint x: 50, startPoint y: 162, endPoint x: 58, endPoint y: 166, distance: 8.9
click at [51, 163] on ending-ranges "Ending name Score range Ending A 0-49% Disable Ending B 50-100% Disable Save Di…" at bounding box center [321, 188] width 592 height 220
click at [50, 159] on link "Save" at bounding box center [52, 155] width 20 height 10
click at [12, 115] on icon at bounding box center [13, 114] width 7 height 7
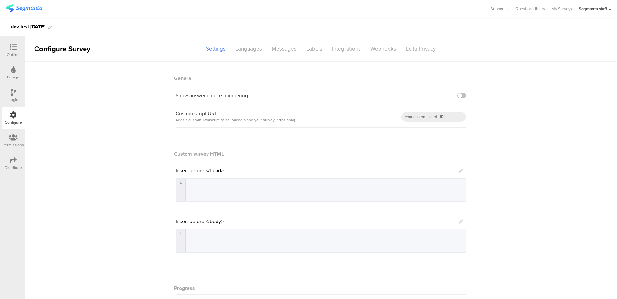
click at [20, 160] on div "Distribute" at bounding box center [13, 163] width 23 height 23
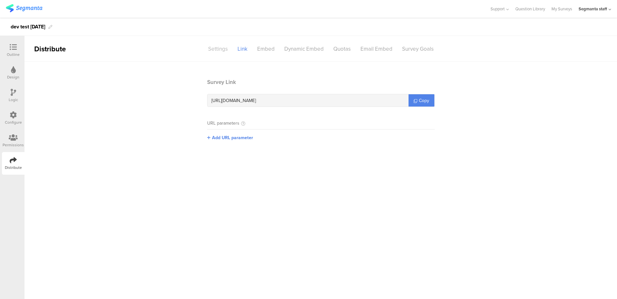
click at [217, 46] on div "Settings" at bounding box center [217, 48] width 29 height 11
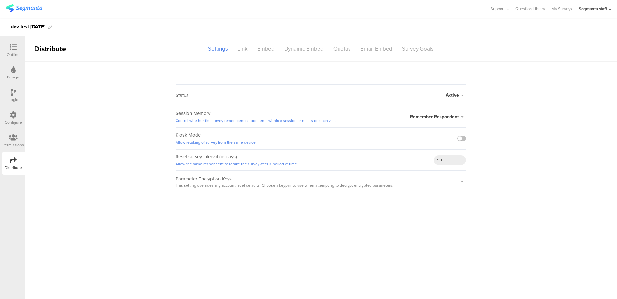
click at [460, 133] on div at bounding box center [461, 138] width 9 height 21
click at [460, 134] on div at bounding box center [461, 138] width 9 height 21
click at [460, 138] on label at bounding box center [461, 138] width 9 height 5
click at [0, 0] on input "checkbox" at bounding box center [0, 0] width 0 height 0
click at [248, 48] on div "Link" at bounding box center [243, 48] width 20 height 11
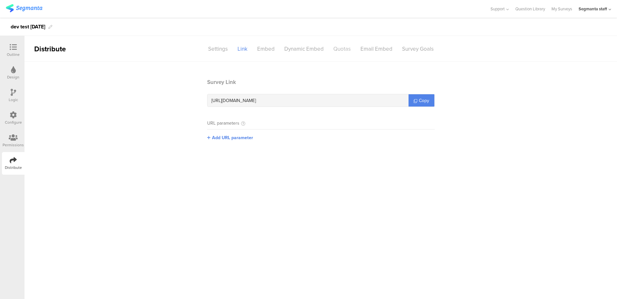
click at [348, 47] on div "Quotas" at bounding box center [341, 48] width 27 height 11
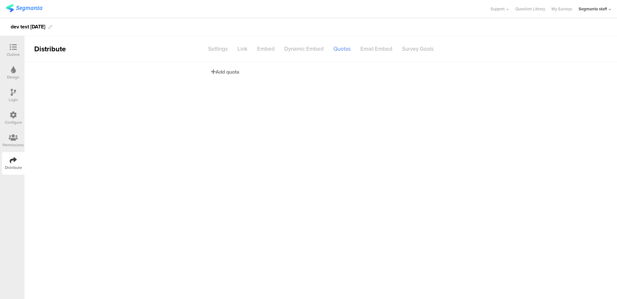
click at [226, 73] on span "Add quota" at bounding box center [225, 71] width 28 height 7
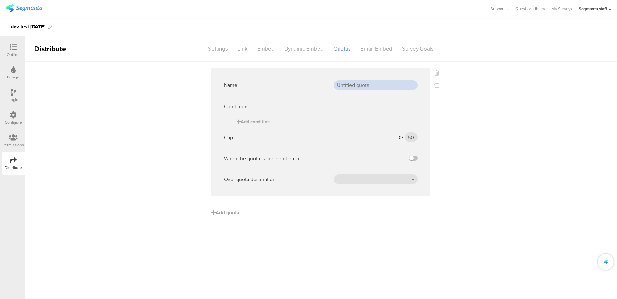
click at [360, 89] on input "text" at bounding box center [376, 85] width 84 height 10
type input "url"
click at [412, 138] on input "50" at bounding box center [410, 137] width 13 height 10
type input "1"
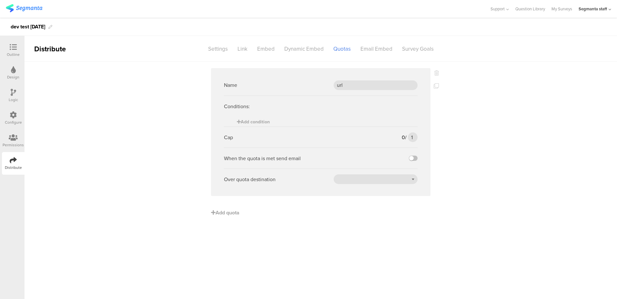
click at [416, 161] on div "When the quota is met send email" at bounding box center [321, 157] width 194 height 21
click at [414, 159] on label at bounding box center [413, 157] width 9 height 5
click at [0, 0] on input "checkbox" at bounding box center [0, 0] width 0 height 0
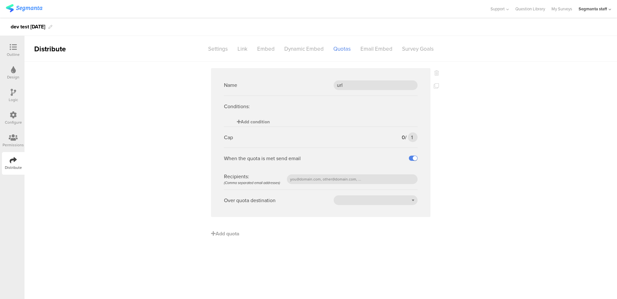
click at [260, 125] on span "Add condition" at bounding box center [253, 121] width 33 height 7
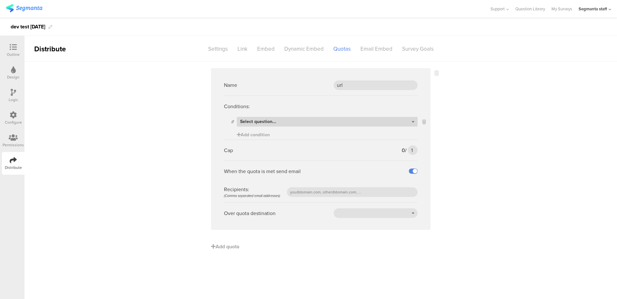
click at [292, 120] on div "Select question..." at bounding box center [327, 122] width 181 height 10
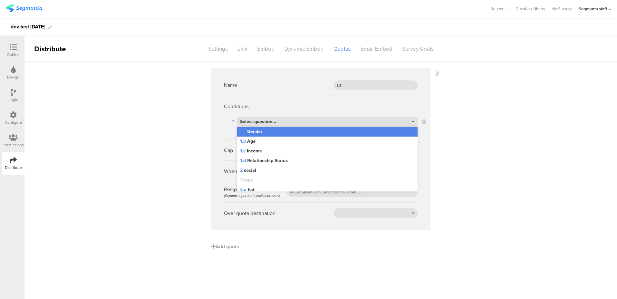
click at [165, 115] on div "Name url Conditions: if Select question... 1.a Gender 1.b Age 1.c Income 1.d Re…" at bounding box center [321, 180] width 592 height 237
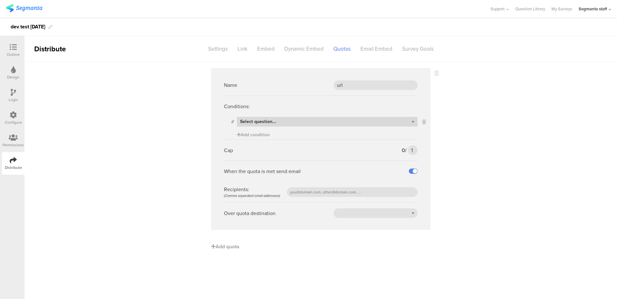
click at [261, 122] on span "Select question..." at bounding box center [258, 121] width 36 height 7
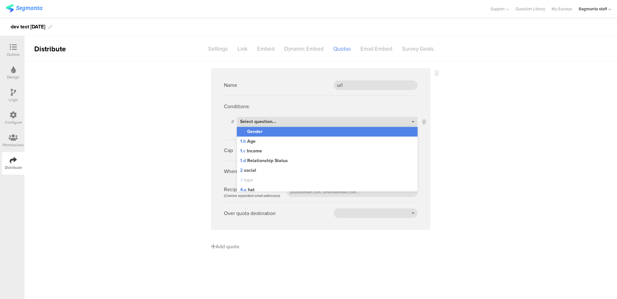
scroll to position [245, 0]
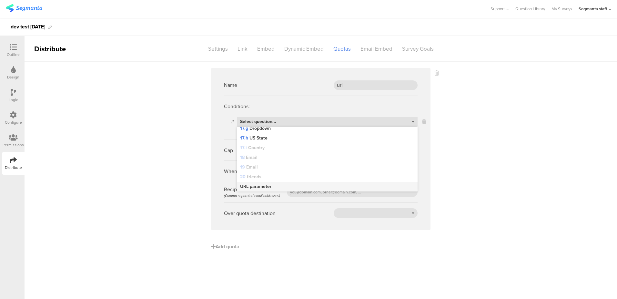
click at [261, 183] on div "URL parameter" at bounding box center [327, 187] width 181 height 10
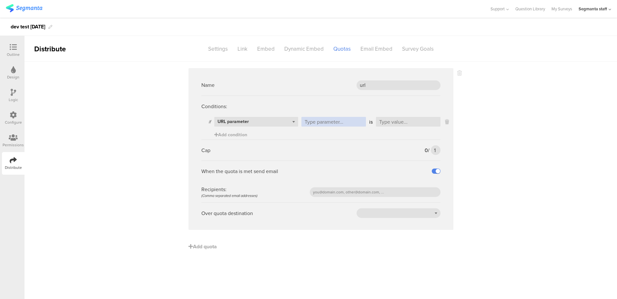
click at [317, 125] on input "text" at bounding box center [333, 122] width 65 height 10
type input "g"
click at [390, 122] on input "text" at bounding box center [408, 122] width 65 height 10
type input "w"
click at [460, 85] on icon at bounding box center [458, 85] width 5 height 5
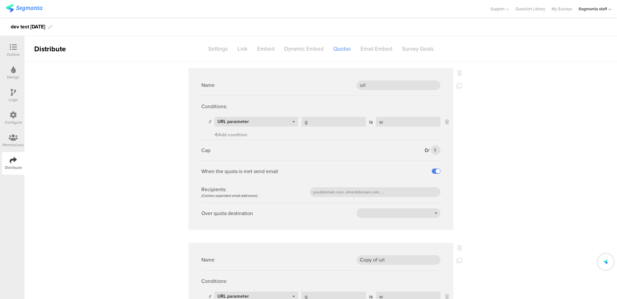
click at [380, 265] on div "Name Copy of url" at bounding box center [320, 259] width 239 height 21
click at [382, 259] on input "Copy of url" at bounding box center [398, 260] width 84 height 10
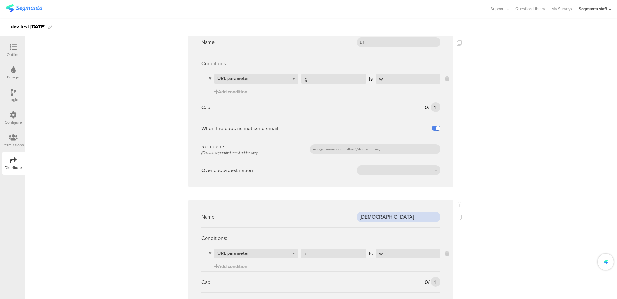
scroll to position [57, 0]
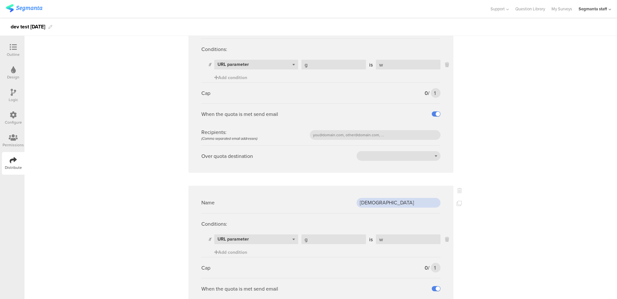
type input "male"
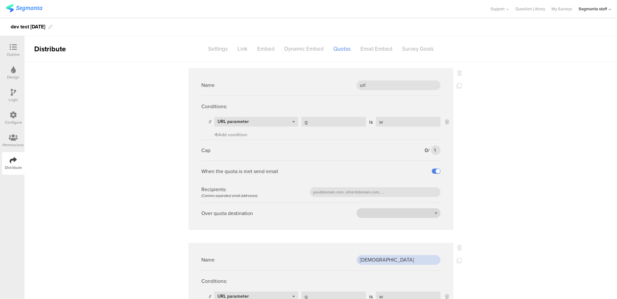
scroll to position [132, 0]
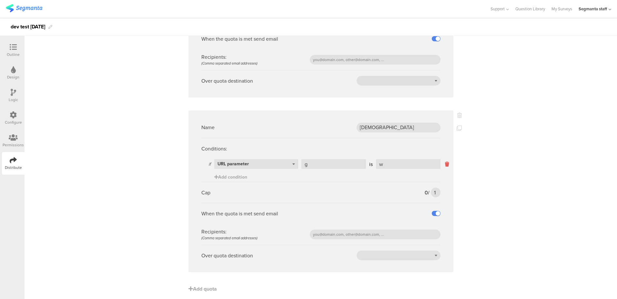
click at [445, 165] on icon at bounding box center [447, 163] width 4 height 7
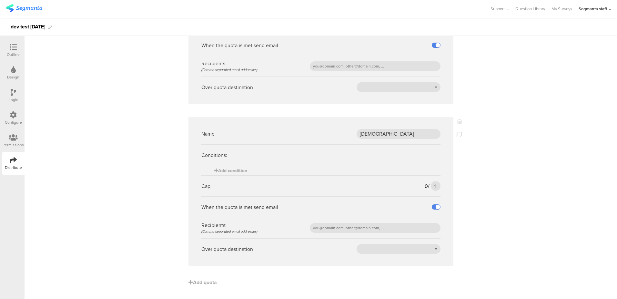
scroll to position [126, 0]
drag, startPoint x: 210, startPoint y: 156, endPoint x: 217, endPoint y: 158, distance: 7.3
click at [210, 156] on div "Conditions:" at bounding box center [320, 155] width 239 height 21
drag, startPoint x: 224, startPoint y: 173, endPoint x: 243, endPoint y: 171, distance: 19.1
click at [225, 173] on span "Add condition" at bounding box center [230, 170] width 33 height 7
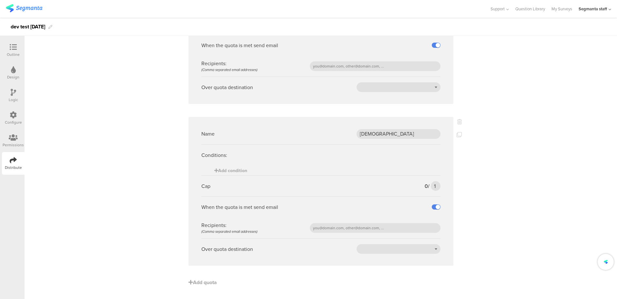
scroll to position [132, 0]
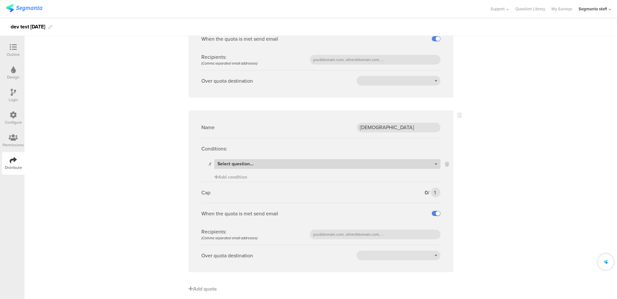
drag, startPoint x: 291, startPoint y: 166, endPoint x: 312, endPoint y: 168, distance: 21.1
click at [292, 166] on div "Select question..." at bounding box center [327, 164] width 226 height 10
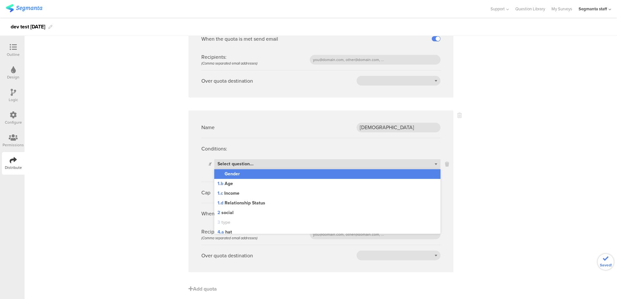
click at [275, 175] on div "1.a Gender" at bounding box center [327, 174] width 226 height 10
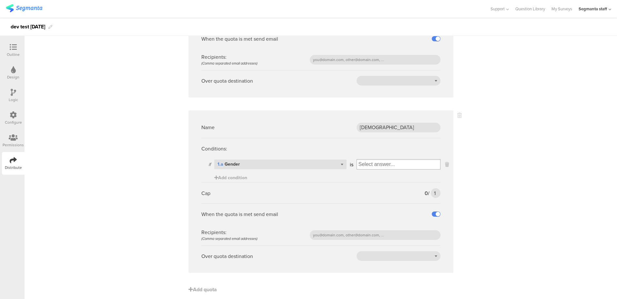
drag, startPoint x: 376, startPoint y: 162, endPoint x: 386, endPoint y: 166, distance: 10.5
click at [376, 162] on input "Select box" at bounding box center [398, 164] width 83 height 9
click at [379, 177] on div "[DEMOGRAPHIC_DATA]" at bounding box center [398, 175] width 81 height 10
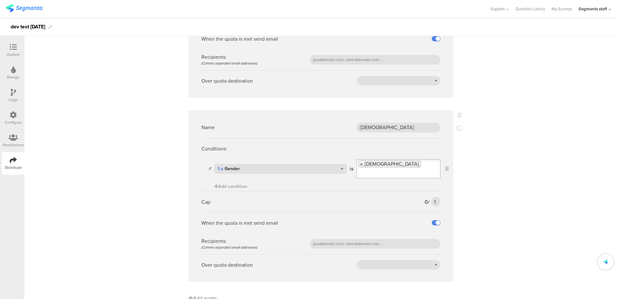
click at [523, 168] on div "Name url Conditions: if Select question... URL parameter g is w Add condition C…" at bounding box center [321, 121] width 592 height 385
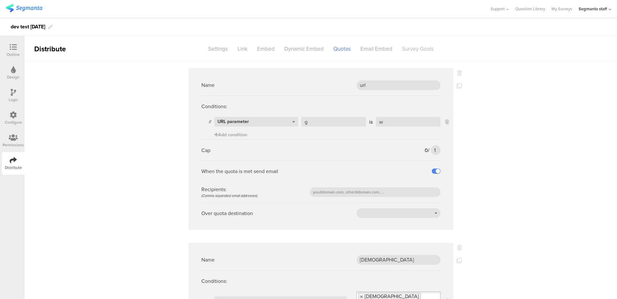
click at [426, 49] on div "Survey Goals" at bounding box center [417, 48] width 41 height 11
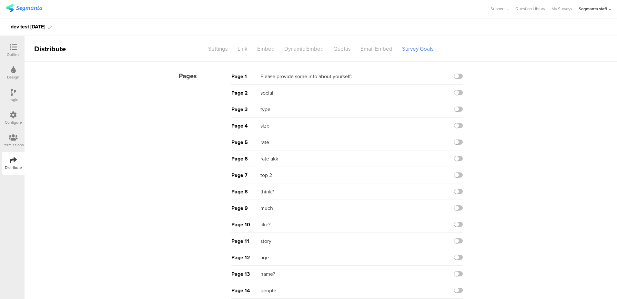
scroll to position [4, 0]
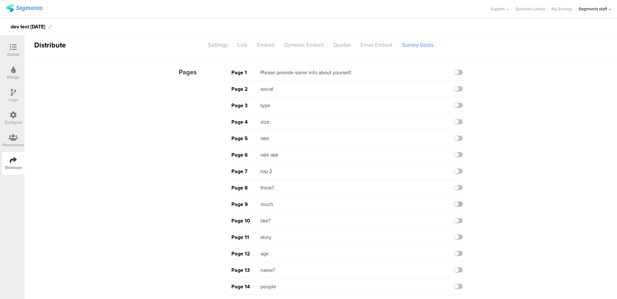
click at [456, 202] on label at bounding box center [458, 203] width 9 height 5
click at [0, 0] on input "checkbox" at bounding box center [0, 0] width 0 height 0
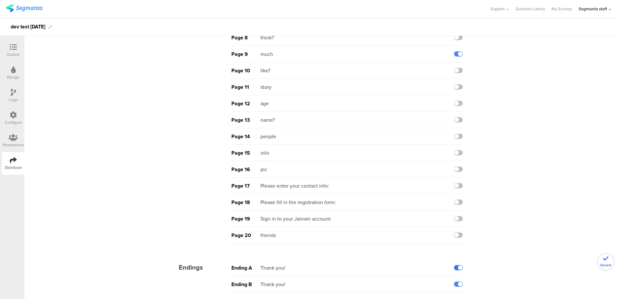
click at [455, 267] on label at bounding box center [458, 267] width 9 height 5
click at [0, 0] on input "checkbox" at bounding box center [0, 0] width 0 height 0
click at [454, 287] on div "Ending B Thank you!" at bounding box center [346, 284] width 231 height 16
click at [454, 282] on label at bounding box center [458, 283] width 9 height 5
click at [0, 0] on input "checkbox" at bounding box center [0, 0] width 0 height 0
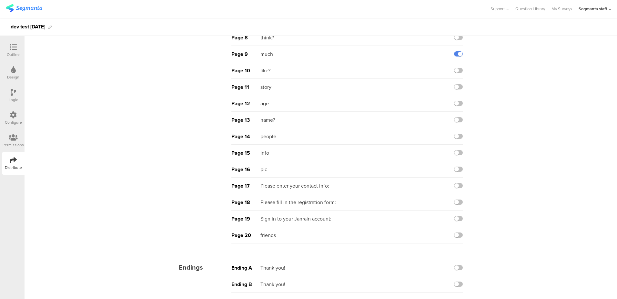
scroll to position [0, 0]
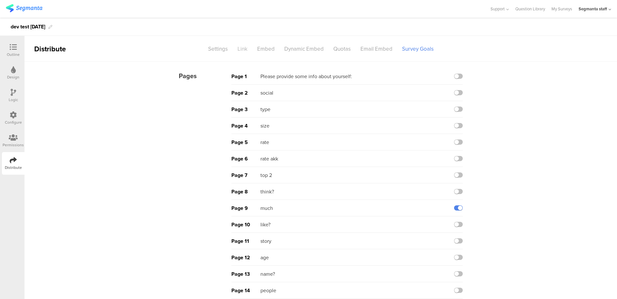
click at [243, 49] on div "Link" at bounding box center [243, 48] width 20 height 11
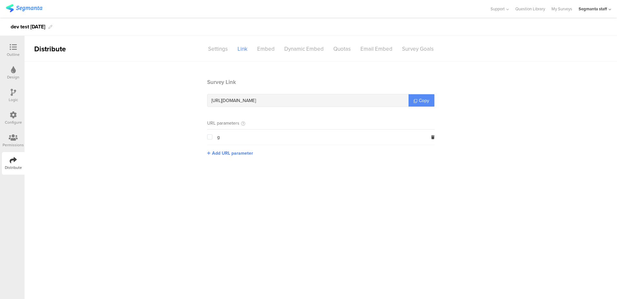
click at [426, 100] on span "Copy" at bounding box center [424, 100] width 10 height 7
click at [427, 52] on div "Survey Goals" at bounding box center [417, 48] width 41 height 11
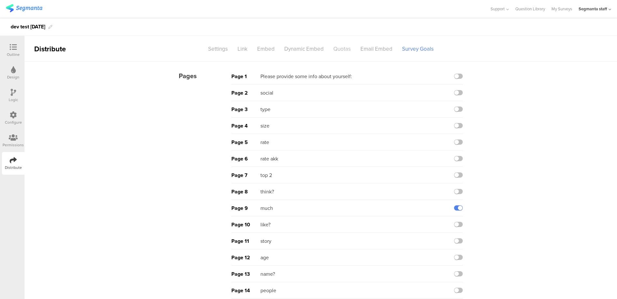
click at [339, 47] on div "Quotas" at bounding box center [341, 48] width 27 height 11
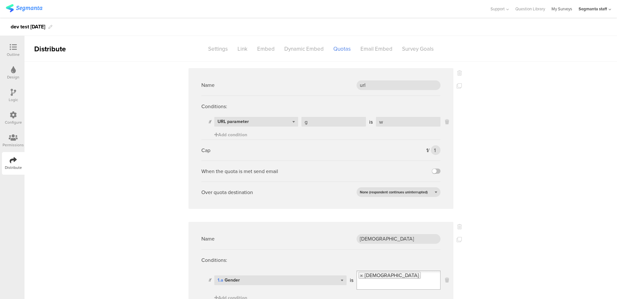
click at [564, 12] on link "My Surveys" at bounding box center [561, 9] width 21 height 18
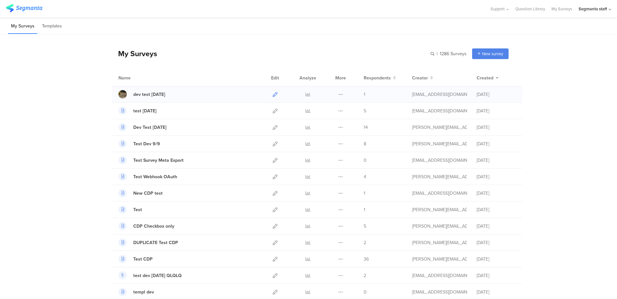
click at [273, 93] on icon at bounding box center [275, 94] width 5 height 5
click at [310, 95] on div at bounding box center [307, 94] width 19 height 16
click at [305, 96] on link at bounding box center [307, 94] width 5 height 16
click at [338, 94] on icon at bounding box center [340, 94] width 5 height 5
click at [336, 110] on button "Duplicate" at bounding box center [327, 111] width 35 height 12
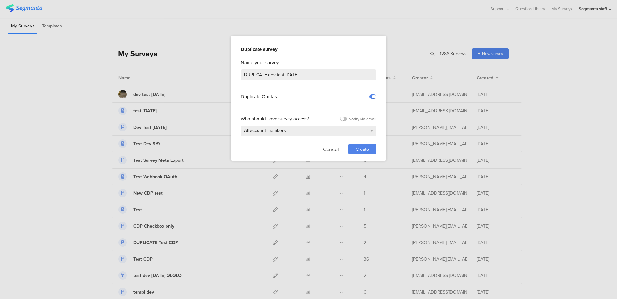
click at [369, 145] on div "Create" at bounding box center [362, 149] width 28 height 10
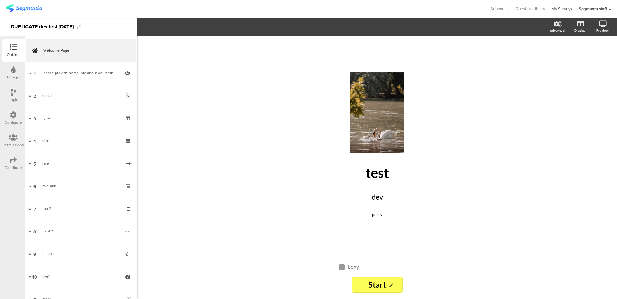
click at [557, 9] on link "My Surveys" at bounding box center [561, 9] width 21 height 18
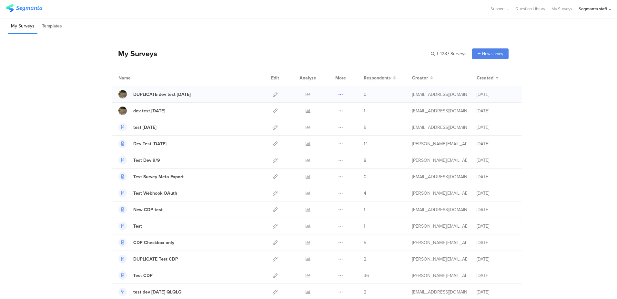
click at [340, 95] on icon at bounding box center [340, 94] width 5 height 5
click at [334, 133] on button "Delete" at bounding box center [327, 134] width 35 height 12
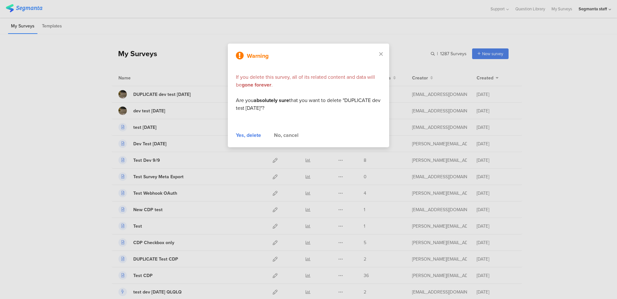
click at [251, 135] on div "Yes, delete" at bounding box center [248, 135] width 25 height 8
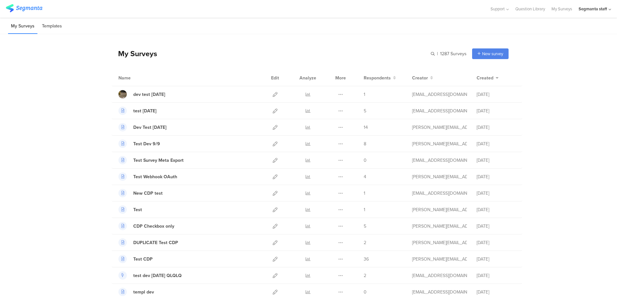
click at [54, 27] on li "Templates" at bounding box center [52, 26] width 26 height 15
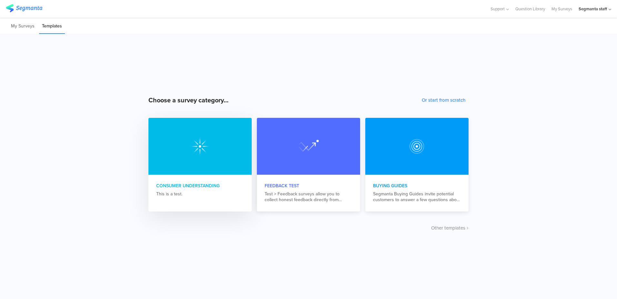
click at [186, 144] on div at bounding box center [199, 146] width 103 height 57
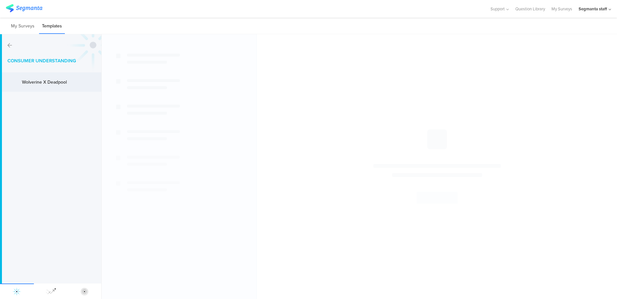
click at [50, 78] on div "Wolverine X Deadpool" at bounding box center [41, 82] width 65 height 10
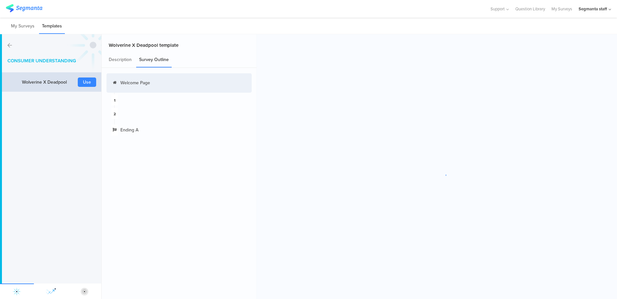
click at [47, 288] on img at bounding box center [50, 291] width 10 height 10
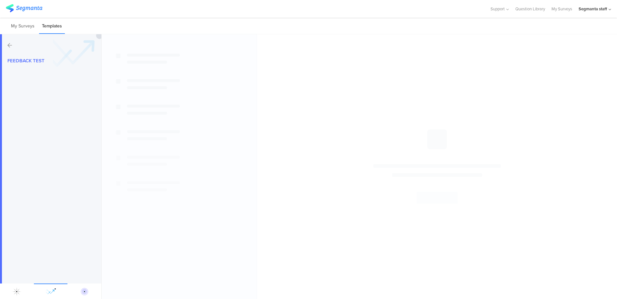
click at [82, 291] on img at bounding box center [84, 291] width 10 height 10
click at [18, 291] on img at bounding box center [17, 291] width 10 height 10
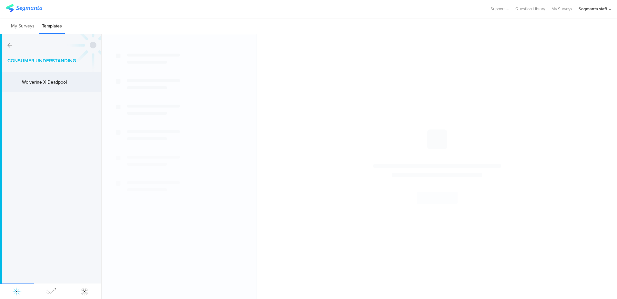
click at [44, 88] on div "Wolverine X Deadpool Use" at bounding box center [50, 81] width 101 height 19
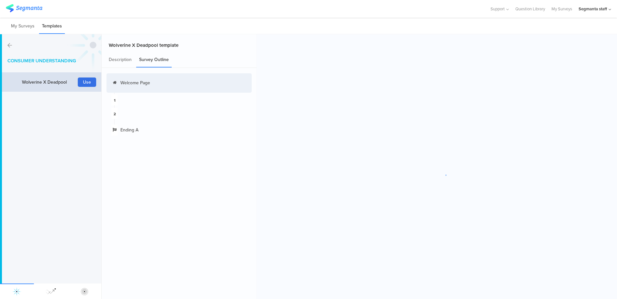
click at [89, 81] on button "Use" at bounding box center [87, 81] width 18 height 9
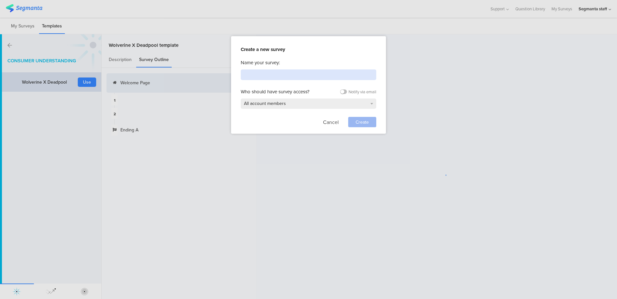
click at [315, 75] on input at bounding box center [308, 74] width 135 height 11
type input "templ"
click at [373, 124] on div "Create" at bounding box center [362, 122] width 28 height 10
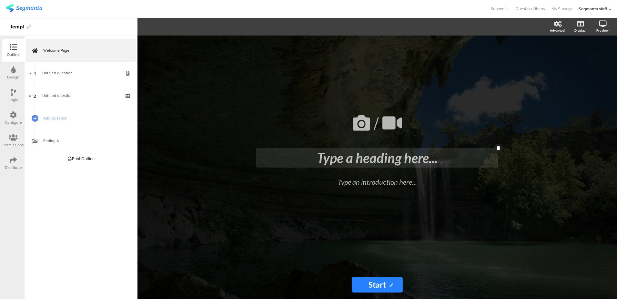
click at [361, 158] on div "Type a heading here..." at bounding box center [377, 157] width 242 height 19
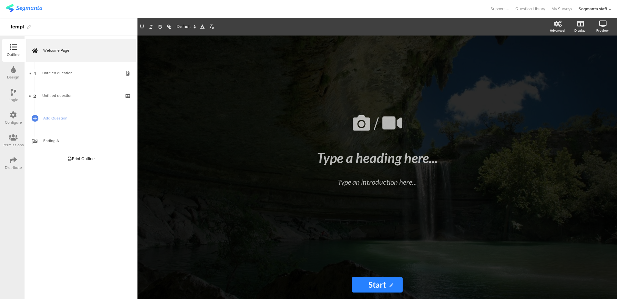
click at [215, 119] on div "/ Type a heading here... Type an introduction here... Start Start" at bounding box center [376, 166] width 479 height 263
click at [561, 6] on link "My Surveys" at bounding box center [561, 9] width 21 height 18
